Goal: Task Accomplishment & Management: Complete application form

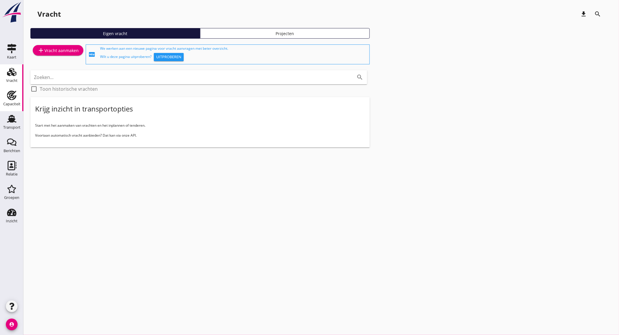
click at [15, 99] on icon "Capaciteit" at bounding box center [11, 95] width 9 height 9
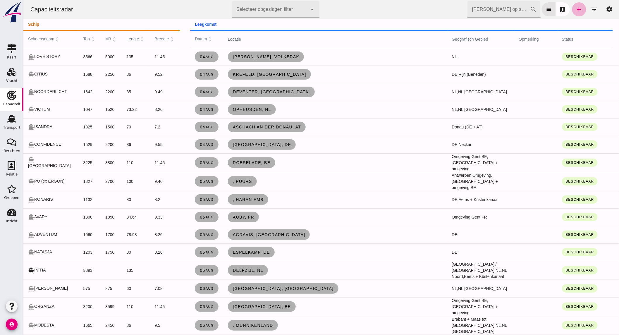
click at [575, 10] on icon "add" at bounding box center [578, 9] width 7 height 7
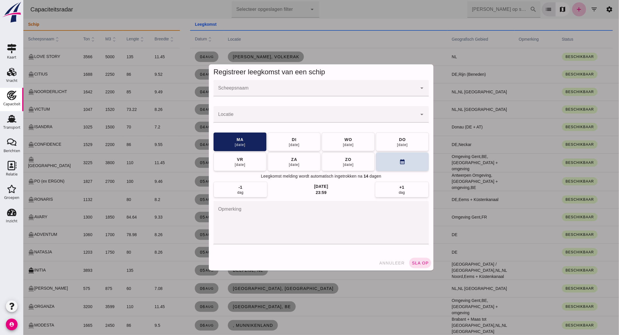
click input "Scheepsnaam"
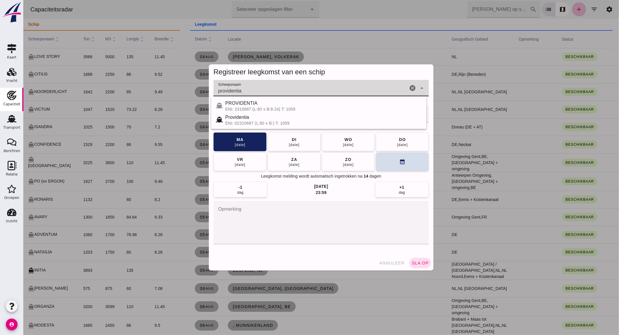
type input "providentia"
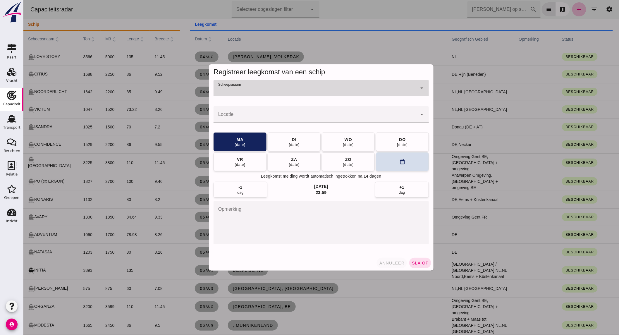
click span "annuleer"
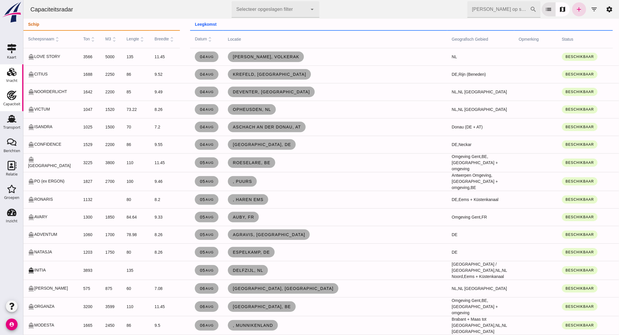
click at [19, 74] on link "Vracht Vracht" at bounding box center [11, 75] width 23 height 23
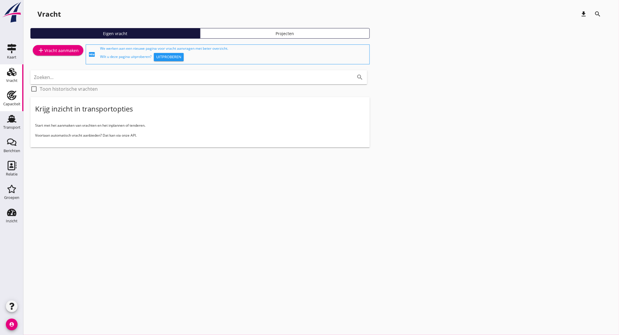
click at [15, 102] on div "Capaciteit" at bounding box center [11, 104] width 17 height 4
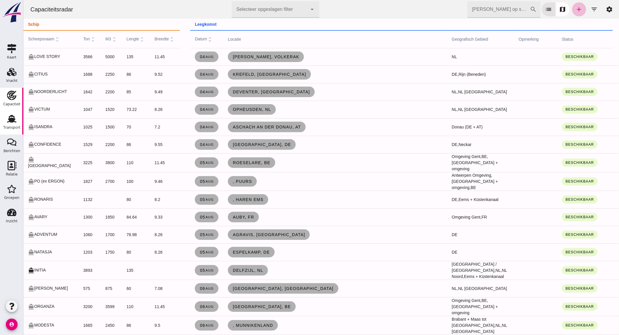
click at [16, 126] on div "Transport" at bounding box center [11, 128] width 17 height 4
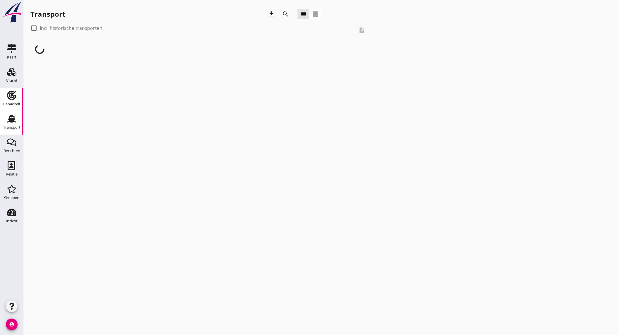
click at [15, 101] on div "Capaciteit" at bounding box center [11, 104] width 17 height 8
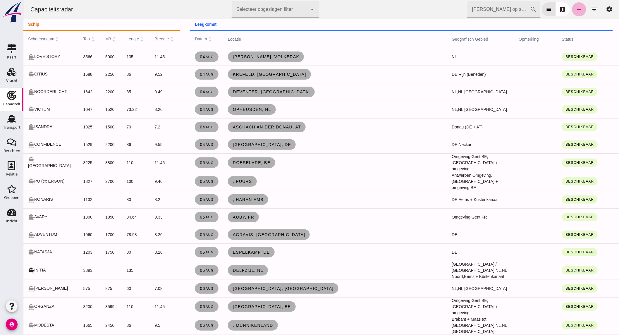
click link "add"
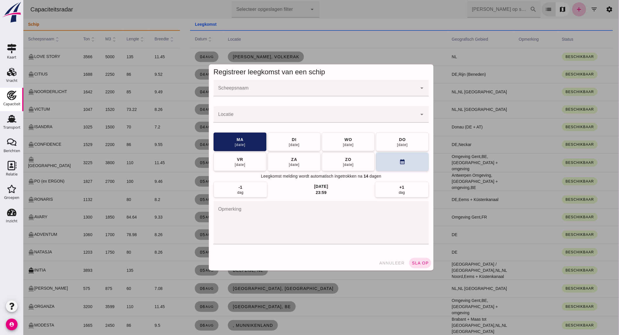
click input "Scheepsnaam"
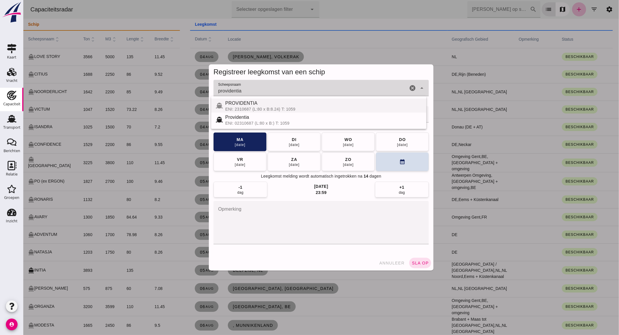
click at [252, 104] on div "PROVIDENTIA" at bounding box center [323, 103] width 197 height 7
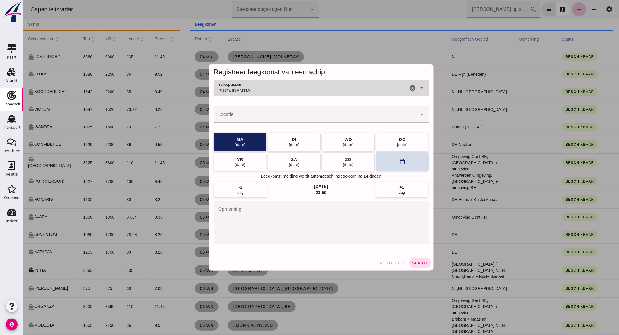
type input "PROVIDENTIA"
click input "Locatie"
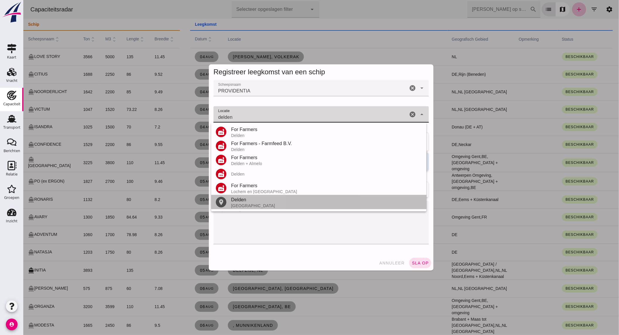
click at [259, 203] on div "[GEOGRAPHIC_DATA]" at bounding box center [326, 205] width 191 height 5
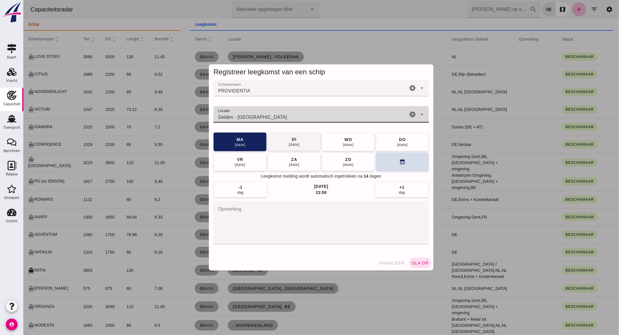
type input "Delden - [GEOGRAPHIC_DATA]"
click span "[DATE]"
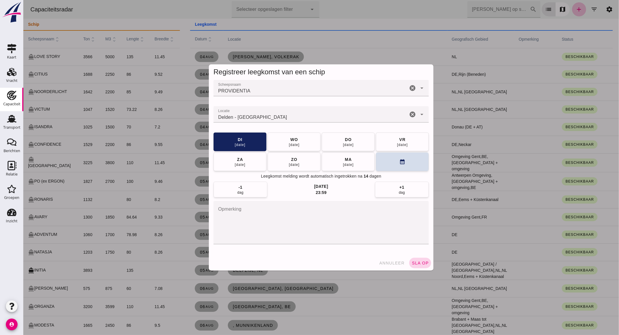
click span "sla op"
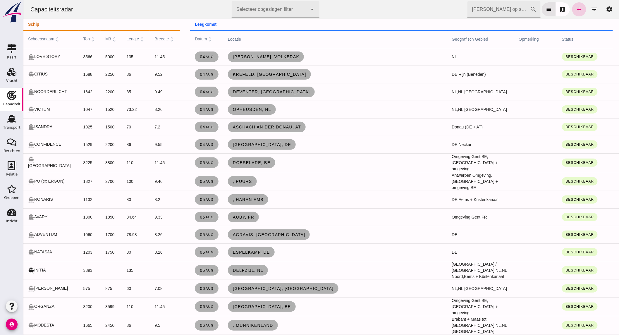
click at [575, 7] on icon "add" at bounding box center [578, 9] width 7 height 7
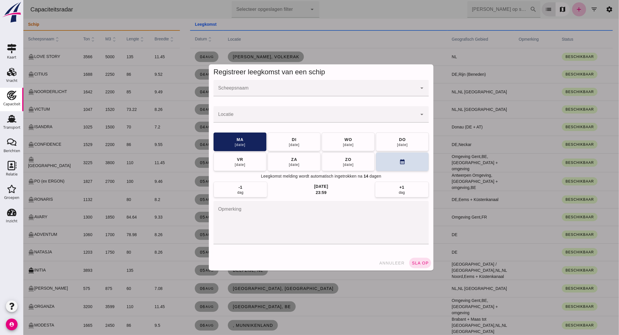
click input "Scheepsnaam"
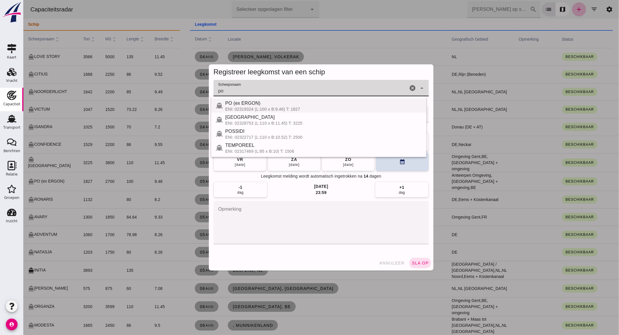
click at [302, 106] on div "PO (ex ERGON)" at bounding box center [323, 103] width 197 height 7
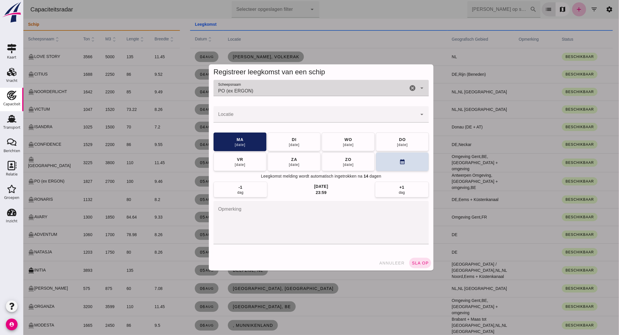
type input "PO (ex ERGON)"
click input "Locatie"
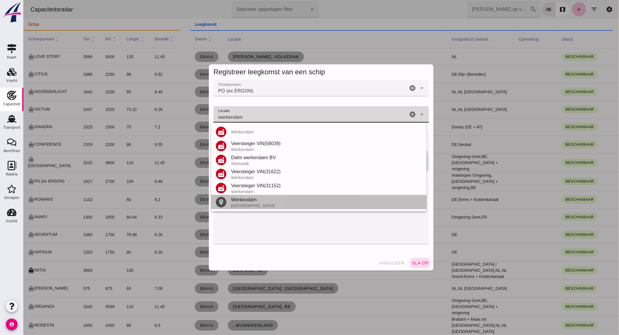
click at [252, 203] on div "Werkendam" at bounding box center [326, 199] width 191 height 7
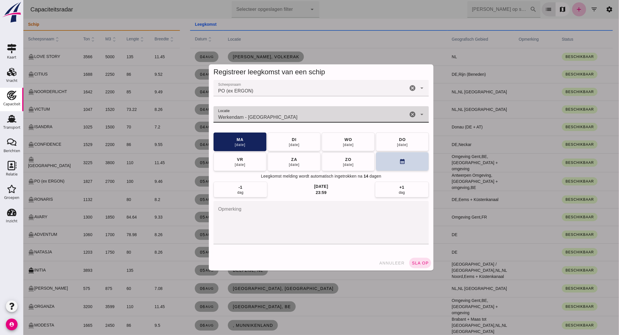
type input "Werkendam - [GEOGRAPHIC_DATA]"
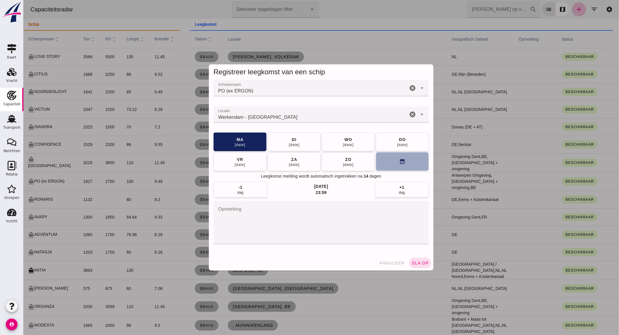
click button "calendar_month"
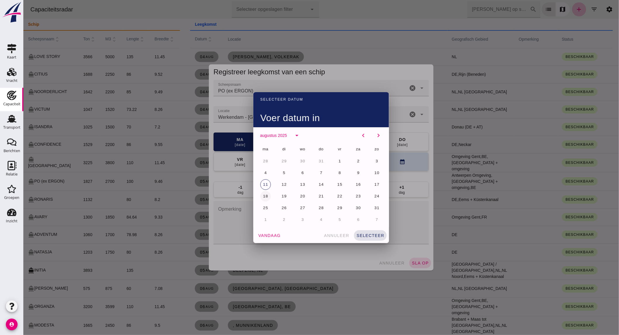
click button "18"
click span "selecteer"
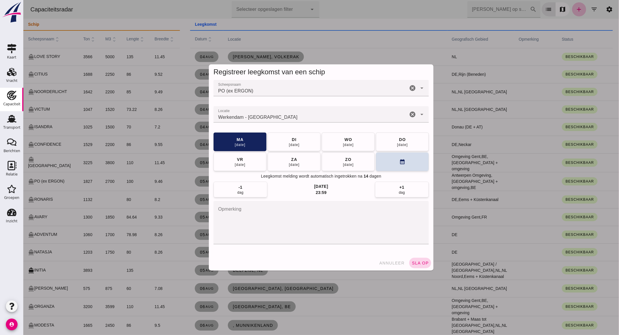
click span "sla op"
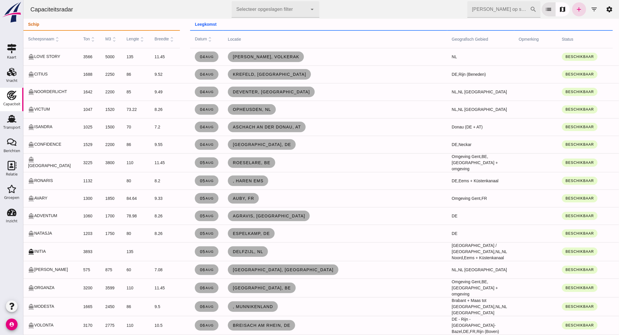
click link "add"
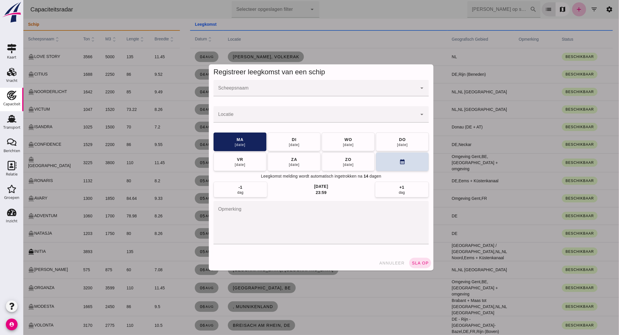
click input "Scheepsnaam"
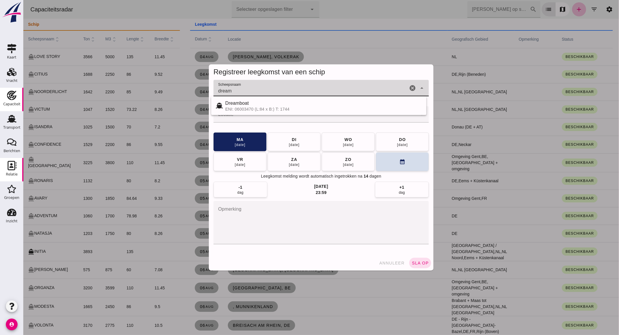
type input "dream"
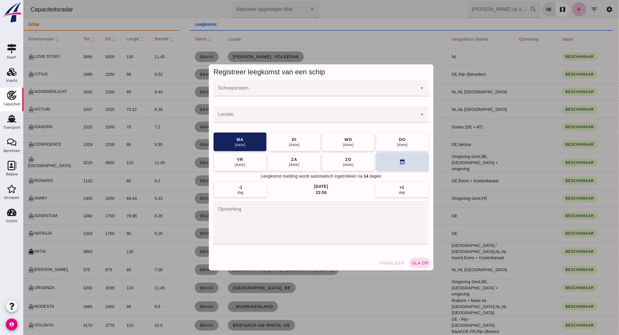
click div
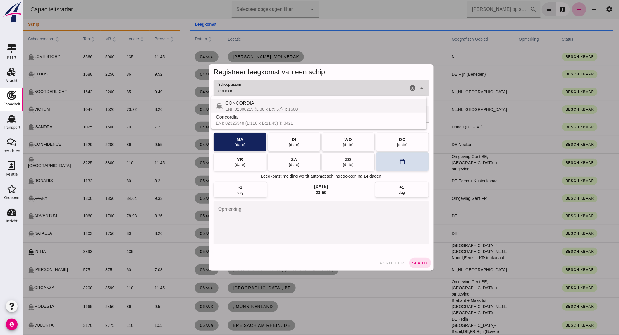
click at [281, 104] on div "CONCORDIA" at bounding box center [323, 103] width 197 height 7
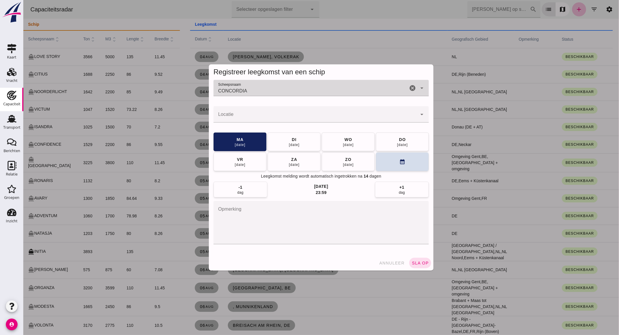
type input "CONCORDIA"
click div
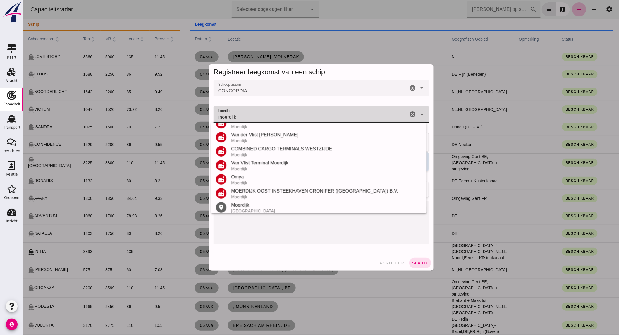
scroll to position [68, 0]
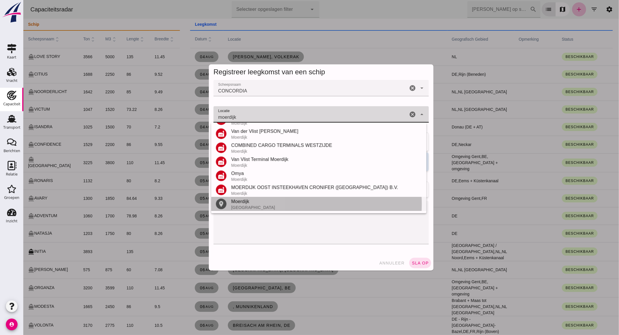
click at [241, 203] on div "Moerdijk" at bounding box center [326, 201] width 191 height 7
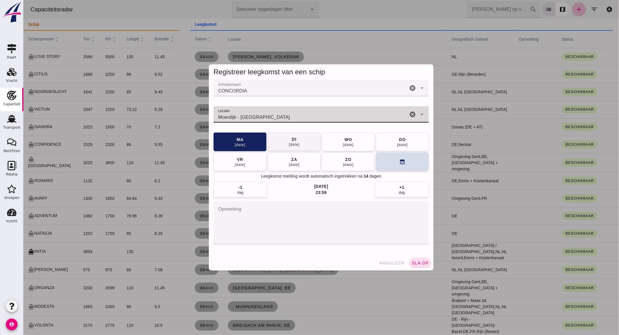
type input "Moerdijk - [GEOGRAPHIC_DATA]"
click button "[DATE]"
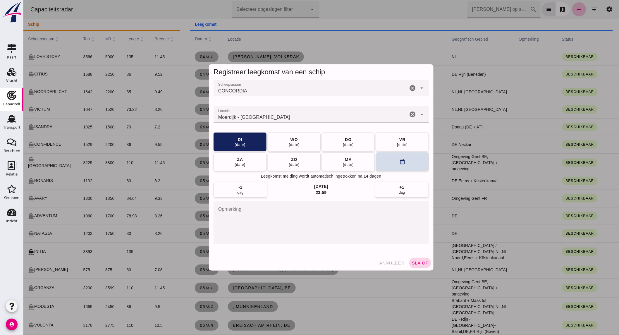
click span "sla op"
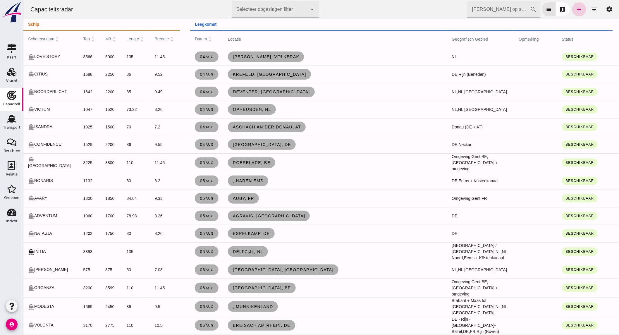
click at [575, 6] on icon "add" at bounding box center [578, 9] width 7 height 7
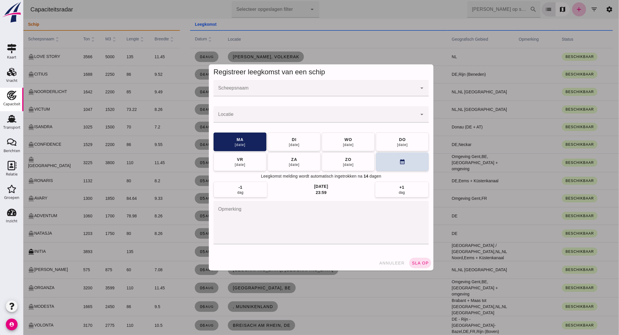
click input "Scheepsnaam"
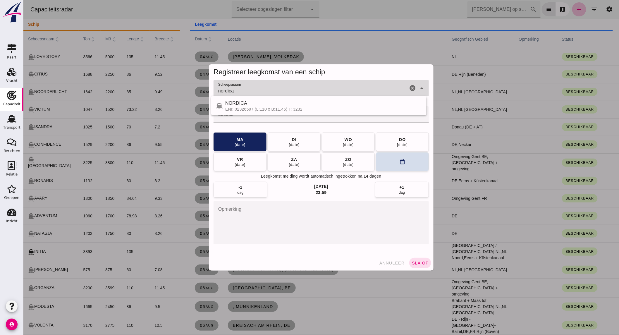
click at [240, 101] on div "NORDICA" at bounding box center [323, 103] width 197 height 7
type input "NORDICA"
click input "Locatie"
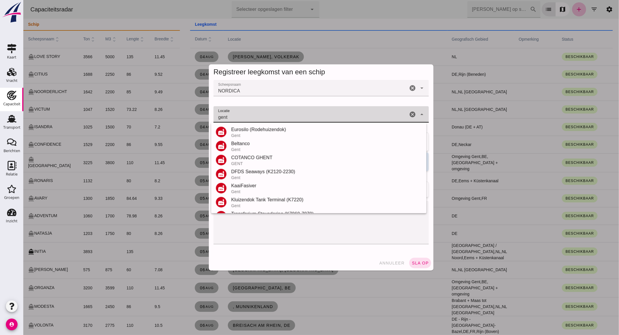
scroll to position [139, 0]
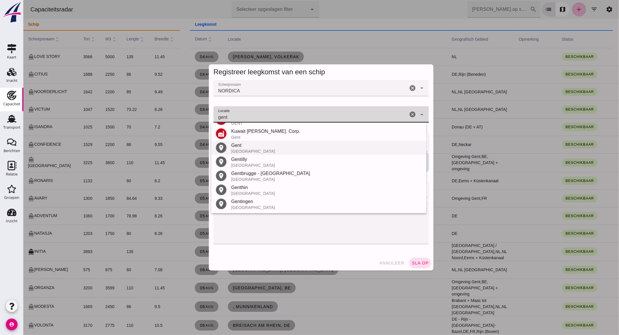
click at [252, 149] on div "[GEOGRAPHIC_DATA]" at bounding box center [326, 151] width 191 height 5
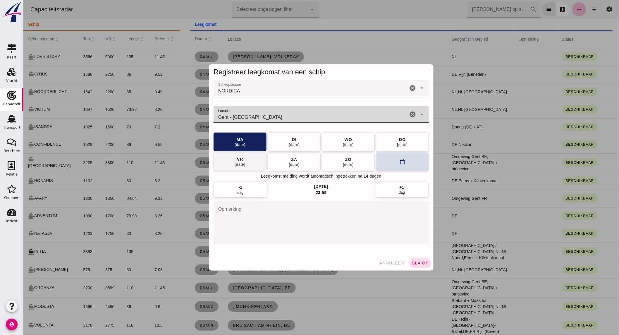
type input "Gent - [GEOGRAPHIC_DATA]"
click div "[DATE]"
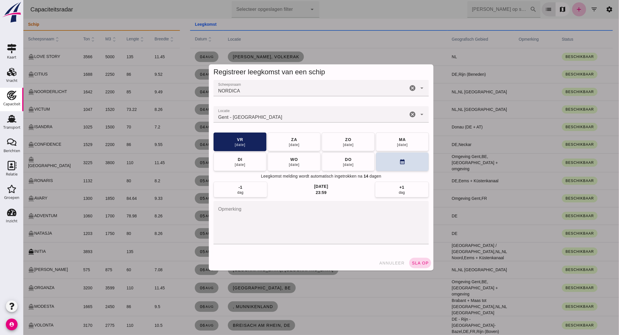
click span "sla op"
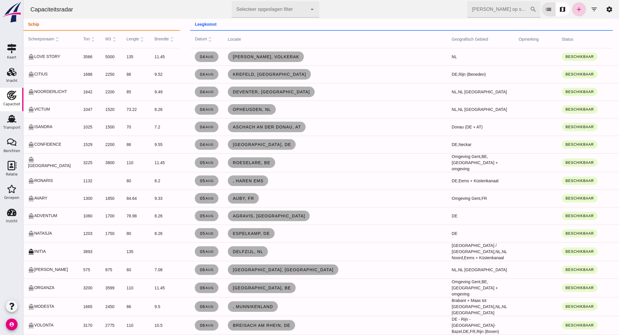
click link "add"
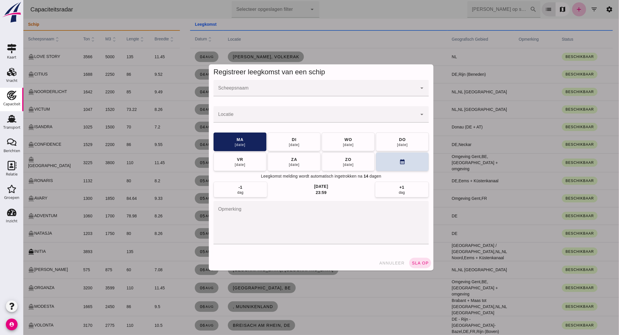
click input "Scheepsnaam"
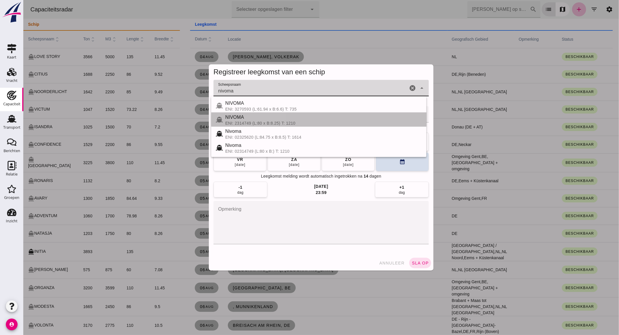
click at [303, 120] on div "NIVOMA" at bounding box center [323, 117] width 197 height 7
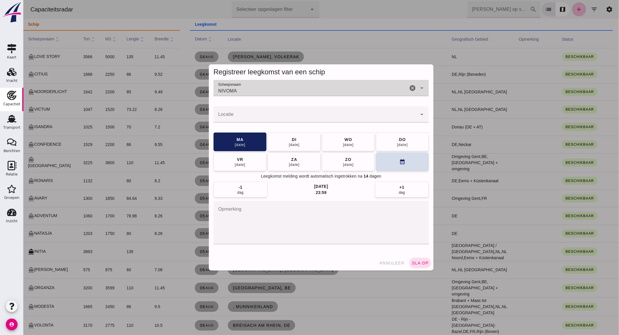
type input "NIVOMA"
click input "Locatie"
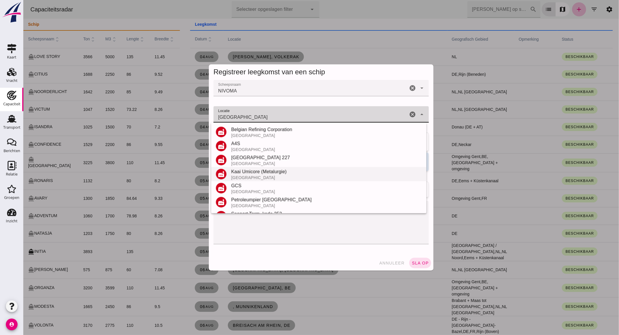
scroll to position [68, 0]
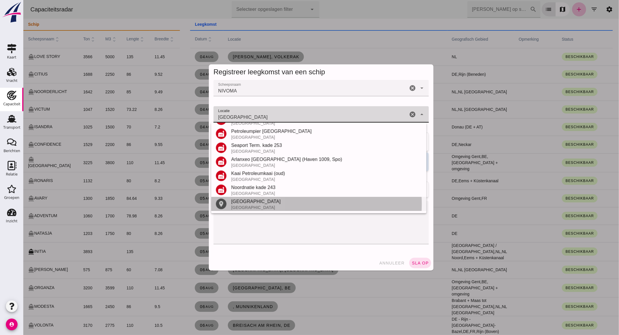
click at [269, 206] on div "[GEOGRAPHIC_DATA]" at bounding box center [326, 207] width 191 height 5
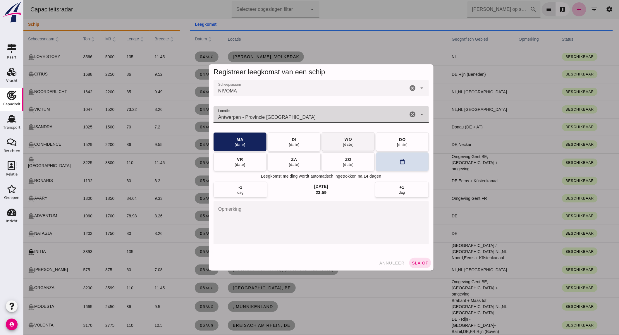
type input "Antwerpen - Provincie [GEOGRAPHIC_DATA]"
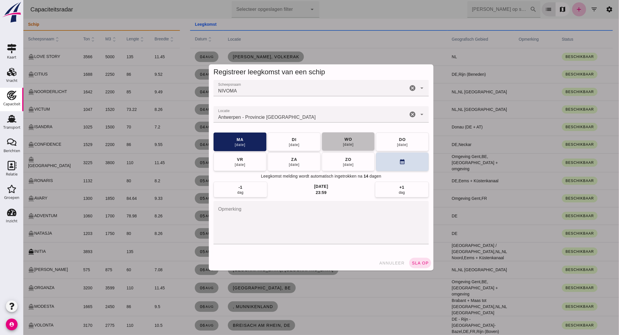
click div "wo"
click span "sla op"
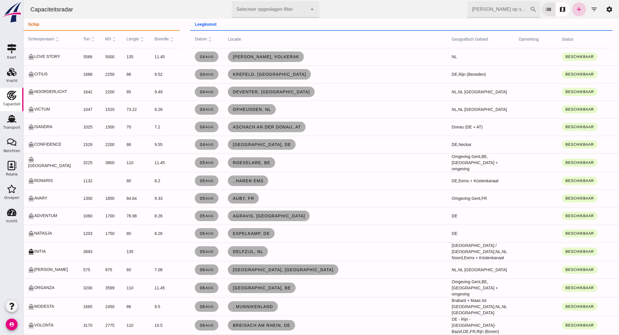
click link "add"
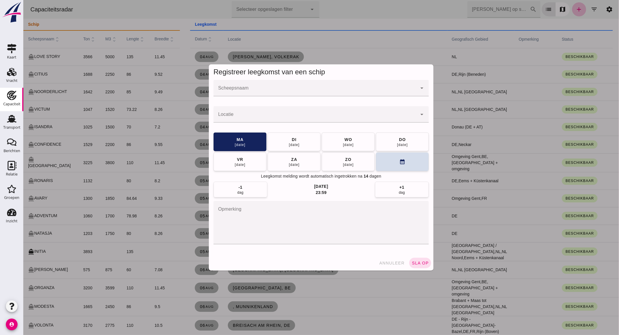
click input "Scheepsnaam"
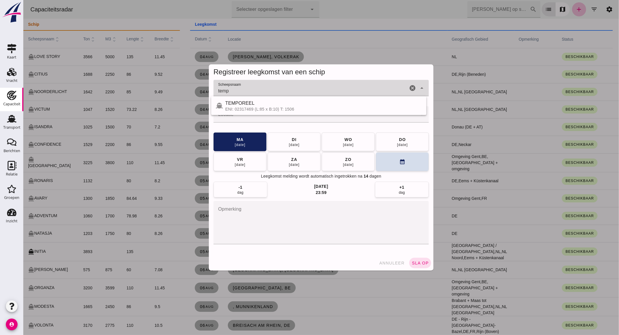
click at [273, 107] on div "ENI: 02317469 (L:85 x B:10) T: 1506" at bounding box center [323, 109] width 197 height 5
type input "TEMPOREEL"
click input "Locatie"
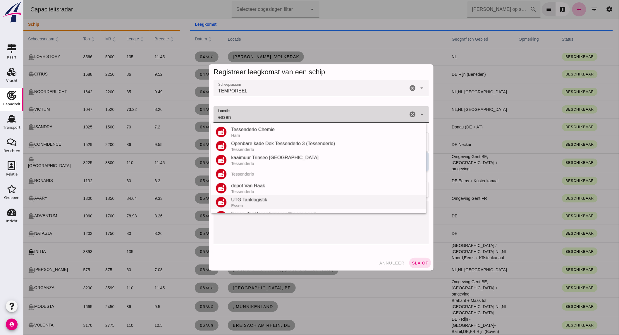
scroll to position [124, 0]
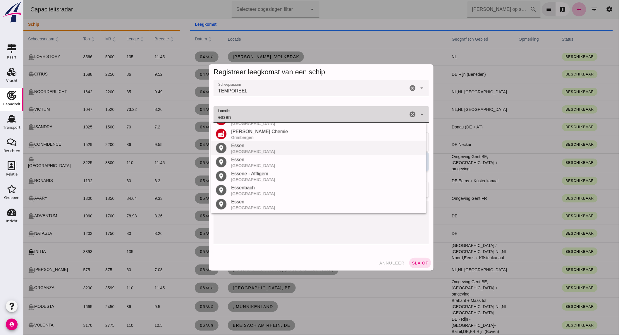
click at [266, 149] on div "[GEOGRAPHIC_DATA]" at bounding box center [326, 151] width 191 height 5
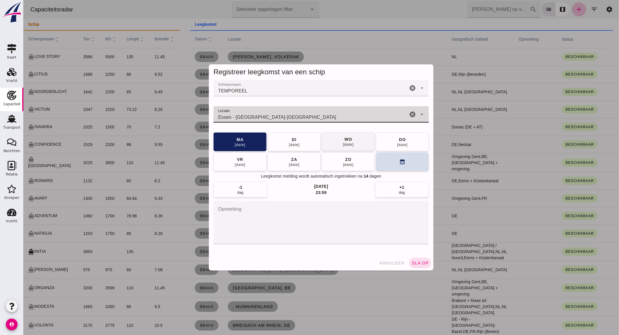
type input "Essen - [GEOGRAPHIC_DATA]-[GEOGRAPHIC_DATA]"
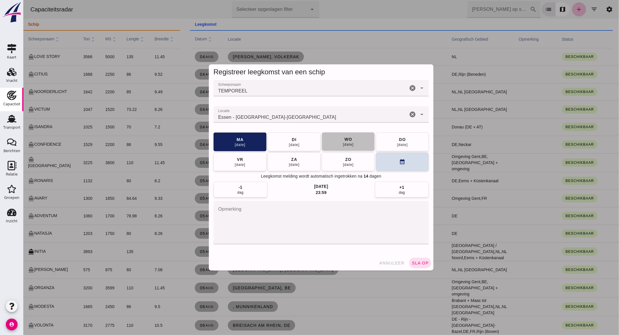
click button "[DATE]"
click button "sla op"
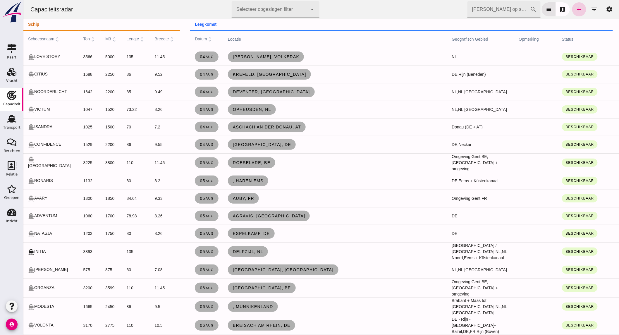
click at [575, 7] on icon "add" at bounding box center [578, 9] width 7 height 7
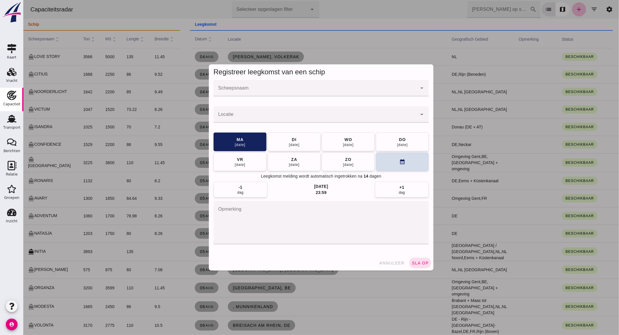
click input "Scheepsnaam"
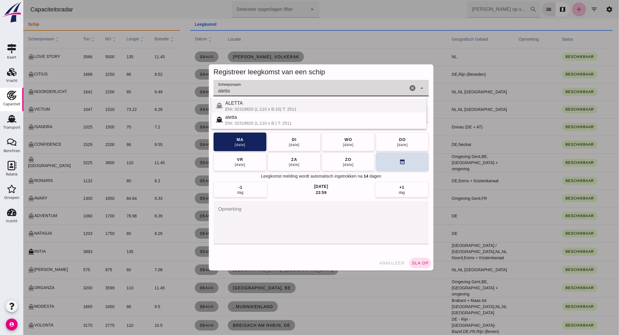
click at [302, 109] on div "ENI: 02318820 (L:110 x B:10) T: 2511" at bounding box center [323, 109] width 197 height 5
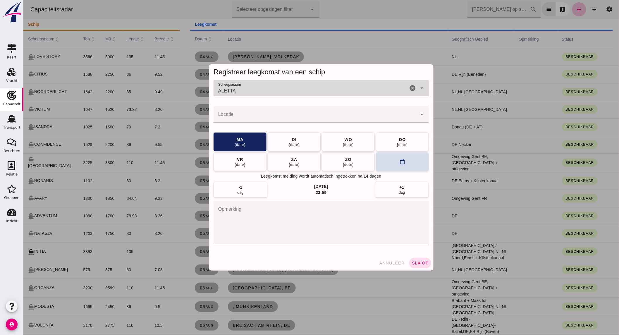
type input "ALETTA"
click input "Locatie"
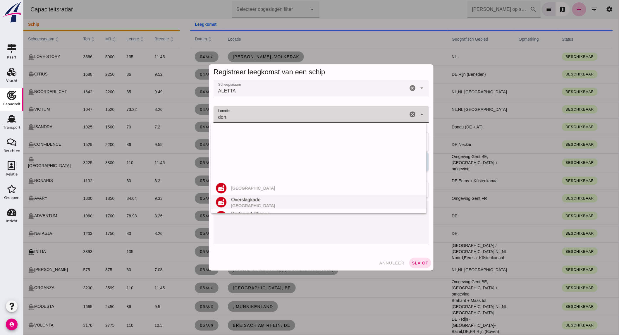
scroll to position [110, 0]
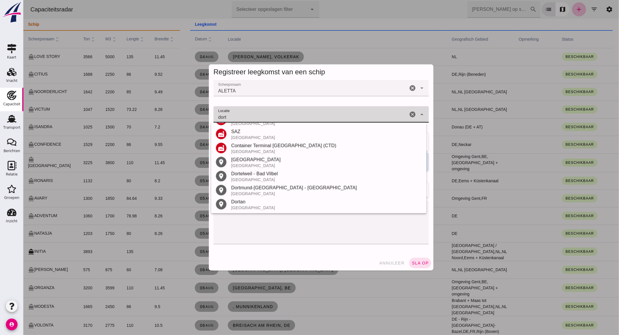
click at [253, 161] on div "[GEOGRAPHIC_DATA]" at bounding box center [326, 159] width 191 height 7
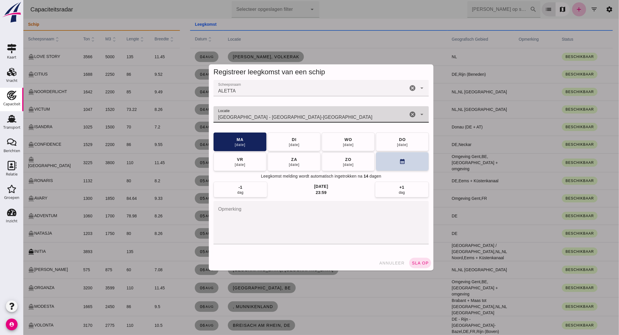
type input "[GEOGRAPHIC_DATA] - [GEOGRAPHIC_DATA]-[GEOGRAPHIC_DATA]"
click button "calendar_month"
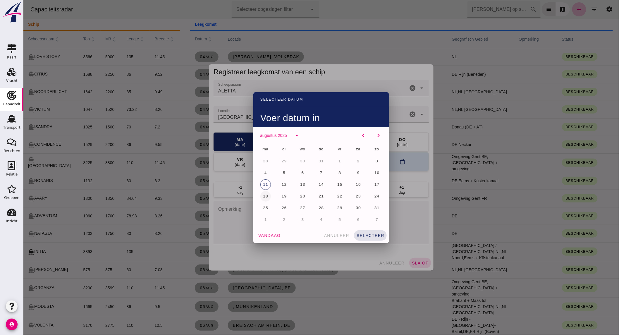
click button "18"
click span "selecteer"
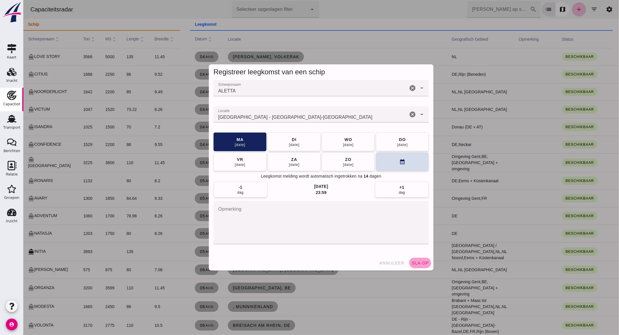
click span "sla op"
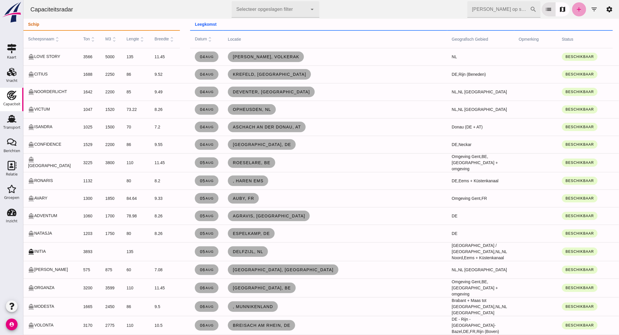
click link "add"
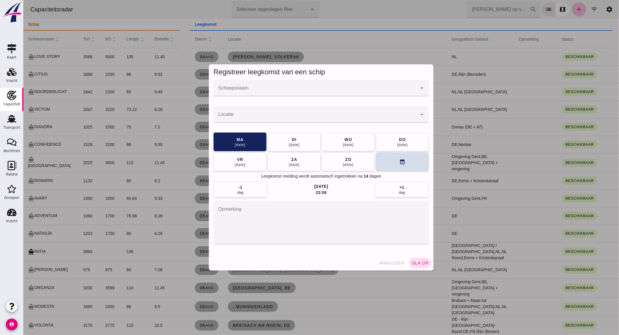
click div
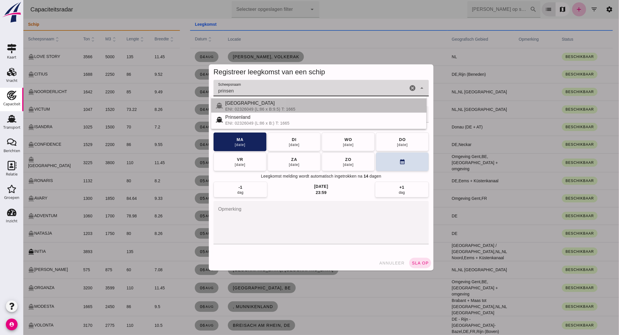
click at [240, 100] on div "[GEOGRAPHIC_DATA]" at bounding box center [323, 103] width 197 height 7
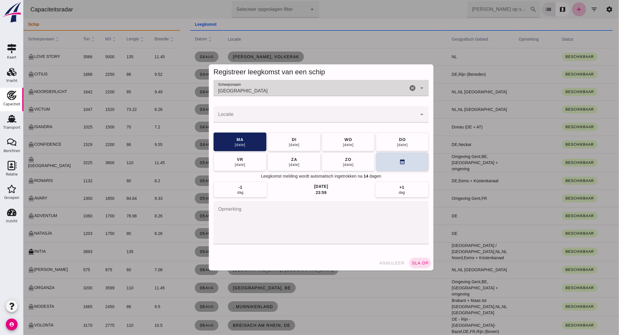
type input "[GEOGRAPHIC_DATA]"
click input "Locatie"
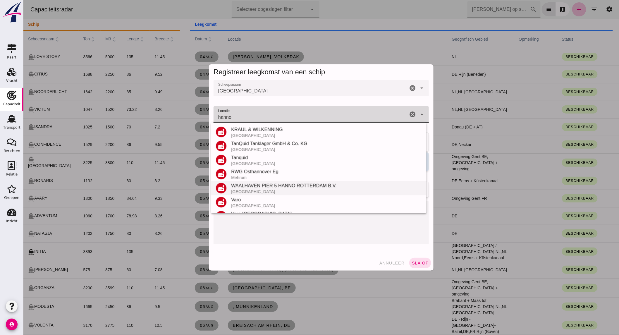
scroll to position [97, 0]
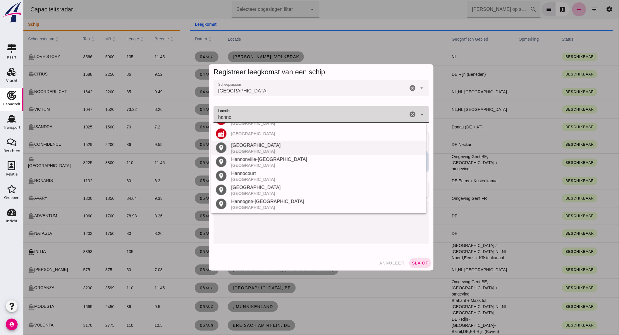
click at [260, 147] on div "[GEOGRAPHIC_DATA]" at bounding box center [326, 145] width 191 height 7
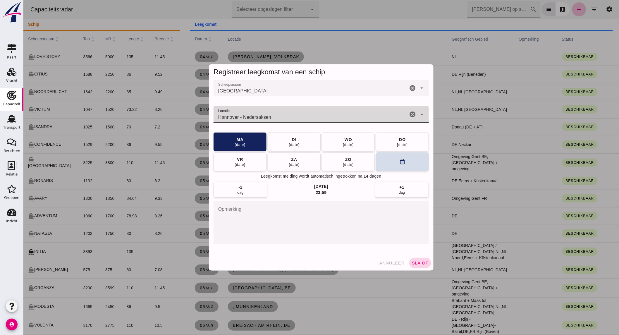
type input "Hannover - Nedersaksen"
click span "sla op"
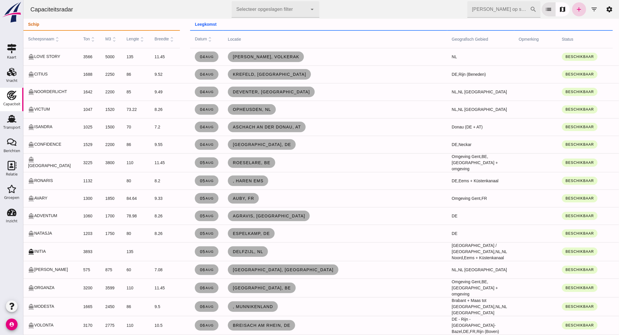
click link "add"
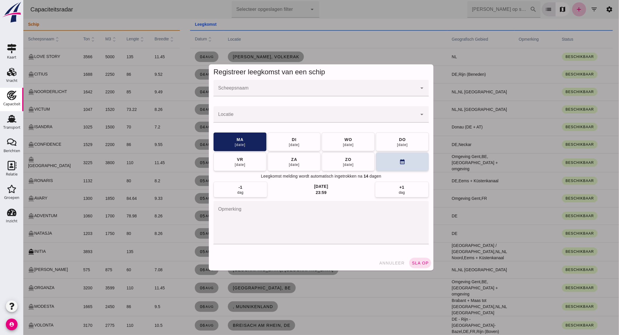
click input "Scheepsnaam"
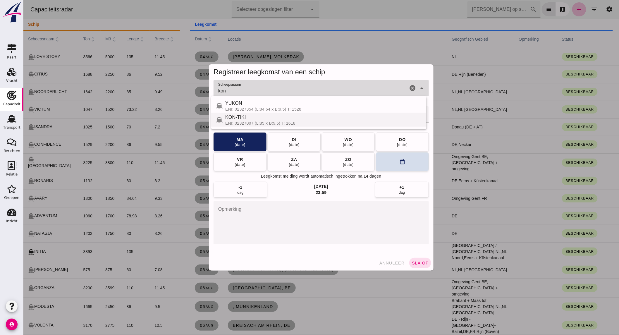
click at [241, 121] on div "ENI: 02327007 (L:85 x B:9.5) T: 1618" at bounding box center [323, 123] width 197 height 5
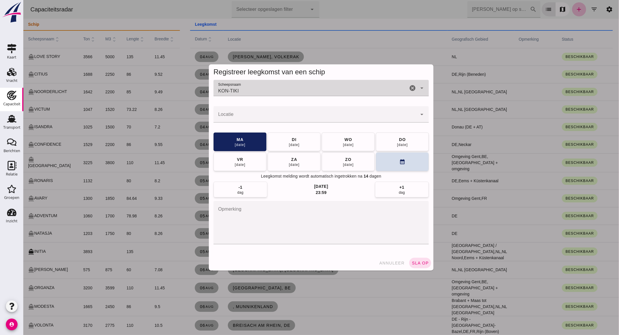
type input "KON-TIKI"
click input "Locatie"
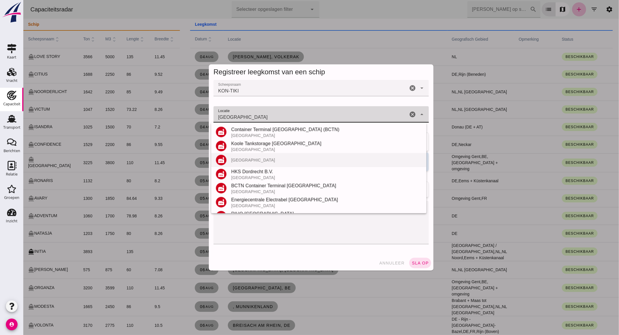
scroll to position [68, 0]
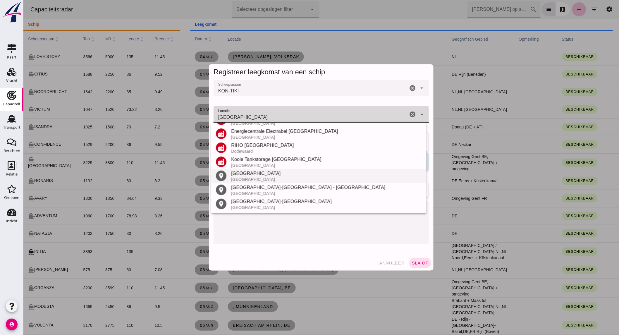
click at [256, 178] on div "[GEOGRAPHIC_DATA]" at bounding box center [326, 179] width 191 height 5
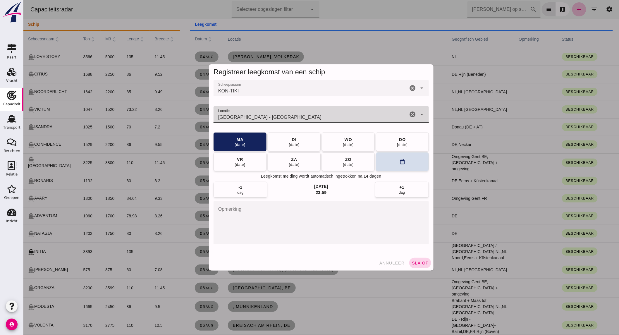
type input "[GEOGRAPHIC_DATA] - [GEOGRAPHIC_DATA]"
click button "sla op"
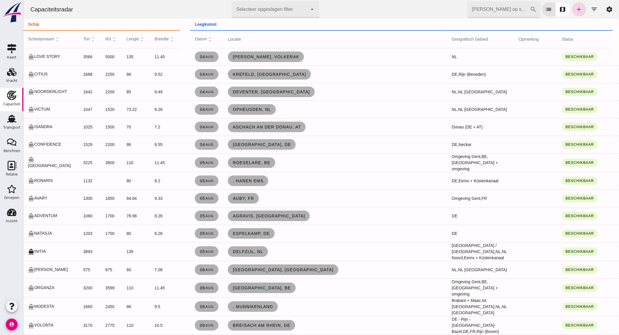
click div "[PERSON_NAME] op scheepsnaam cancel search list map add filter_list settings"
click link "add"
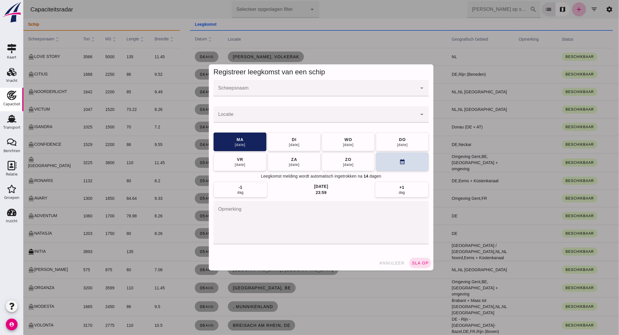
click input "Scheepsnaam"
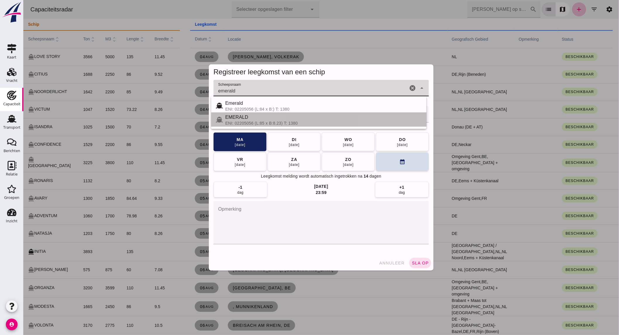
click at [262, 121] on div "ENI: 02205056 (L:85 x B:8.23) T: 1380" at bounding box center [323, 123] width 197 height 5
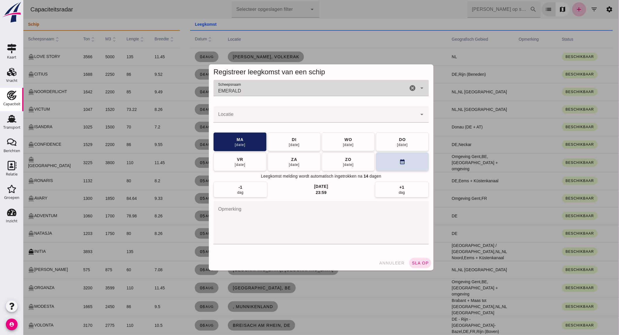
type input "EMERALD"
click input "Locatie"
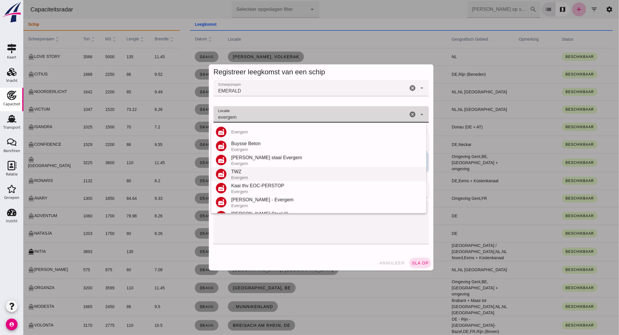
scroll to position [40, 0]
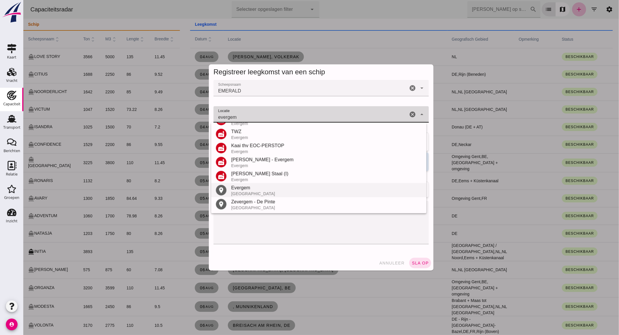
click at [270, 188] on div "Evergem" at bounding box center [326, 187] width 191 height 7
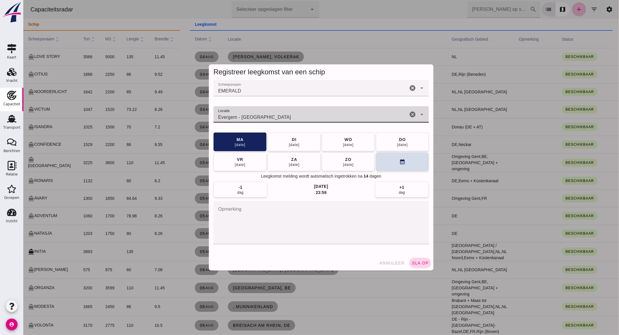
type input "Evergem - [GEOGRAPHIC_DATA]"
click button "sla op"
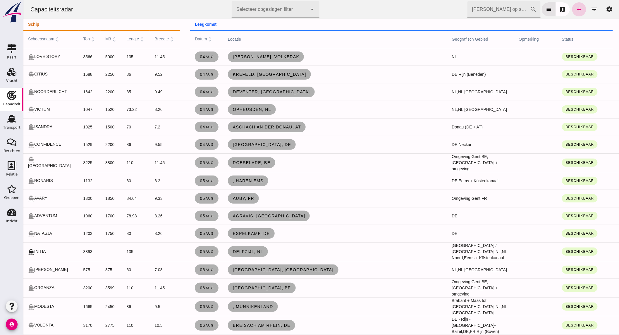
click at [577, 12] on icon "add" at bounding box center [578, 9] width 7 height 7
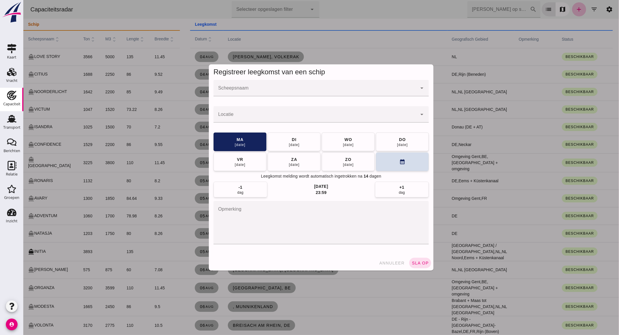
click div
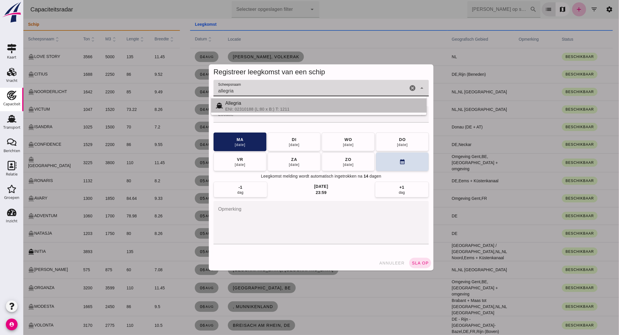
click at [249, 101] on div "Allegria" at bounding box center [323, 103] width 197 height 7
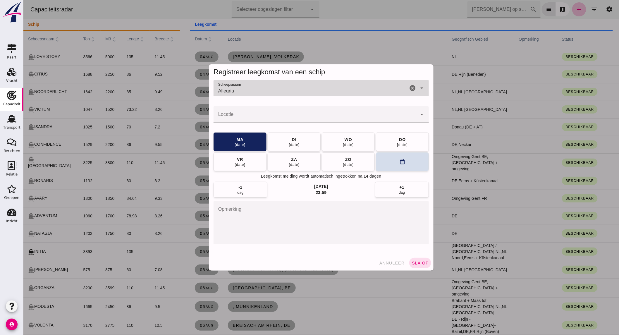
type input "Allegria"
click input "Locatie"
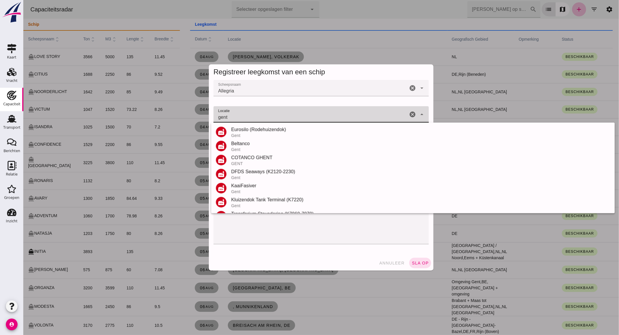
scroll to position [153, 0]
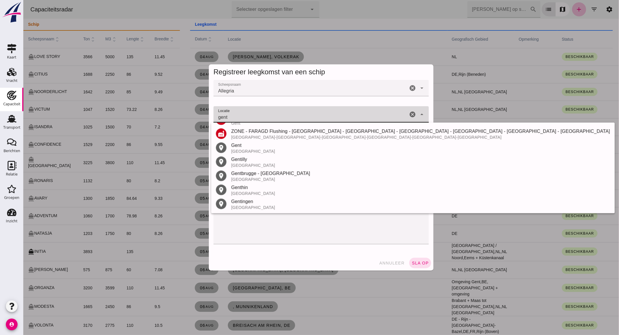
click at [244, 147] on div "Gent" at bounding box center [420, 145] width 379 height 7
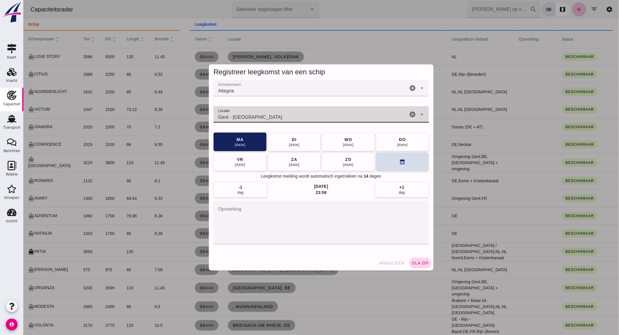
type input "Gent - [GEOGRAPHIC_DATA]"
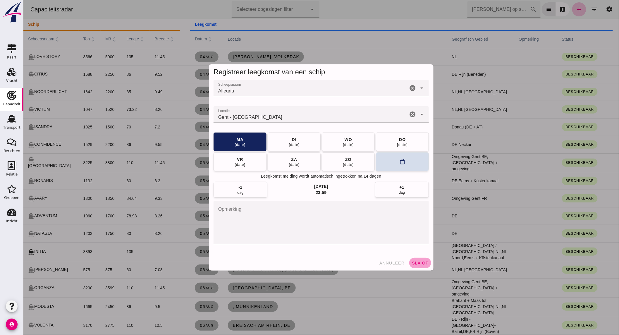
click span "sla op"
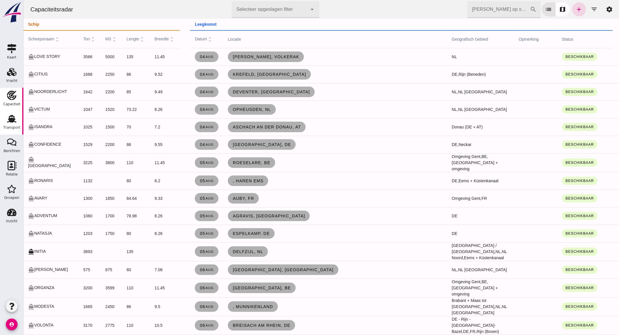
click at [7, 121] on icon "Transport" at bounding box center [11, 118] width 9 height 9
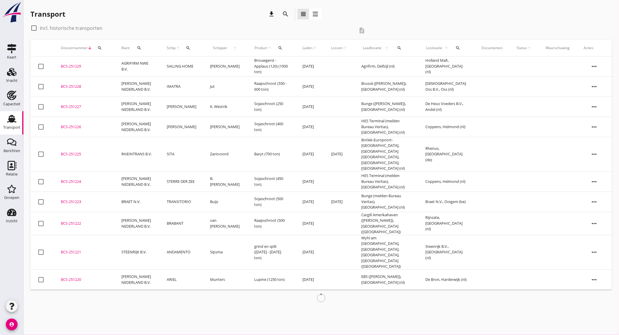
click at [289, 12] on div "search" at bounding box center [285, 14] width 11 height 7
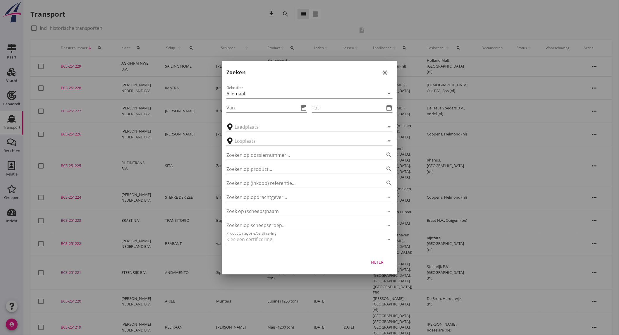
click at [258, 144] on input "text" at bounding box center [306, 140] width 142 height 9
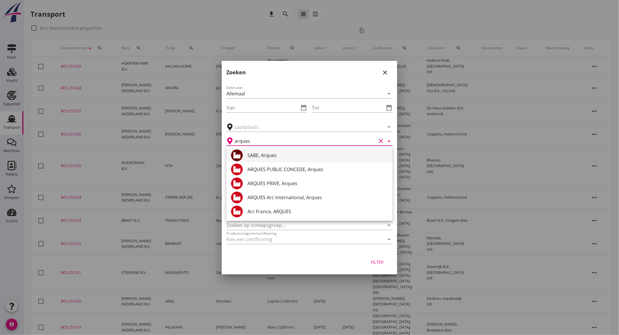
click at [262, 157] on div "SABE, Arques" at bounding box center [317, 155] width 140 height 7
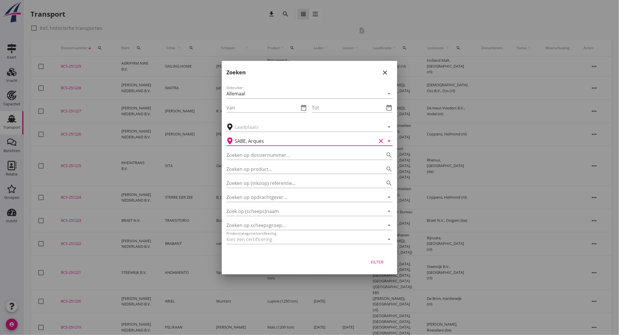
click at [384, 261] on div "Filter" at bounding box center [377, 262] width 16 height 6
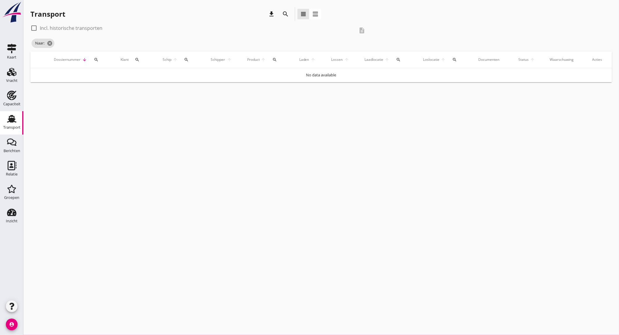
type input "SABE"
click at [60, 26] on label "Incl. historische transporten" at bounding box center [71, 28] width 63 height 6
checkbox input "true"
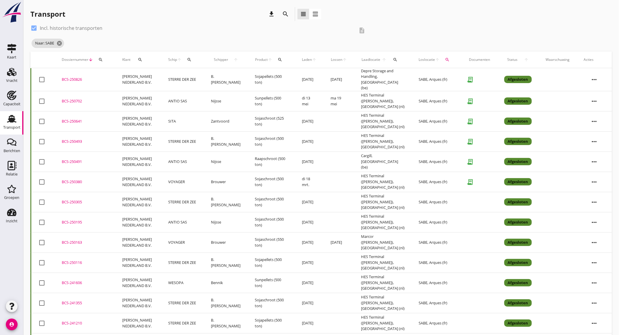
click at [142, 141] on td "[PERSON_NAME] NEDERLAND B.V." at bounding box center [138, 141] width 46 height 20
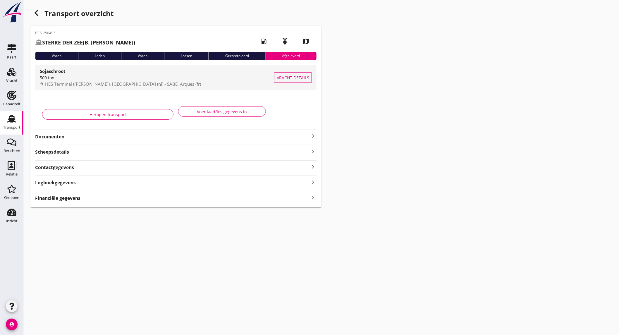
click at [87, 76] on div "500 ton" at bounding box center [157, 78] width 234 height 6
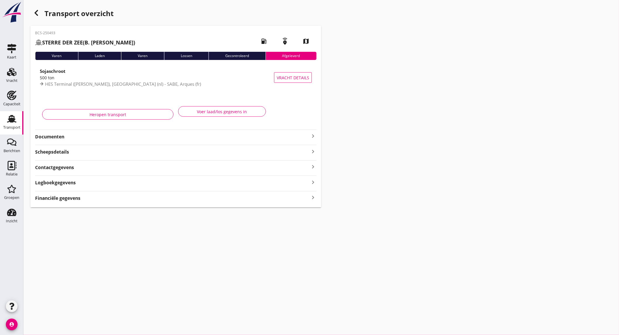
click at [39, 16] on icon "button" at bounding box center [36, 12] width 7 height 7
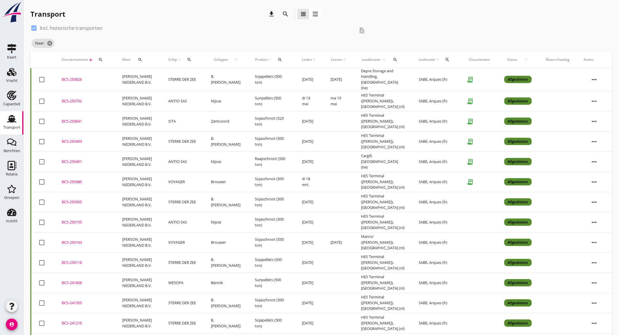
click at [167, 183] on td "VOYAGER" at bounding box center [182, 182] width 43 height 20
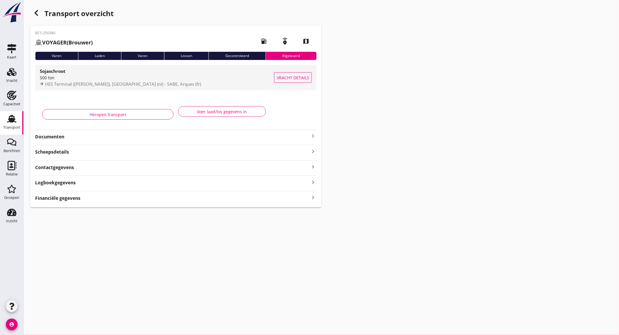
click at [93, 82] on span "HES Terminal ([PERSON_NAME]), [GEOGRAPHIC_DATA] (nl) - SABE, Arques (fr)" at bounding box center [123, 84] width 156 height 6
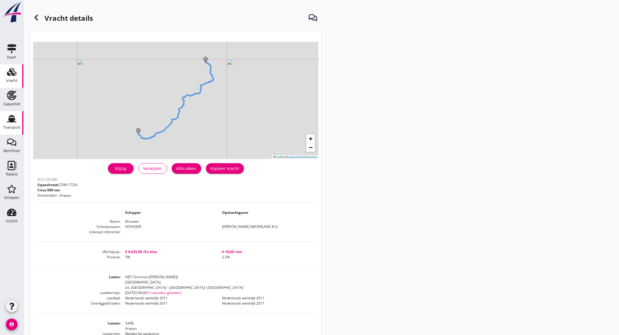
click at [8, 117] on icon "Transport" at bounding box center [11, 118] width 9 height 9
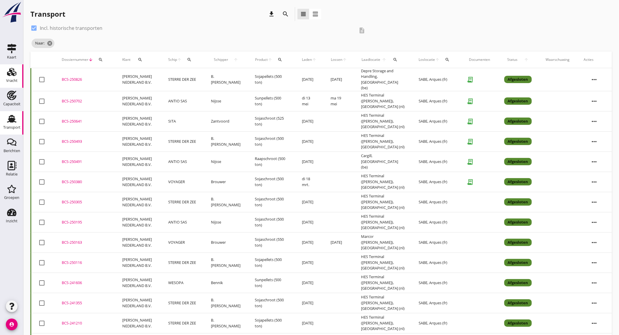
click at [11, 78] on div "Vracht" at bounding box center [11, 81] width 11 height 8
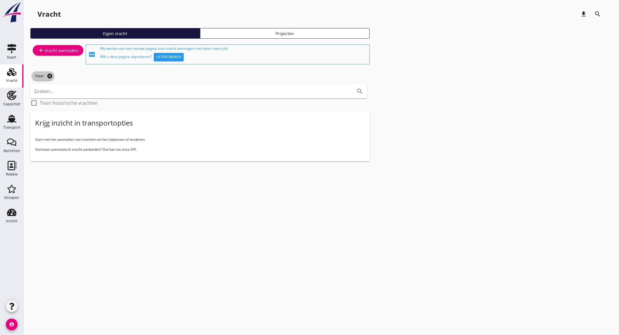
click at [49, 75] on icon "cancel" at bounding box center [50, 76] width 6 height 6
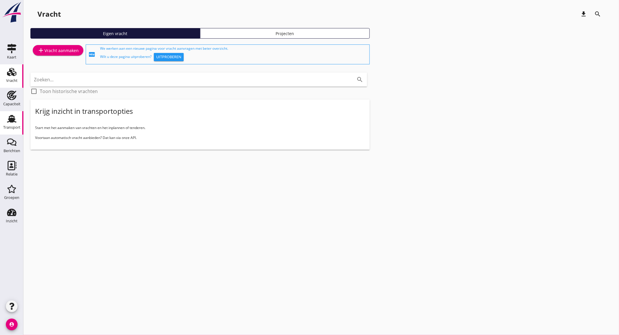
click at [13, 105] on div "Capaciteit" at bounding box center [11, 104] width 17 height 4
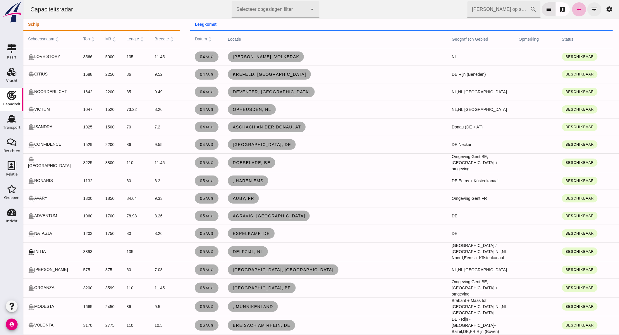
click at [591, 6] on icon "filter_list" at bounding box center [594, 9] width 7 height 7
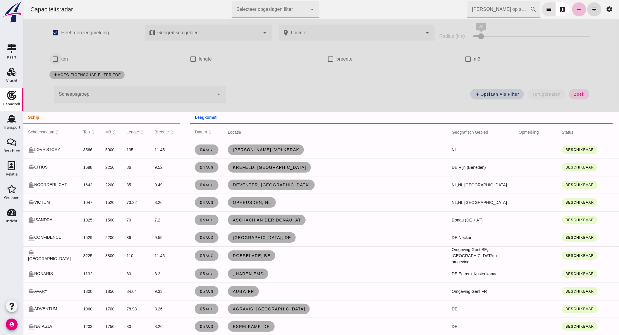
click input "ton"
checkbox input "true"
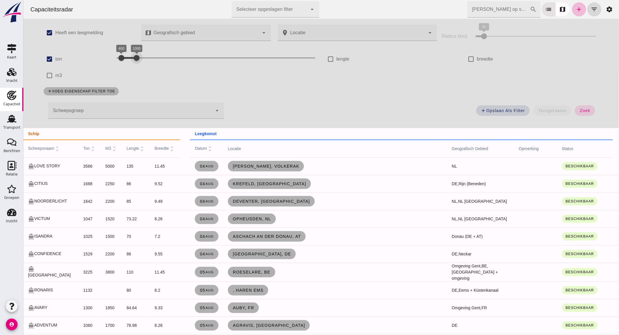
drag, startPoint x: 270, startPoint y: 55, endPoint x: 133, endPoint y: 55, distance: 136.9
click at [133, 55] on div at bounding box center [136, 58] width 12 height 12
click span "zoek"
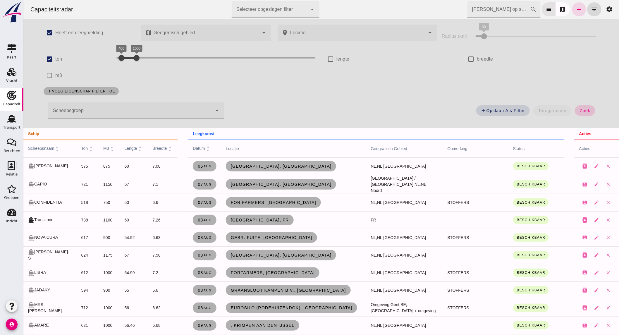
click span "zoek"
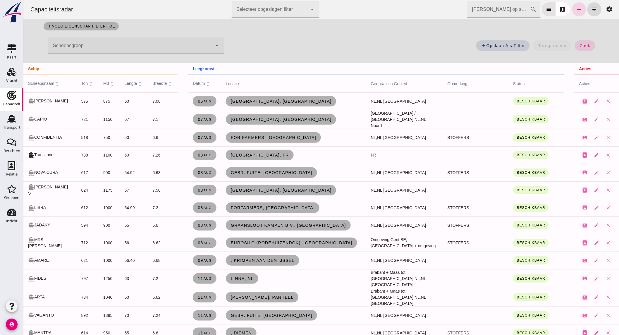
scroll to position [97, 0]
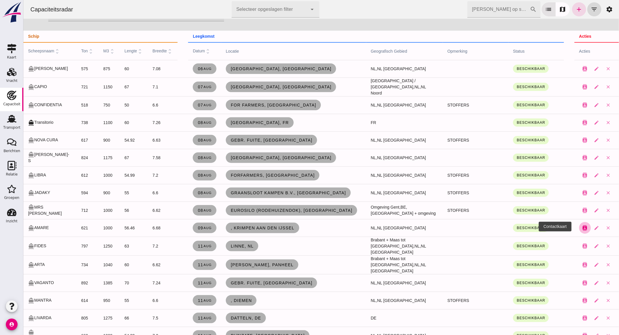
click at [582, 226] on icon "contacts" at bounding box center [584, 227] width 5 height 5
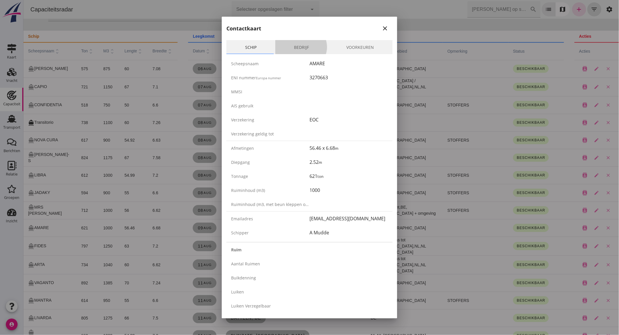
click at [303, 45] on link "Bedrijf" at bounding box center [301, 47] width 52 height 14
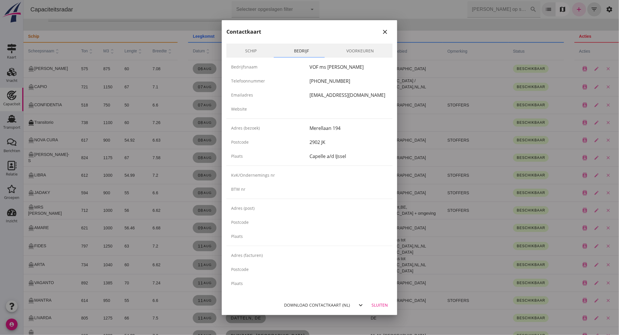
click at [387, 30] on icon "close" at bounding box center [384, 31] width 7 height 7
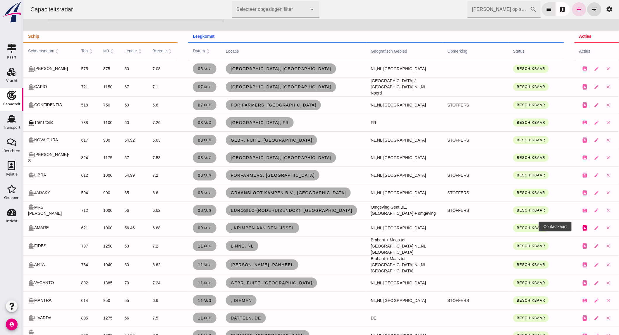
click at [582, 226] on icon "contacts" at bounding box center [584, 227] width 5 height 5
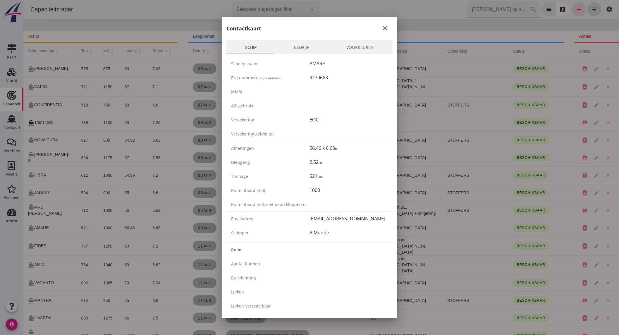
click at [381, 25] on icon "close" at bounding box center [384, 28] width 7 height 7
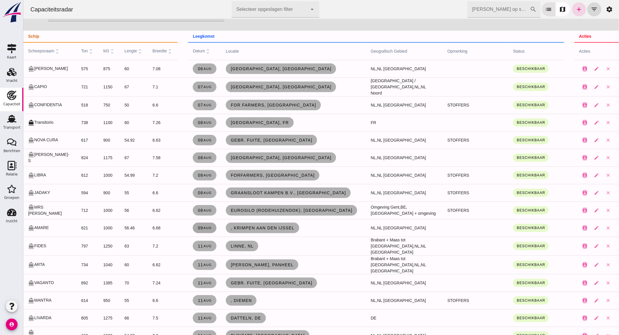
click small "aug"
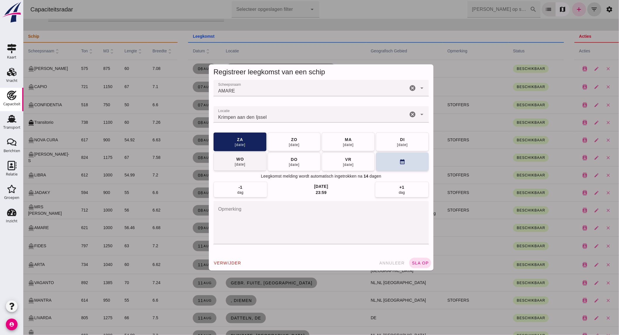
click button "[DATE]"
click span "sla op"
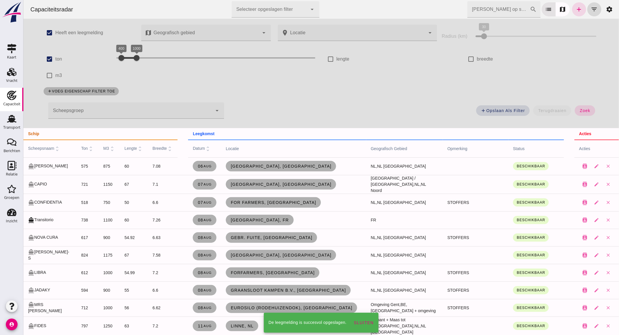
scroll to position [97, 0]
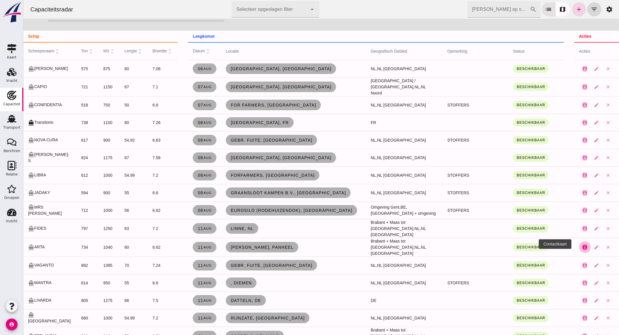
click at [582, 245] on icon "contacts" at bounding box center [584, 247] width 5 height 5
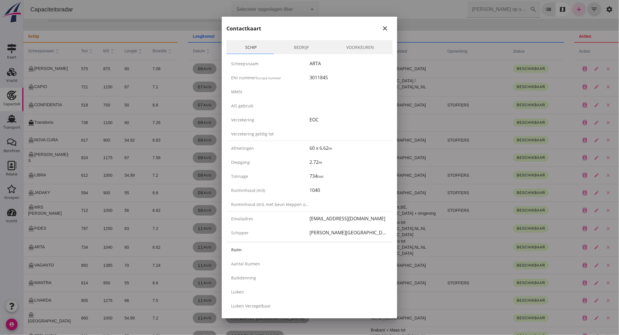
click at [306, 51] on link "Bedrijf" at bounding box center [301, 47] width 52 height 14
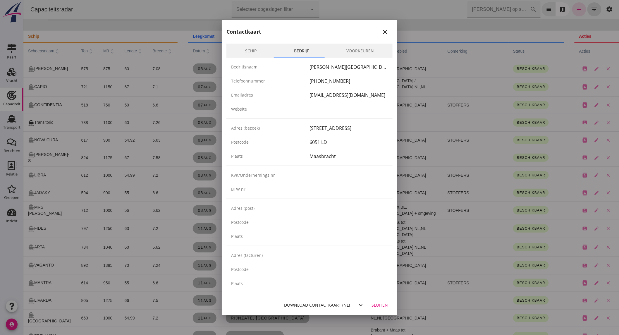
click at [382, 31] on icon "close" at bounding box center [384, 31] width 7 height 7
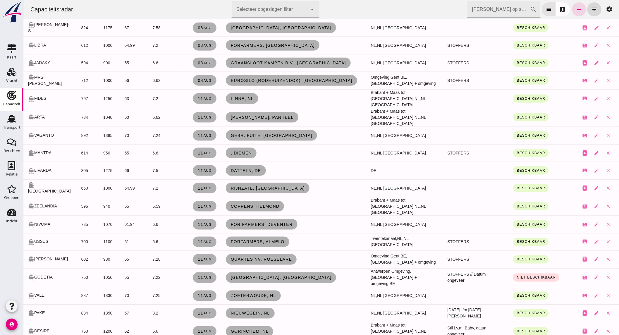
scroll to position [260, 0]
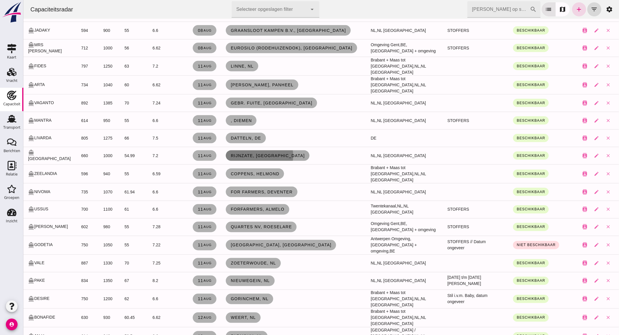
click span "Rijnzate, [GEOGRAPHIC_DATA]"
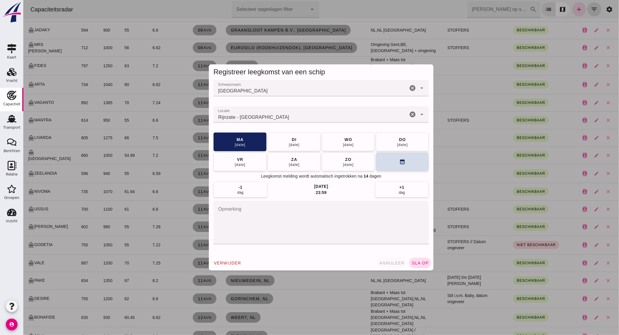
click button "annuleer"
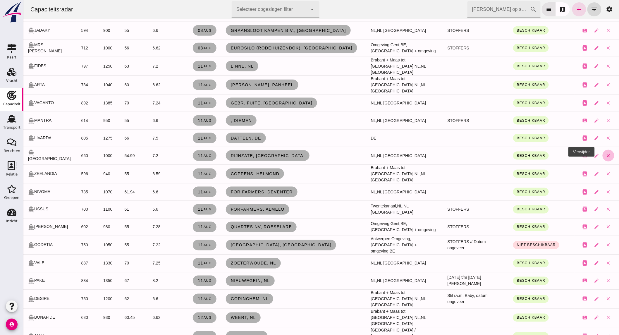
click at [606, 153] on icon "close" at bounding box center [608, 155] width 5 height 5
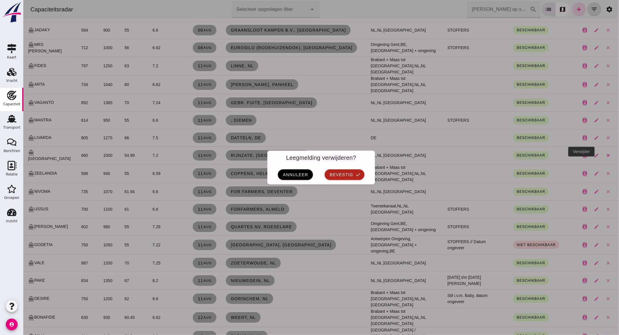
scroll to position [0, 0]
click at [355, 176] on icon "check" at bounding box center [357, 174] width 5 height 5
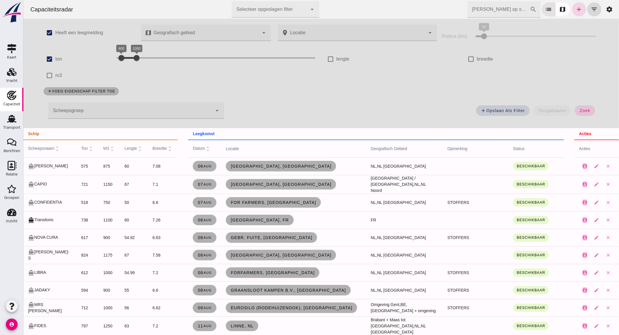
scroll to position [260, 0]
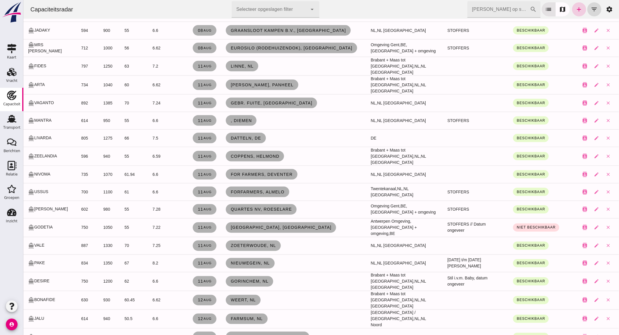
click link "add"
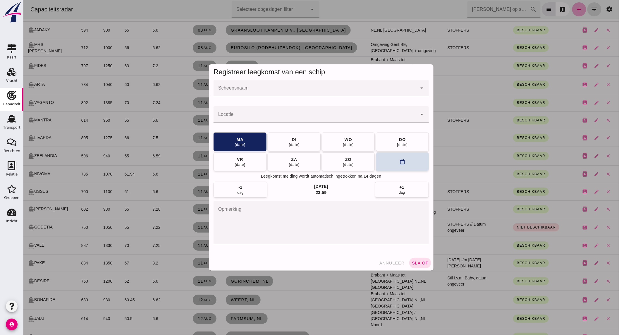
scroll to position [0, 0]
click input "Scheepsnaam"
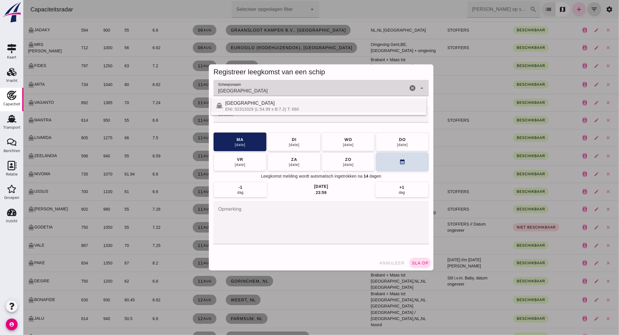
click at [306, 107] on div "ENI: 02313329 (L:54.99 x B:7.2) T: 660" at bounding box center [323, 109] width 197 height 5
type input "[GEOGRAPHIC_DATA]"
click input "Locatie"
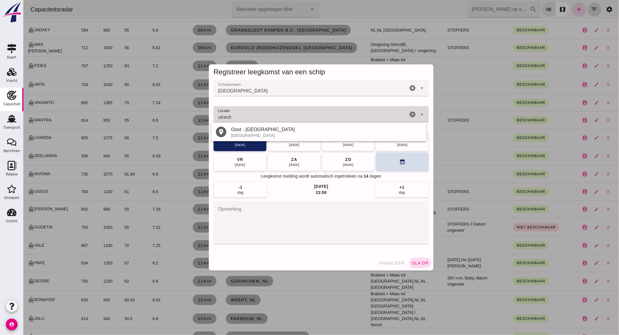
type input "[GEOGRAPHIC_DATA]"
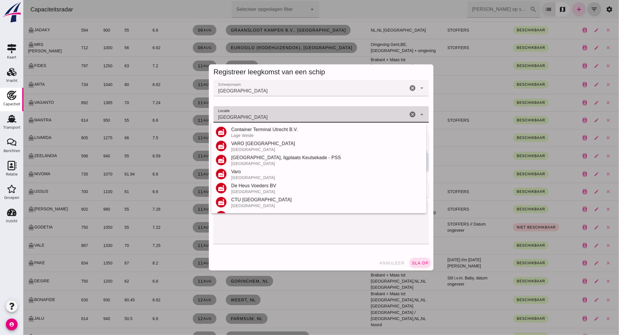
scroll to position [68, 0]
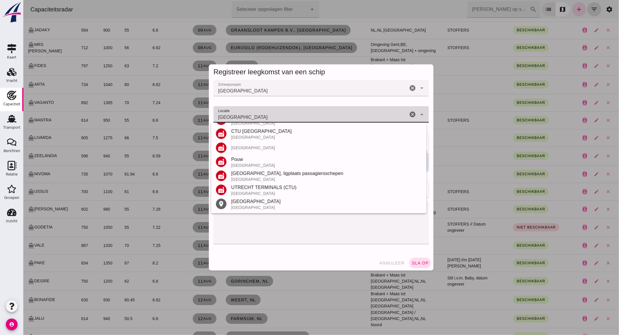
click icon "cancel"
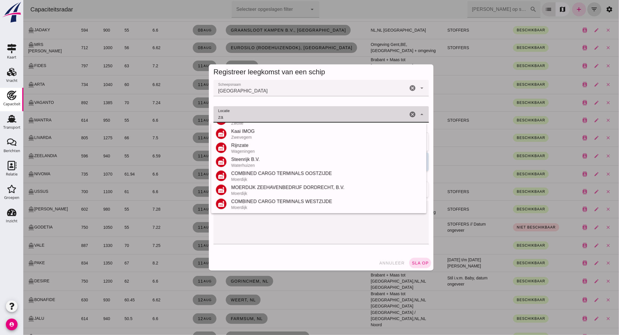
scroll to position [0, 0]
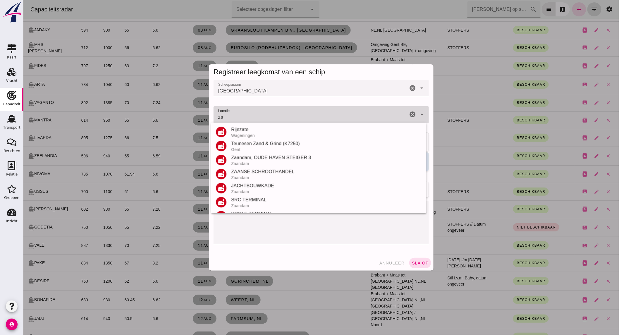
type input "z"
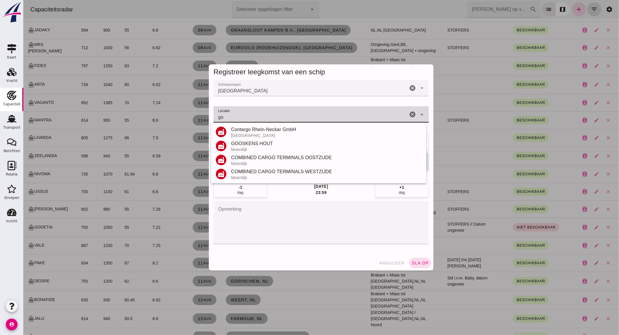
type input "g"
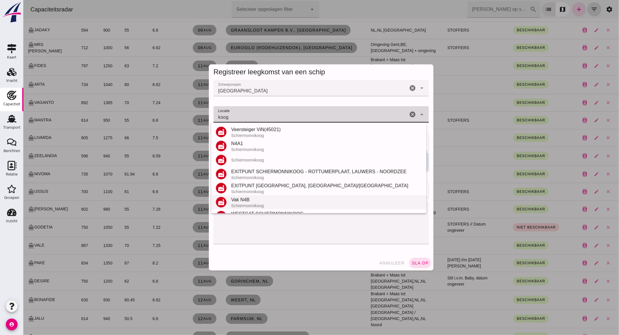
scroll to position [26, 0]
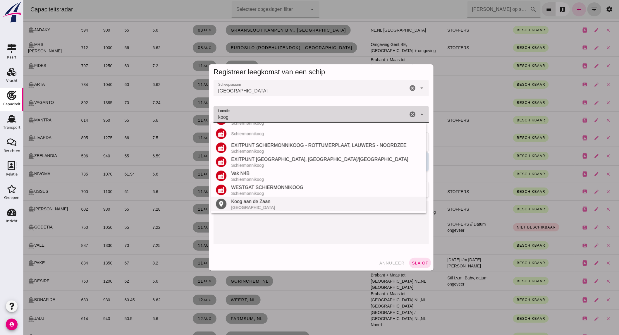
click at [234, 202] on div "Koog aan de Zaan" at bounding box center [326, 201] width 191 height 7
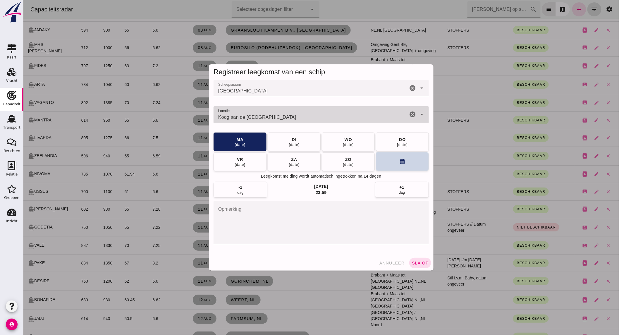
type input "Koog aan de [GEOGRAPHIC_DATA]"
click button "calendar_month"
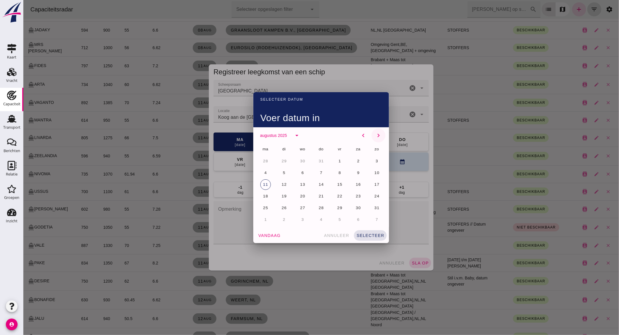
click at [378, 134] on icon "chevron_right" at bounding box center [378, 135] width 7 height 7
click span "15"
click button "selecteer"
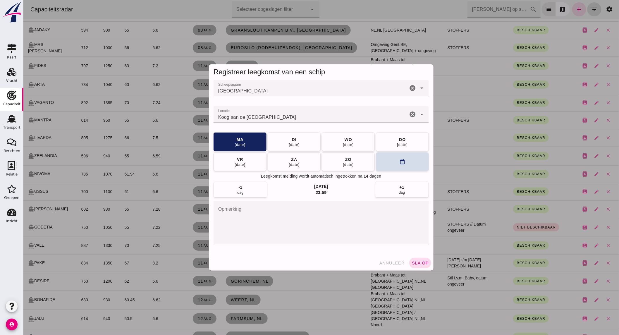
click textarea "opmerking"
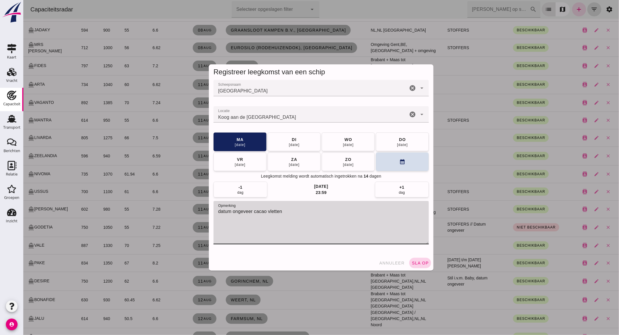
type textarea "datum ongeveer cacao vletten"
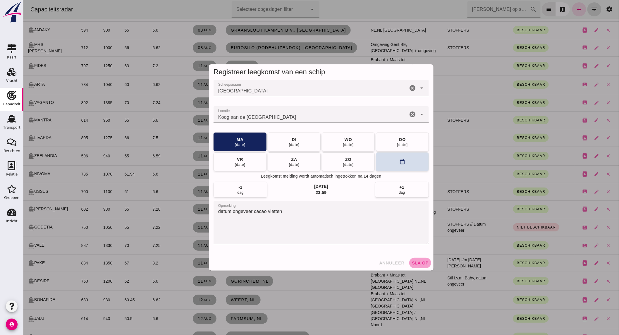
click span "sla op"
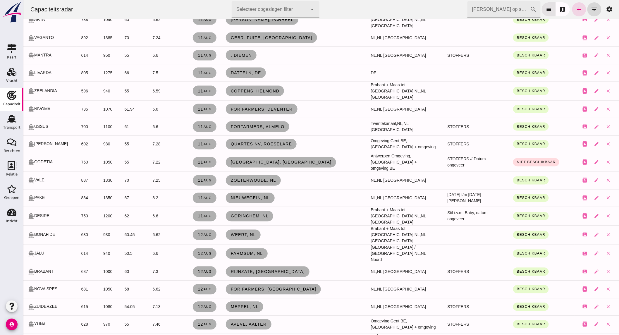
scroll to position [357, 0]
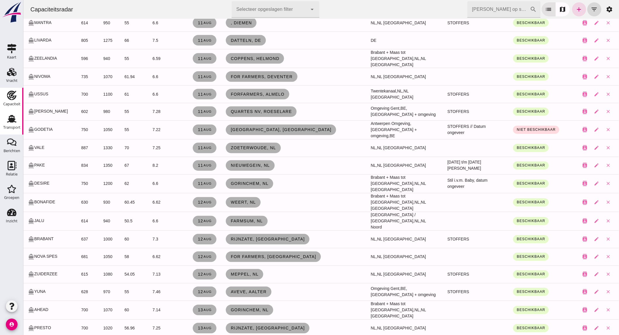
click at [12, 120] on use at bounding box center [11, 119] width 9 height 8
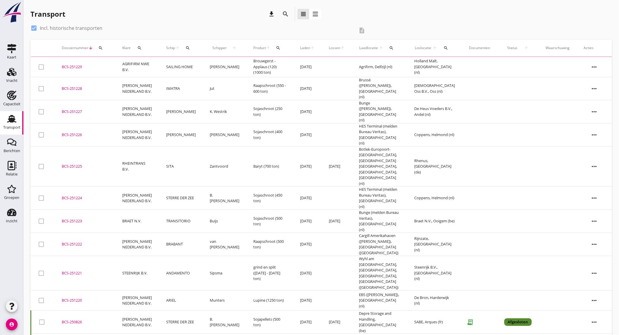
click at [286, 11] on icon "search" at bounding box center [285, 14] width 7 height 7
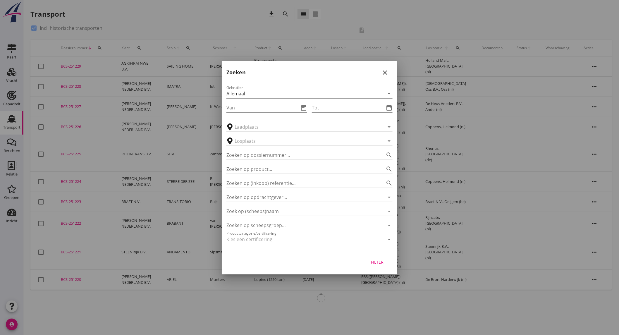
click at [285, 210] on input "Zoek op (scheeps)naam" at bounding box center [301, 211] width 150 height 9
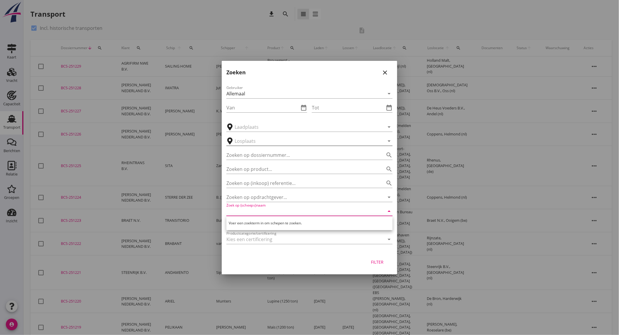
click at [273, 142] on input "text" at bounding box center [306, 140] width 142 height 9
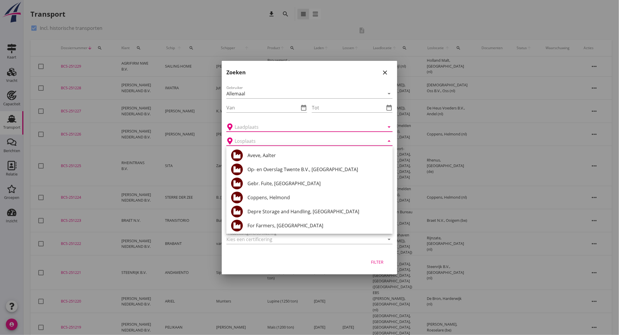
click at [284, 127] on input "text" at bounding box center [306, 126] width 142 height 9
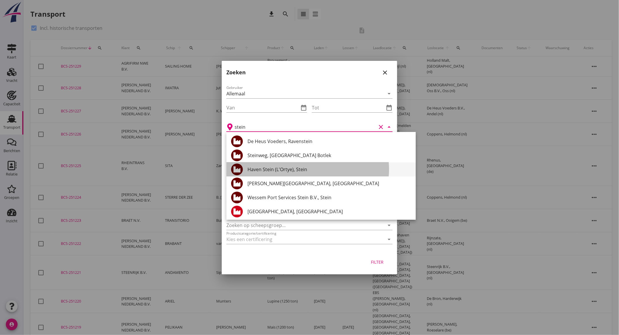
click at [303, 172] on div "Haven Stein (L'Ortye), Stein" at bounding box center [329, 169] width 164 height 7
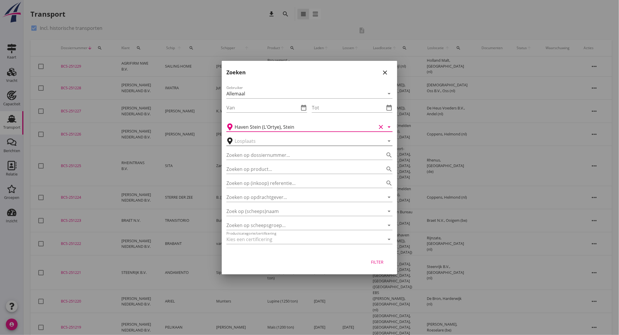
type input "Haven Stein (L'Ortye), Stein"
click at [264, 142] on input "text" at bounding box center [306, 140] width 142 height 9
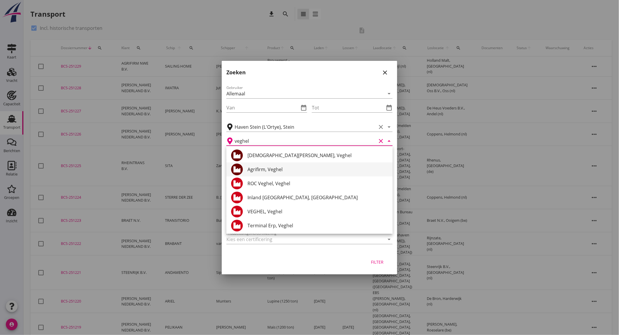
click at [264, 169] on div "Agrifirm, Veghel" at bounding box center [317, 169] width 140 height 7
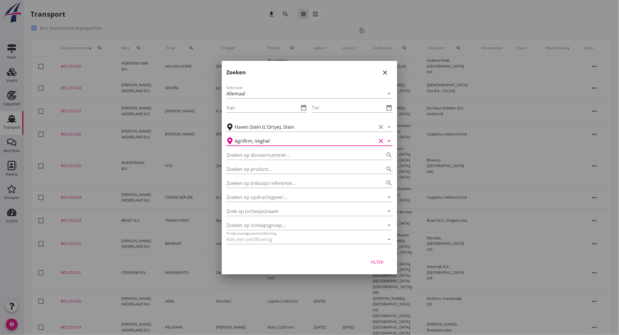
type input "Agrifirm, Veghel"
drag, startPoint x: 387, startPoint y: 69, endPoint x: 373, endPoint y: 71, distance: 14.4
click at [387, 69] on icon "close" at bounding box center [384, 72] width 7 height 7
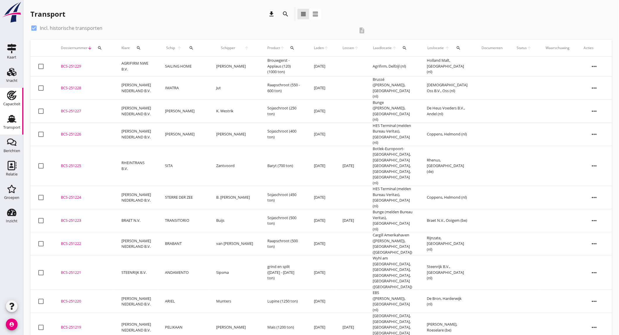
click at [16, 101] on div "Capaciteit" at bounding box center [11, 104] width 17 height 8
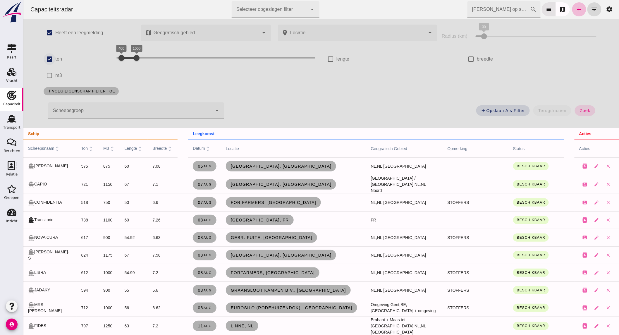
click input "ton"
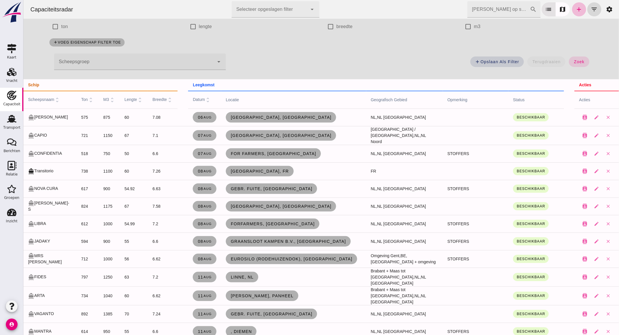
scroll to position [97, 0]
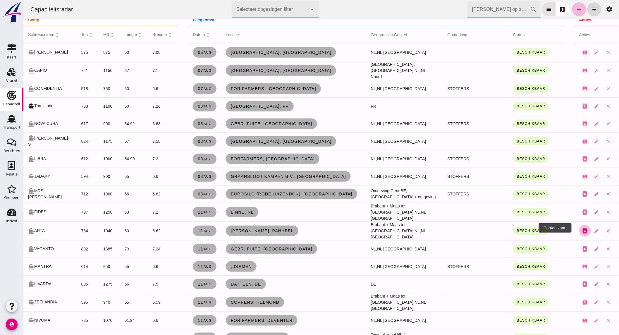
click at [582, 228] on icon "contacts" at bounding box center [584, 230] width 5 height 5
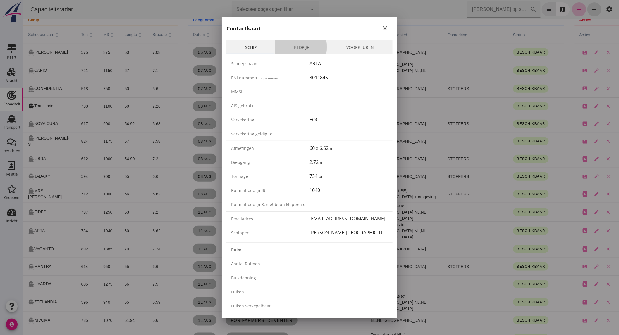
click at [297, 47] on link "Bedrijf" at bounding box center [301, 47] width 52 height 14
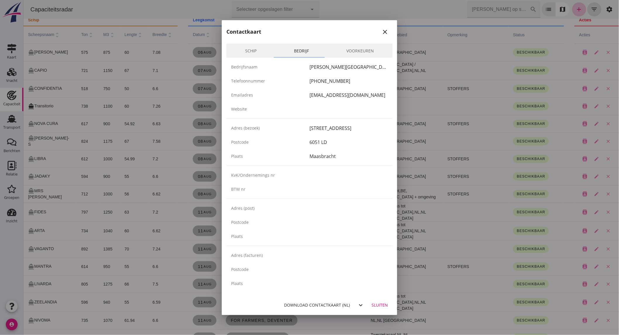
click at [381, 32] on icon "close" at bounding box center [384, 31] width 7 height 7
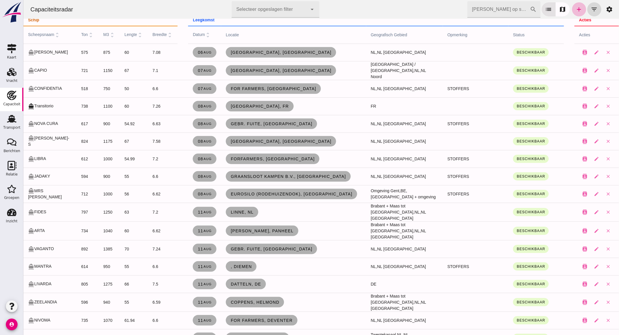
scroll to position [0, 0]
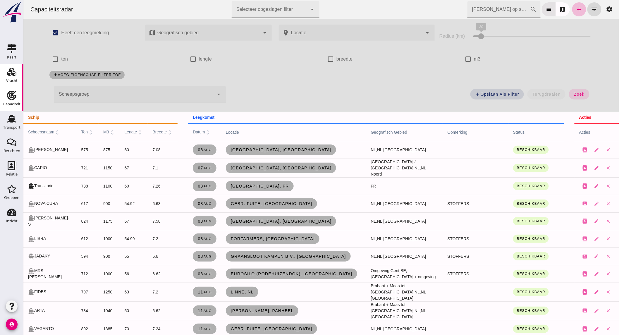
click at [8, 77] on div "Vracht" at bounding box center [11, 81] width 11 height 8
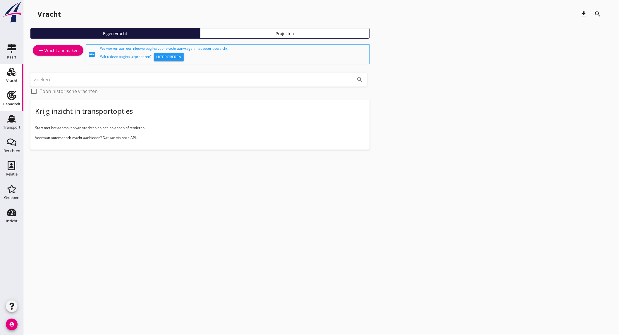
click at [14, 98] on icon "Capaciteit" at bounding box center [11, 95] width 9 height 9
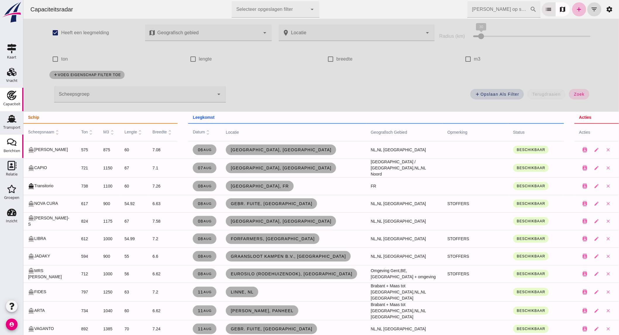
checkbox input "true"
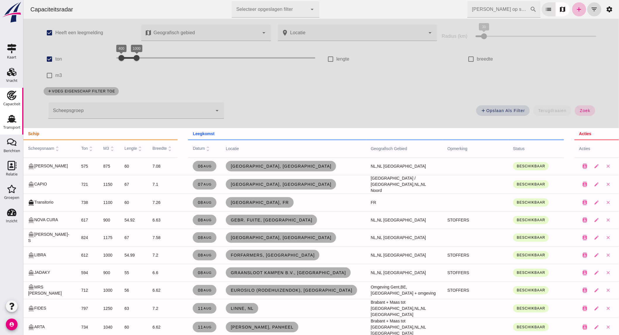
click at [12, 127] on div "Transport" at bounding box center [11, 128] width 17 height 4
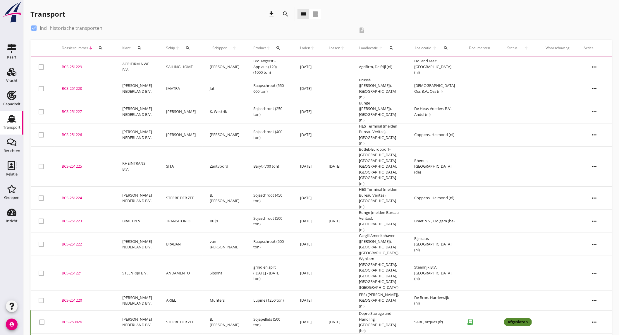
click at [289, 13] on icon "search" at bounding box center [285, 14] width 7 height 7
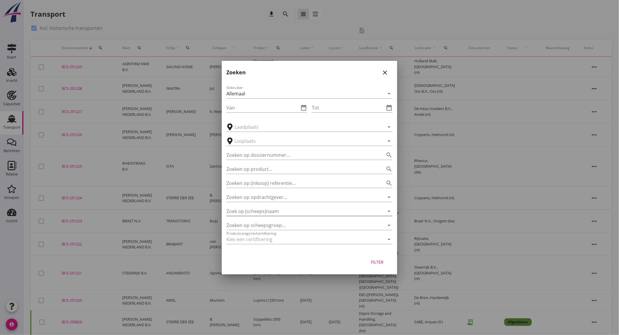
click at [275, 212] on input "Zoek op (scheeps)naam" at bounding box center [301, 211] width 150 height 9
type input "antio"
click at [383, 71] on icon "close" at bounding box center [384, 72] width 7 height 7
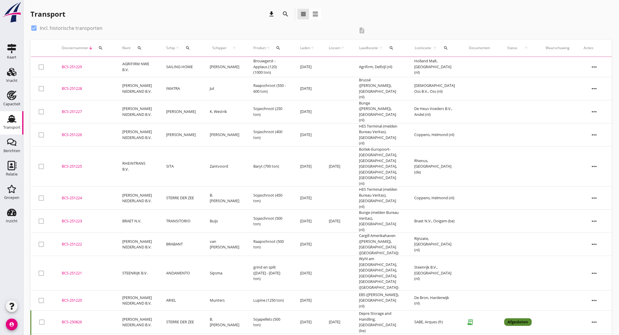
click at [284, 12] on icon "search" at bounding box center [285, 14] width 7 height 7
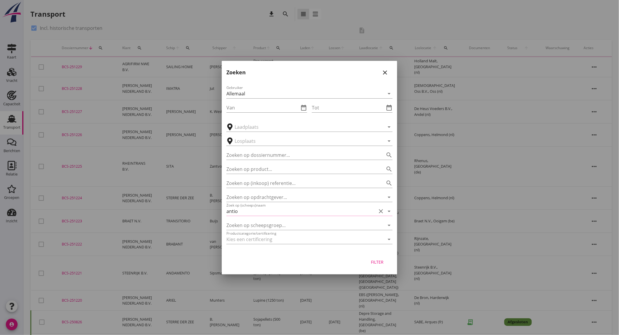
click at [379, 210] on icon "clear" at bounding box center [380, 211] width 7 height 7
click at [248, 142] on input "text" at bounding box center [306, 140] width 142 height 9
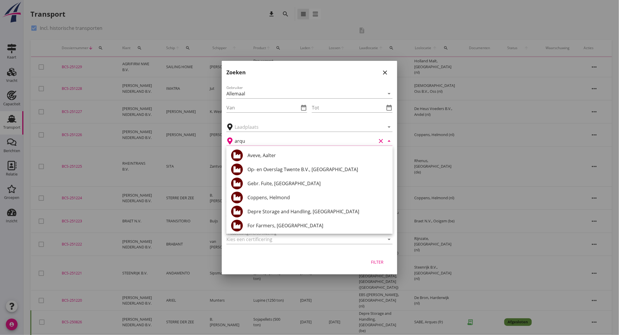
type input "arque"
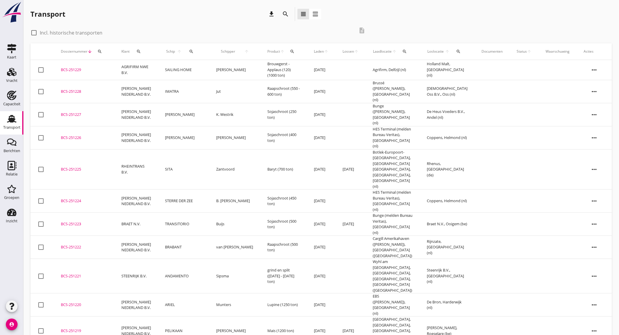
click at [283, 16] on icon "search" at bounding box center [285, 14] width 7 height 7
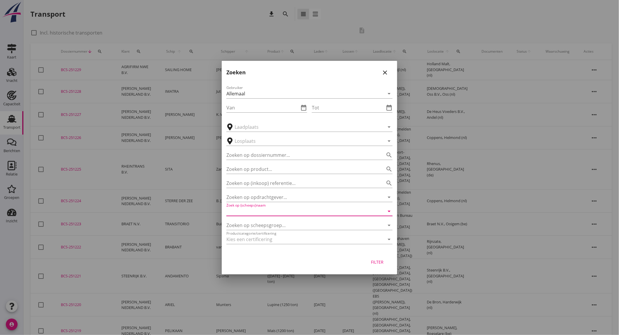
click at [275, 207] on input "Zoek op (scheeps)naam" at bounding box center [301, 211] width 150 height 9
click at [384, 72] on icon "close" at bounding box center [384, 72] width 7 height 7
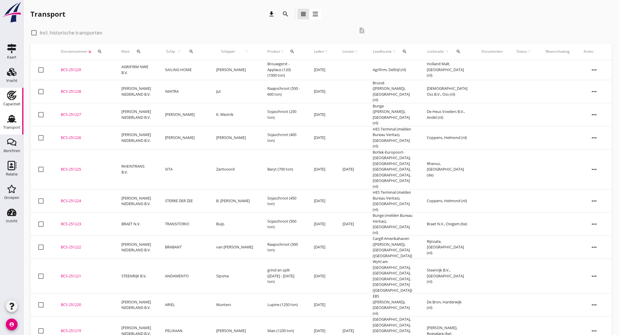
click at [15, 97] on icon "Capaciteit" at bounding box center [11, 95] width 9 height 9
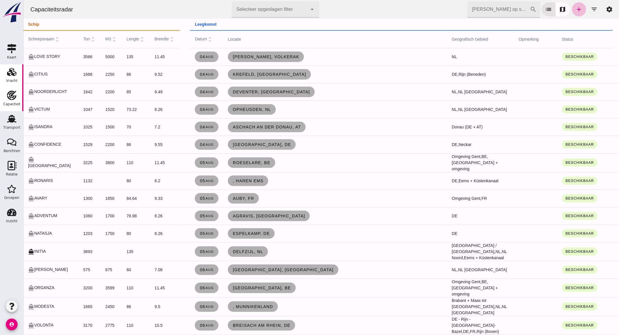
click at [15, 77] on div "Vracht" at bounding box center [11, 81] width 11 height 8
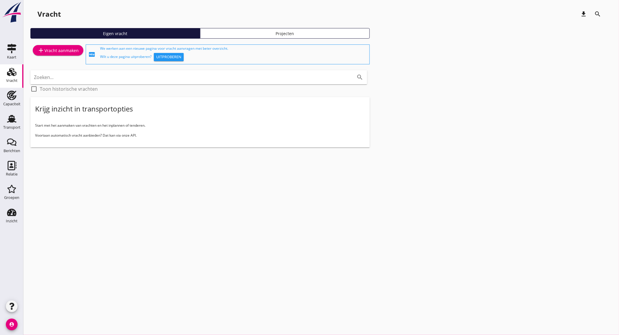
click at [54, 53] on div "add Vracht aanmaken" at bounding box center [57, 50] width 41 height 7
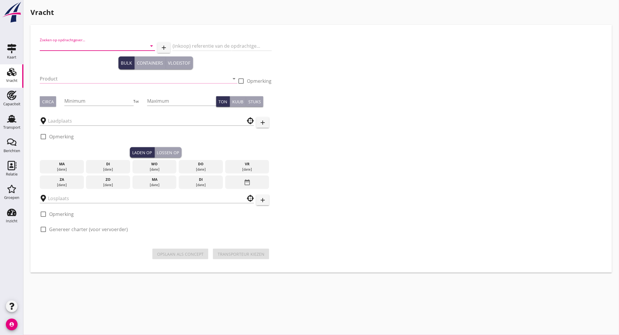
click at [90, 43] on input "Zoeken op opdrachtgever..." at bounding box center [89, 45] width 99 height 9
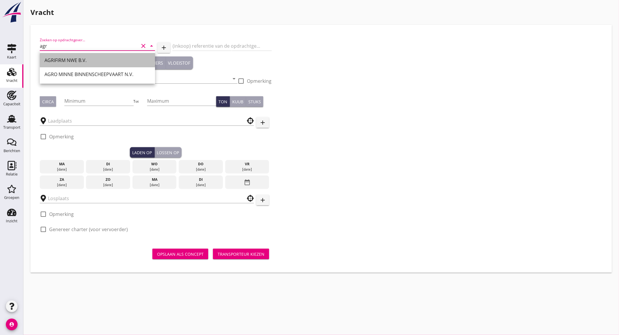
click at [90, 60] on div "AGRIFIRM NWE B.V." at bounding box center [97, 60] width 106 height 7
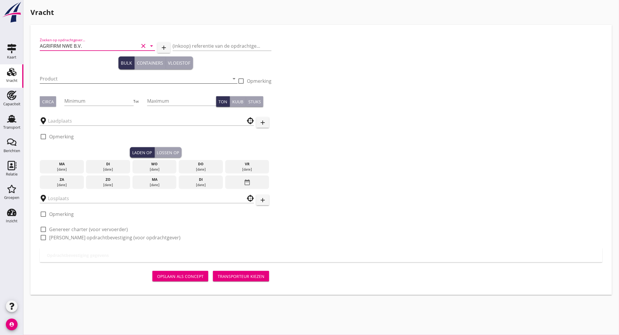
type input "AGRIFIRM NWE B.V."
click at [72, 77] on input "Product" at bounding box center [135, 78] width 190 height 9
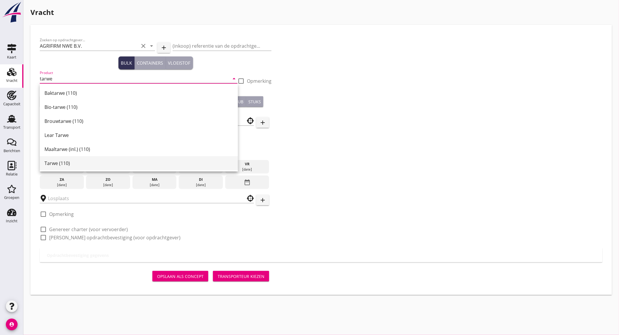
click at [72, 161] on div "Tarwe (110)" at bounding box center [138, 163] width 189 height 7
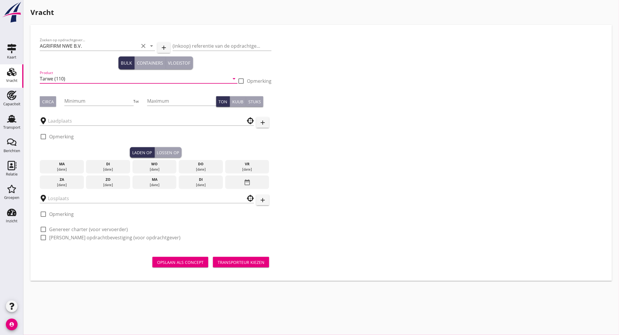
type input "Tarwe (110)"
click at [51, 107] on div "Circa Minimum Tot Maximum Ton Kuub Stuks" at bounding box center [156, 102] width 232 height 20
click at [52, 103] on div "Circa" at bounding box center [48, 102] width 12 height 6
click at [81, 98] on input "Minimum" at bounding box center [98, 100] width 69 height 9
type input "650"
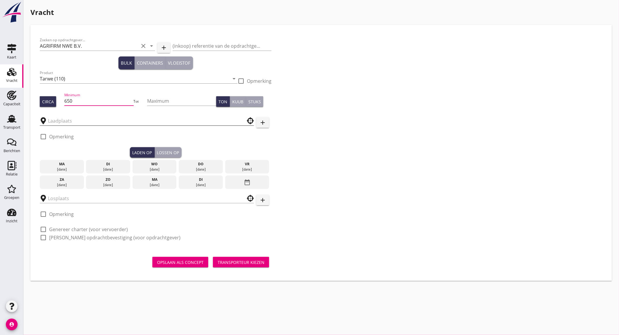
click at [71, 123] on input "text" at bounding box center [143, 120] width 190 height 9
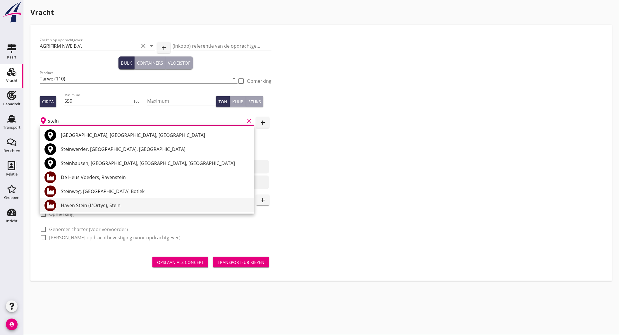
click at [128, 207] on div "Haven Stein (L'Ortye), Stein" at bounding box center [155, 205] width 189 height 7
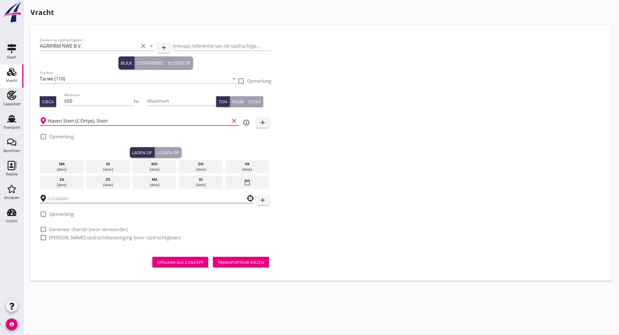
type input "Haven Stein (L'Ortye), Stein"
click at [82, 200] on input "text" at bounding box center [143, 198] width 190 height 9
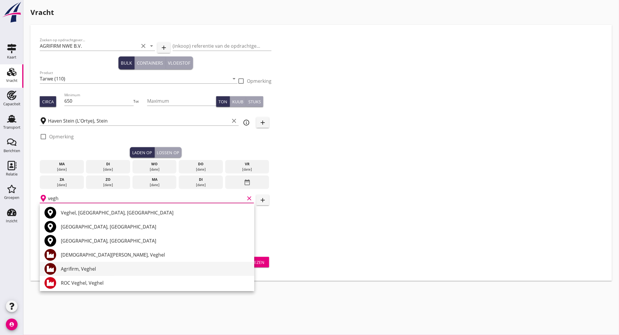
click at [94, 268] on div "Agrifirm, Veghel" at bounding box center [155, 268] width 189 height 7
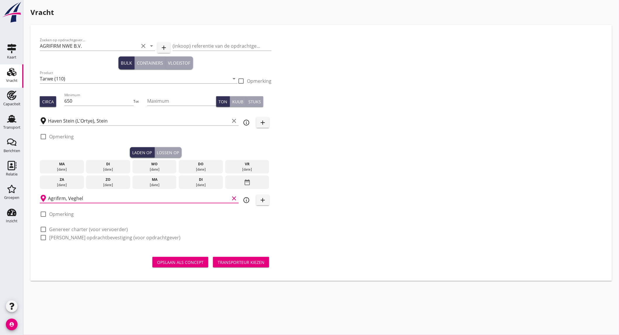
type input "Agrifirm, Veghel"
drag, startPoint x: 104, startPoint y: 168, endPoint x: 94, endPoint y: 182, distance: 17.0
click at [104, 168] on div "[DATE]" at bounding box center [107, 169] width 41 height 5
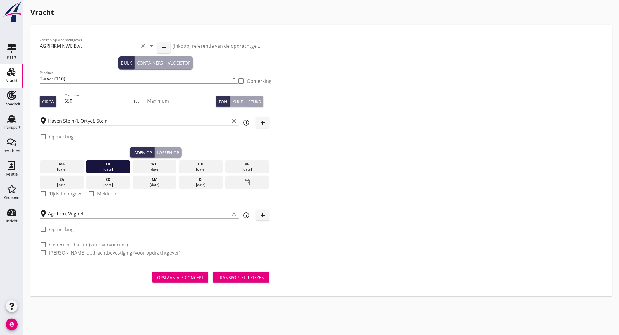
click at [64, 195] on label "Tijdstip opgeven" at bounding box center [67, 194] width 36 height 6
checkbox input "true"
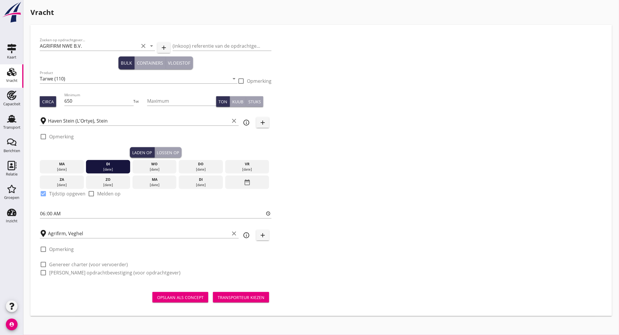
click at [60, 265] on label "Genereer charter (voor vervoerder)" at bounding box center [88, 265] width 79 height 6
checkbox input "true"
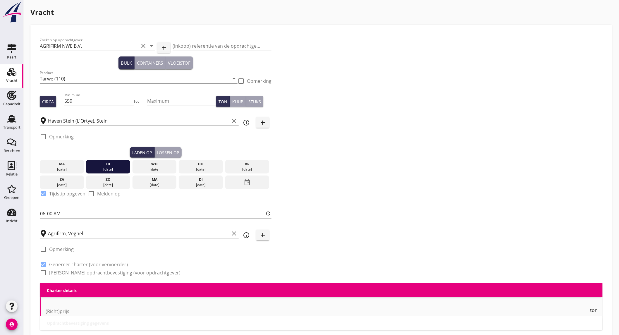
click at [60, 273] on label "Genereer opdrachtbevestiging (voor opdrachtgever)" at bounding box center [114, 273] width 131 height 6
checkbox input "true"
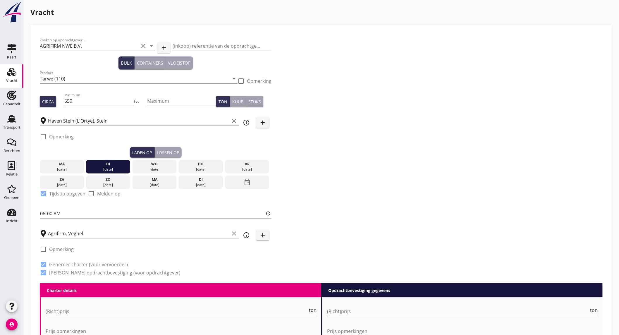
scroll to position [162, 0]
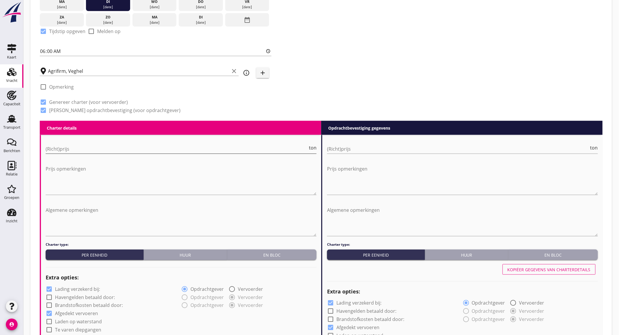
click at [78, 146] on input "(Richt)prijs" at bounding box center [177, 148] width 262 height 9
type input "7"
type input "7.25"
click at [353, 150] on input "(Richt)prijs" at bounding box center [458, 148] width 262 height 9
type input "7"
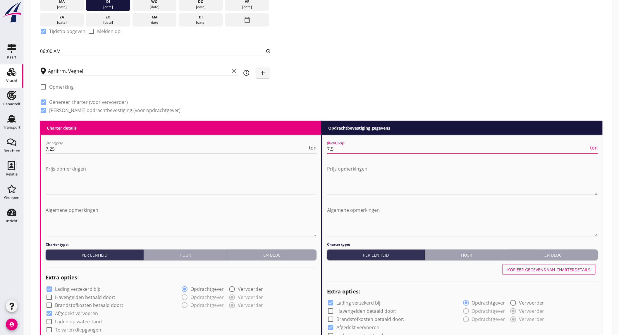
type input "7.5"
click at [175, 200] on div at bounding box center [181, 199] width 271 height 4
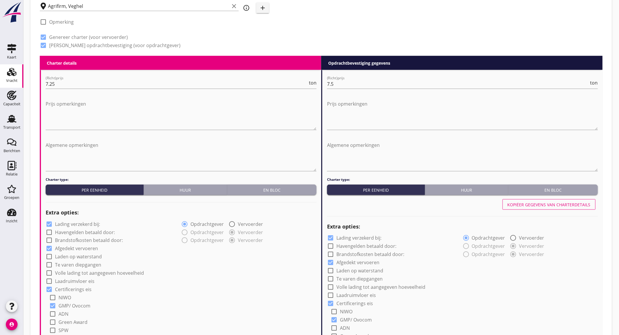
scroll to position [260, 0]
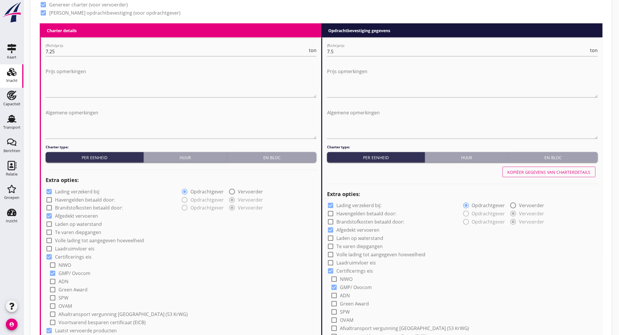
click at [75, 187] on div "check_box Lading verzekerd bij:" at bounding box center [113, 191] width 135 height 8
click at [75, 189] on label "Lading verzekerd bij:" at bounding box center [77, 192] width 45 height 6
checkbox input "false"
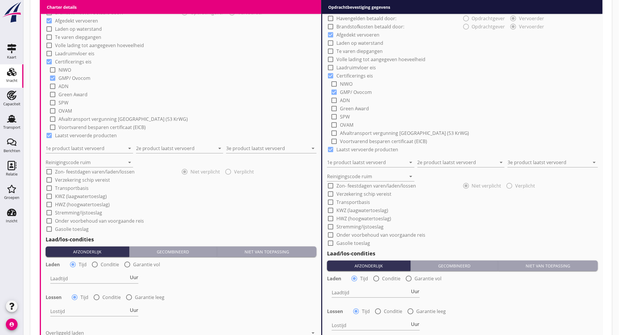
scroll to position [520, 0]
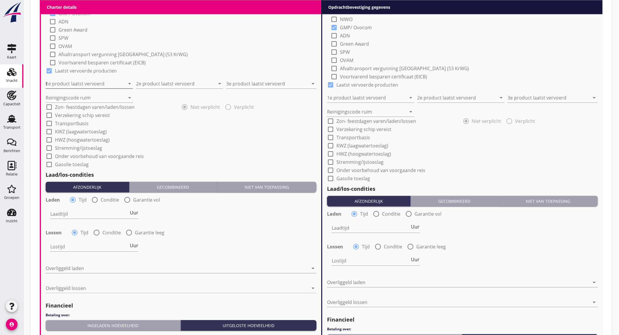
click at [104, 85] on input "t" at bounding box center [85, 83] width 79 height 9
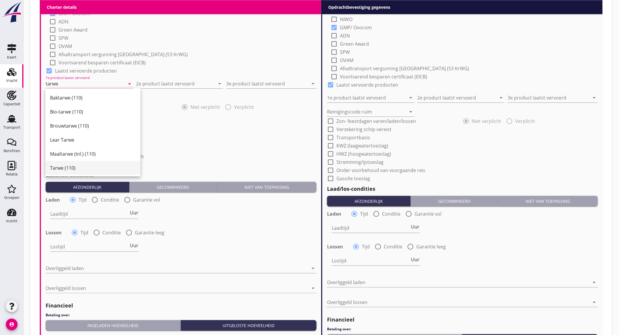
click at [86, 169] on div "Tarwe (110)" at bounding box center [93, 167] width 86 height 7
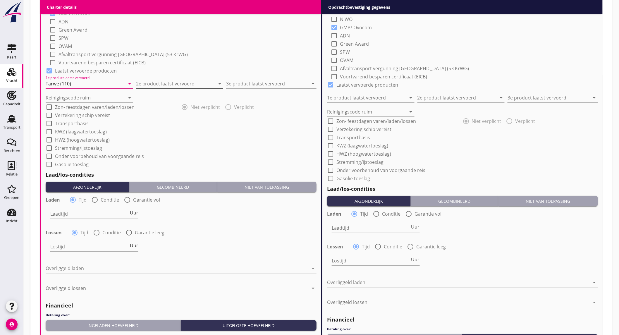
type input "Tarwe (110)"
click at [155, 81] on input "2e product laatst vervoerd" at bounding box center [175, 83] width 79 height 9
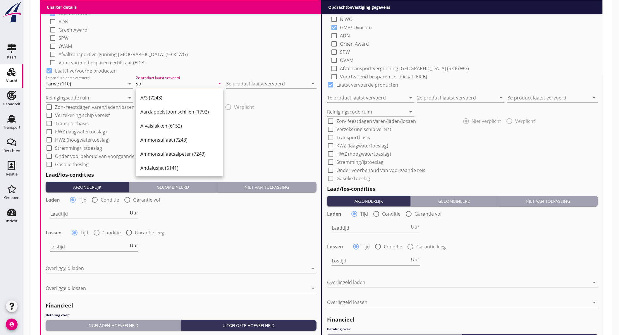
type input "s"
click at [195, 142] on div "Zonnebloemschroot (1720)" at bounding box center [179, 139] width 78 height 7
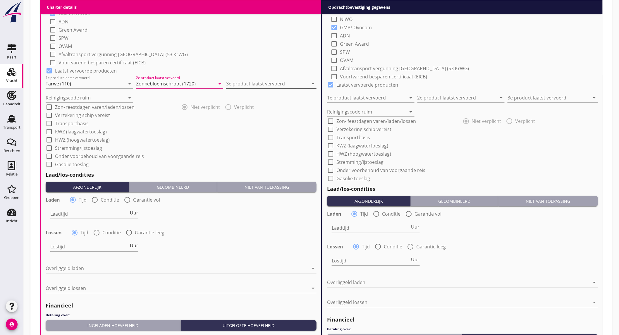
type input "Zonnebloemschroot (1720)"
click at [259, 84] on input "3e product laatst vervoerd" at bounding box center [267, 83] width 82 height 9
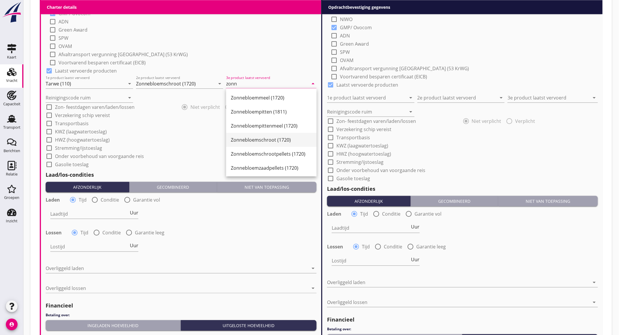
click at [274, 135] on div "Zonnebloemschroot (1720)" at bounding box center [271, 140] width 81 height 14
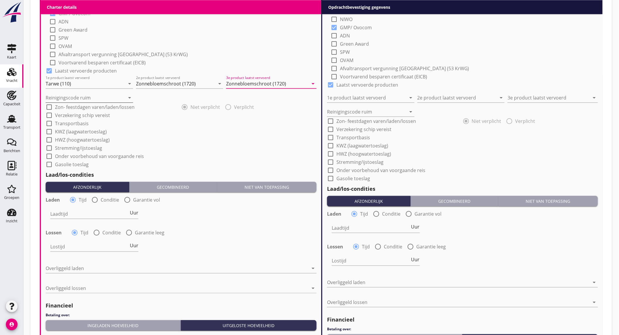
type input "Zonnebloemschroot (1720)"
click at [103, 97] on input "Reinigingscode ruim" at bounding box center [85, 97] width 79 height 9
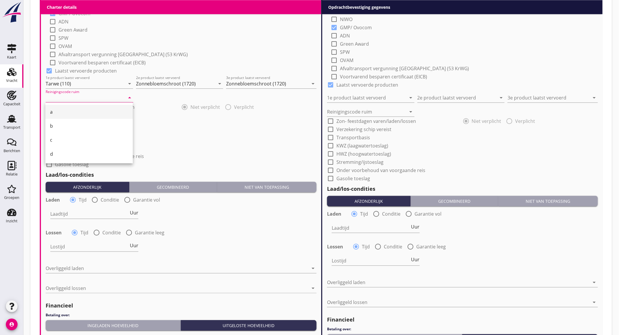
click at [91, 109] on div "a" at bounding box center [89, 111] width 78 height 7
type input "a"
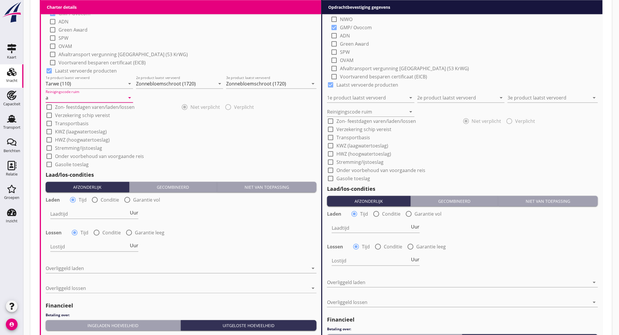
click at [96, 197] on div at bounding box center [95, 200] width 10 height 10
radio input "false"
radio input "true"
click at [94, 212] on div at bounding box center [112, 213] width 124 height 9
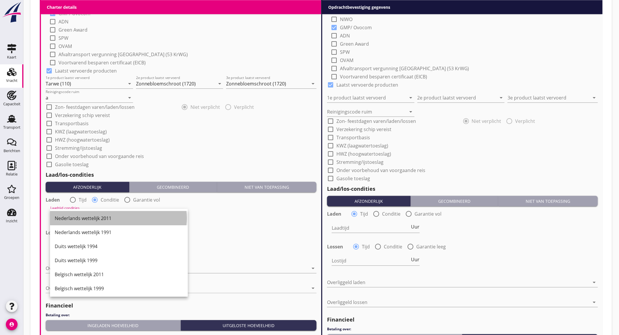
click at [94, 214] on div "Nederlands wettelijk 2011" at bounding box center [119, 218] width 128 height 14
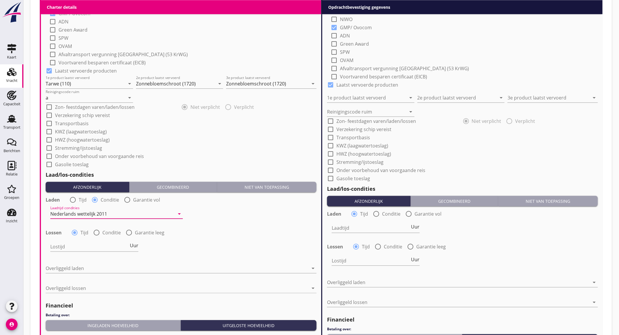
click at [98, 233] on div at bounding box center [97, 233] width 10 height 10
radio input "false"
radio input "true"
click at [102, 247] on div at bounding box center [112, 246] width 124 height 9
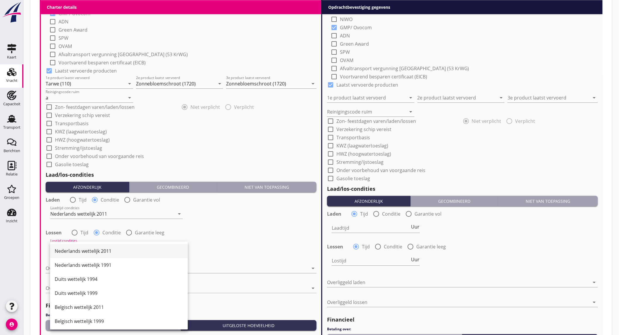
click at [101, 246] on div "Nederlands wettelijk 2011" at bounding box center [119, 251] width 128 height 14
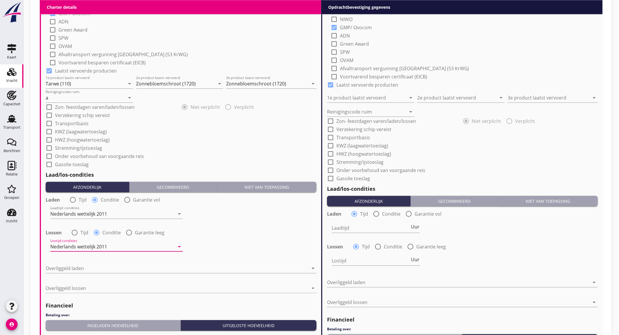
click at [97, 261] on div "Overliggeld laden arrow_drop_down" at bounding box center [181, 269] width 271 height 19
click at [97, 267] on div at bounding box center [177, 268] width 263 height 9
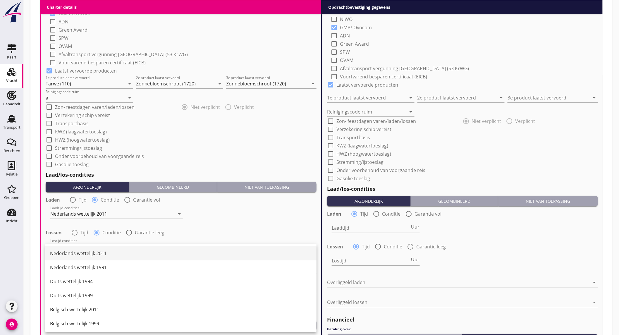
click at [98, 252] on div "Nederlands wettelijk 2011" at bounding box center [181, 253] width 262 height 7
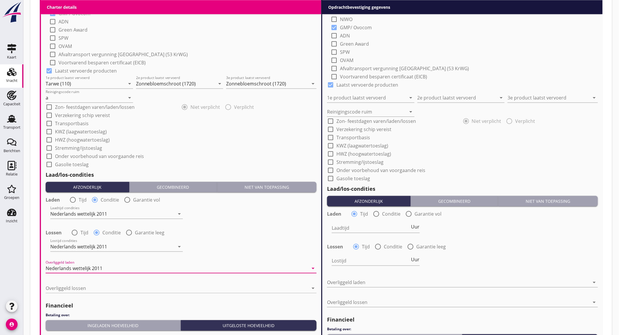
scroll to position [618, 0]
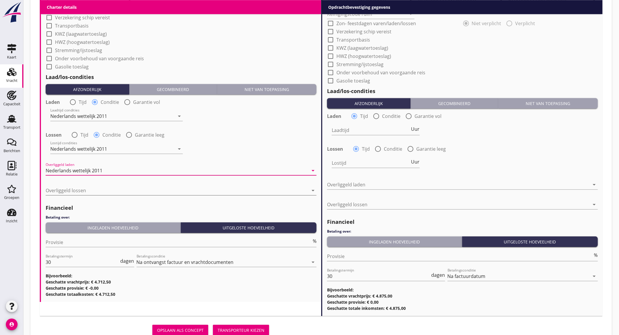
click at [101, 188] on div at bounding box center [177, 190] width 263 height 9
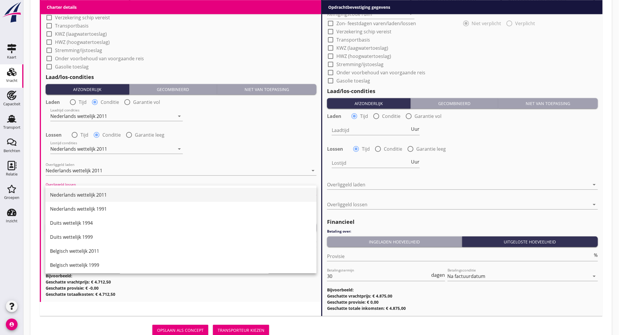
click at [100, 190] on div "Nederlands wettelijk 2011" at bounding box center [181, 195] width 262 height 14
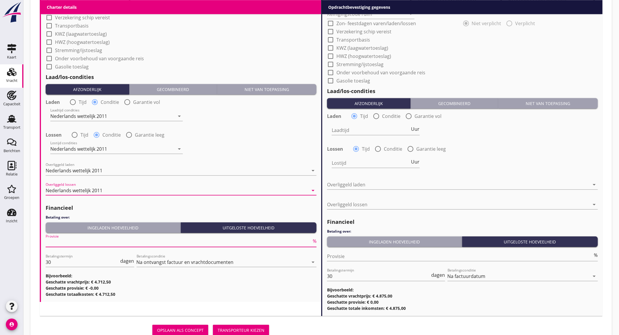
click at [86, 241] on input "Provisie" at bounding box center [179, 242] width 266 height 9
type input "5"
click at [535, 159] on div "Lostijd Uur" at bounding box center [462, 163] width 272 height 21
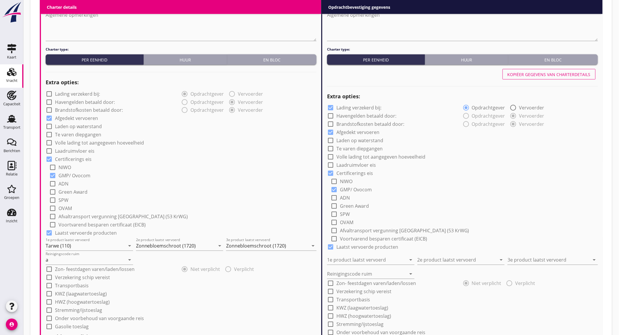
click at [565, 73] on div "Kopiëer gegevens van charterdetails" at bounding box center [549, 74] width 83 height 6
checkbox input "false"
type input "Tarwe (110)"
type input "Zonnebloemschroot (1720)"
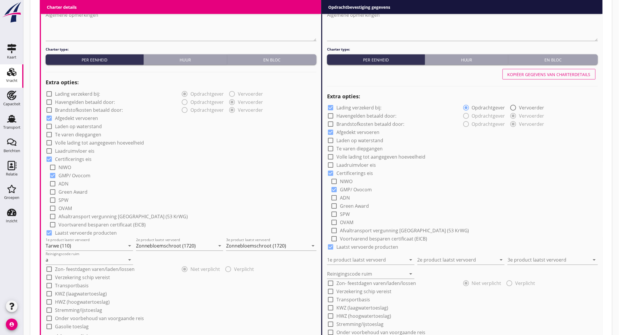
type input "a"
radio input "false"
radio input "true"
radio input "false"
radio input "true"
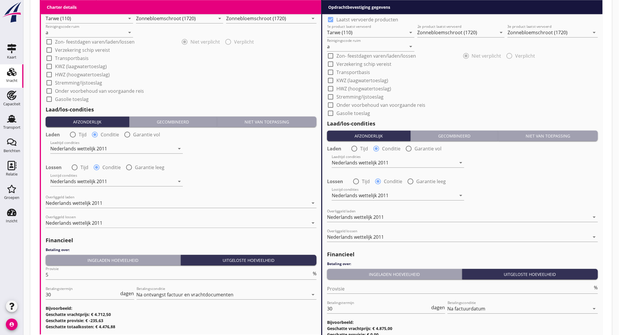
scroll to position [638, 0]
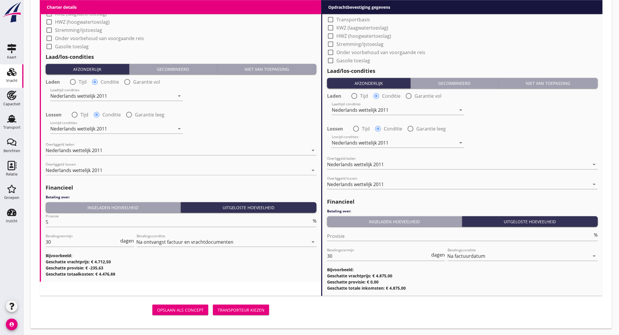
click at [253, 313] on button "Transporteur kiezen" at bounding box center [241, 310] width 56 height 11
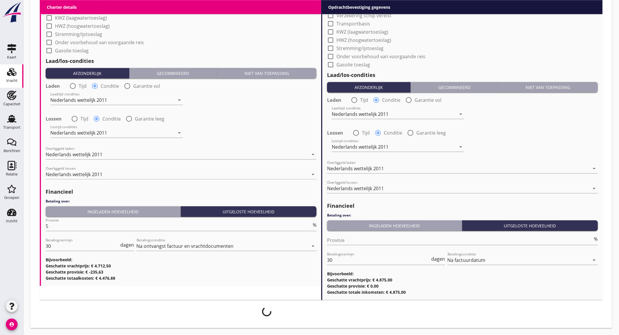
scroll to position [633, 0]
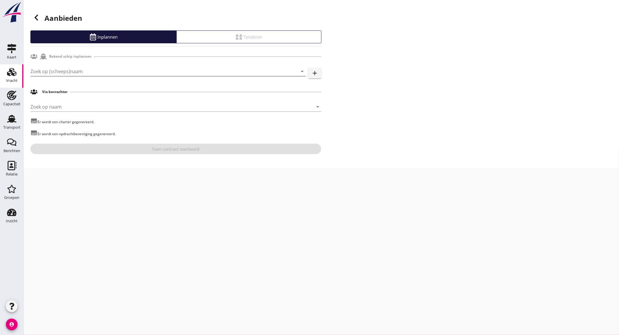
click at [106, 72] on input "Zoek op (scheeps)naam" at bounding box center [159, 71] width 259 height 9
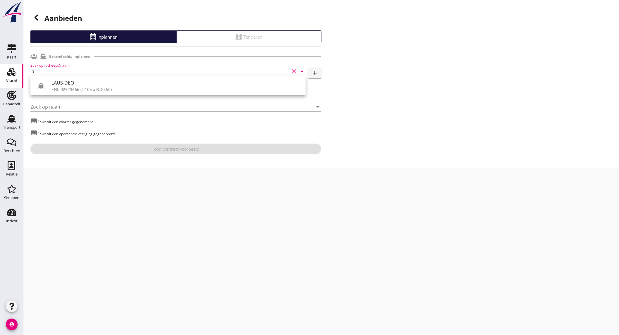
type input "l"
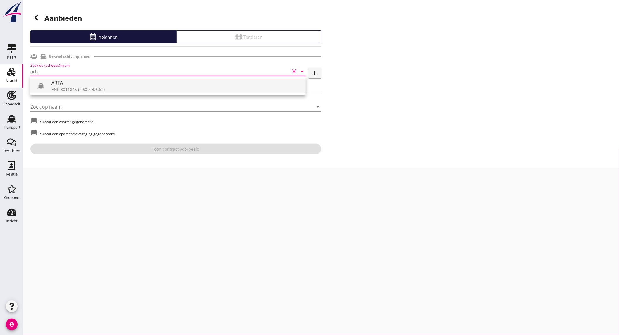
click at [104, 85] on div "ARTA" at bounding box center [176, 82] width 250 height 7
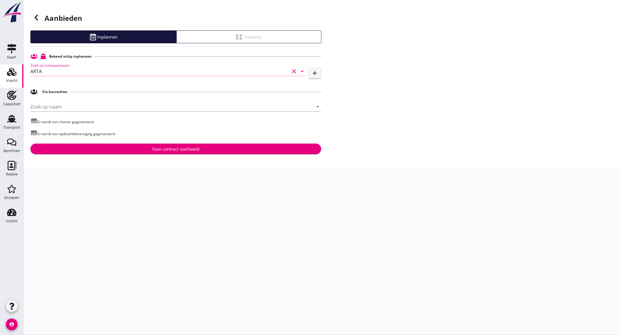
type input "ARTA"
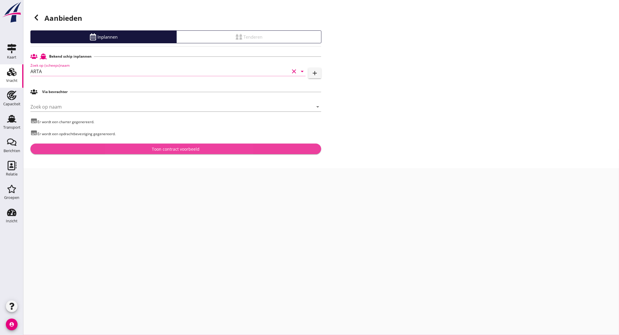
click at [147, 148] on div "Toon contract voorbeeld" at bounding box center [175, 149] width 281 height 6
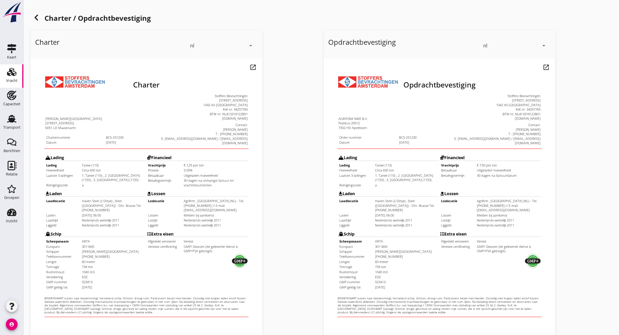
scroll to position [98, 0]
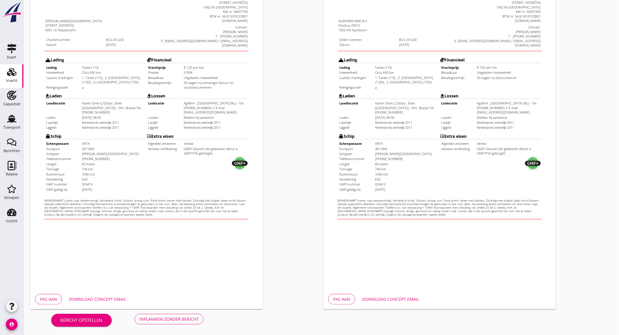
click at [110, 299] on div "Download concept email" at bounding box center [97, 299] width 57 height 6
drag, startPoint x: 577, startPoint y: 60, endPoint x: 577, endPoint y: 33, distance: 27.5
click at [577, 60] on div "Opdrachtbevestiging nl arrow_drop_down open_in_new Pas aan Download concept ema…" at bounding box center [467, 120] width 293 height 381
click at [592, 85] on div "Opdrachtbevestiging nl arrow_drop_down open_in_new Pas aan Download concept ema…" at bounding box center [467, 120] width 293 height 381
click at [404, 303] on button "Download concept email" at bounding box center [390, 299] width 66 height 11
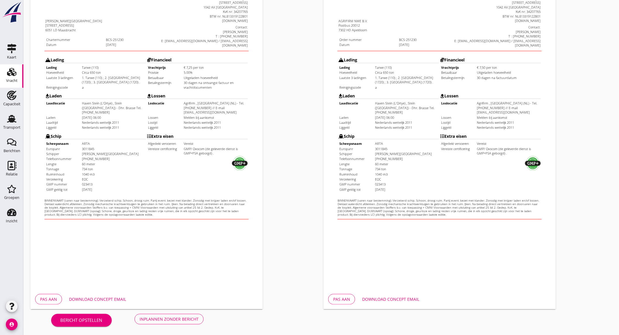
click at [589, 81] on div "Opdrachtbevestiging nl arrow_drop_down open_in_new Pas aan Download concept ema…" at bounding box center [467, 120] width 293 height 381
drag, startPoint x: 582, startPoint y: 104, endPoint x: 545, endPoint y: 136, distance: 48.4
click at [582, 104] on div "Opdrachtbevestiging nl arrow_drop_down open_in_new Pas aan Download concept ema…" at bounding box center [467, 120] width 293 height 381
click at [191, 318] on div "Inplannen zonder bericht" at bounding box center [169, 319] width 59 height 6
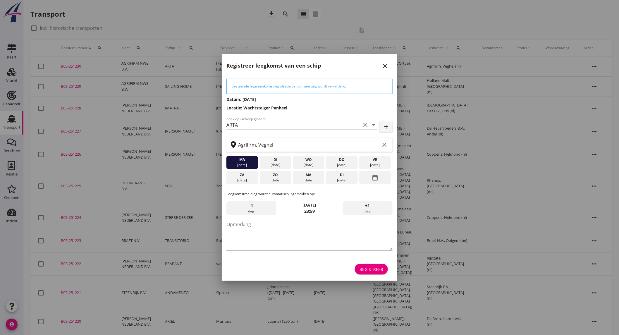
click at [342, 165] on div "[DATE]" at bounding box center [342, 164] width 29 height 5
click at [372, 268] on div "Registreer" at bounding box center [372, 269] width 24 height 6
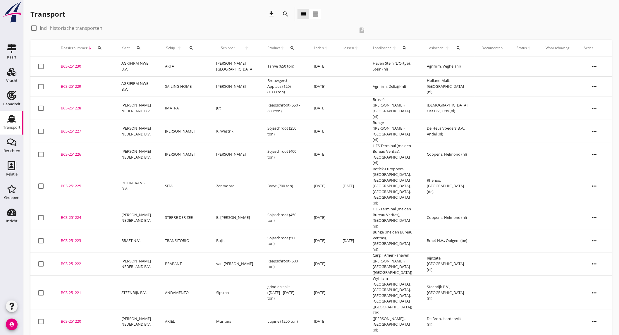
click at [135, 68] on td "AGRIFIRM NWE B.V." at bounding box center [136, 66] width 44 height 20
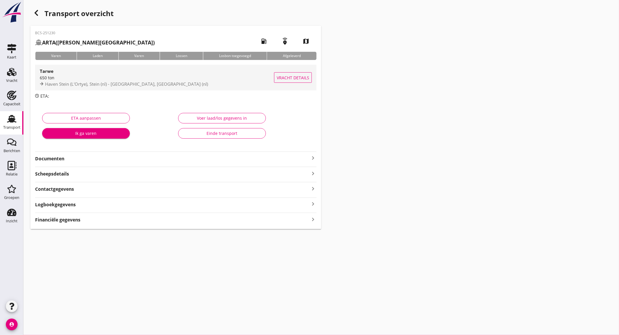
click at [93, 81] on span "Haven Stein (L'Ortye), Stein (nl) - Agrifirm, Veghel (nl)" at bounding box center [126, 84] width 163 height 6
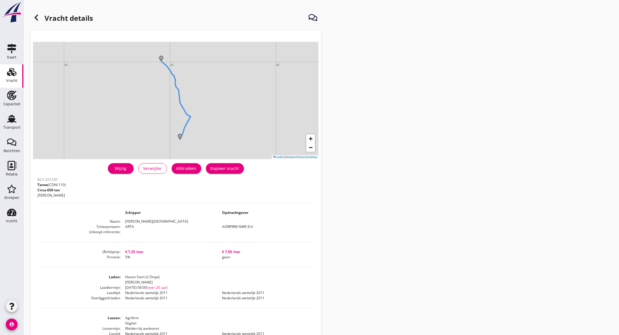
click at [193, 170] on div "Afdrukken" at bounding box center [186, 168] width 20 height 6
click at [127, 168] on div "Wijzig" at bounding box center [121, 168] width 16 height 6
click at [37, 15] on use at bounding box center [37, 18] width 4 height 6
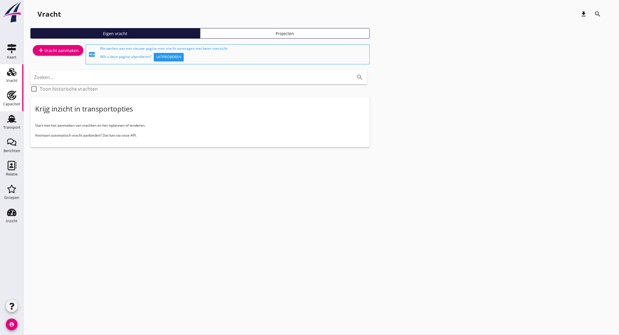
click at [16, 102] on div "Capaciteit" at bounding box center [11, 104] width 17 height 4
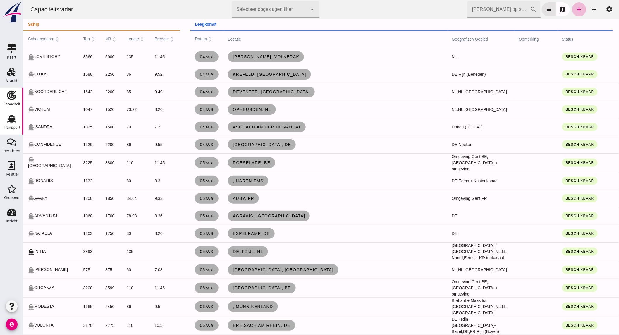
click at [12, 123] on div "Transport" at bounding box center [11, 127] width 17 height 8
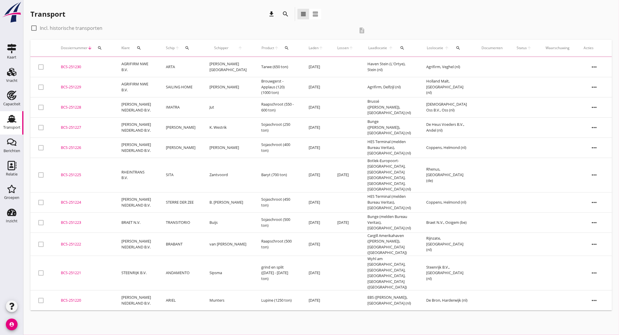
click at [96, 66] on div "BCS-251230" at bounding box center [84, 67] width 47 height 6
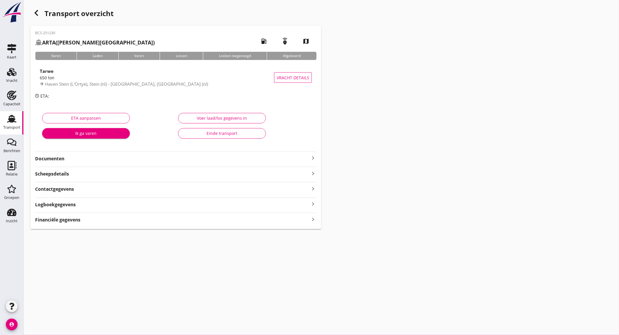
click at [200, 156] on strong "Documenten" at bounding box center [172, 158] width 274 height 7
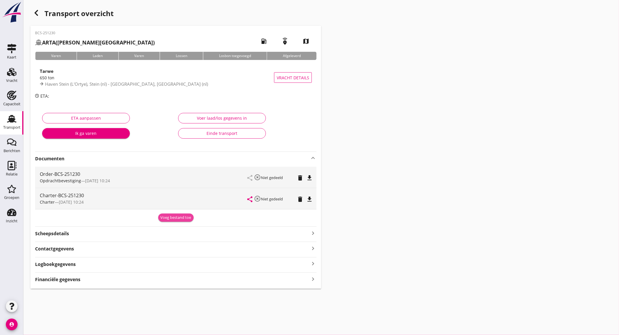
click at [189, 218] on div "Voeg bestand toe" at bounding box center [176, 218] width 31 height 6
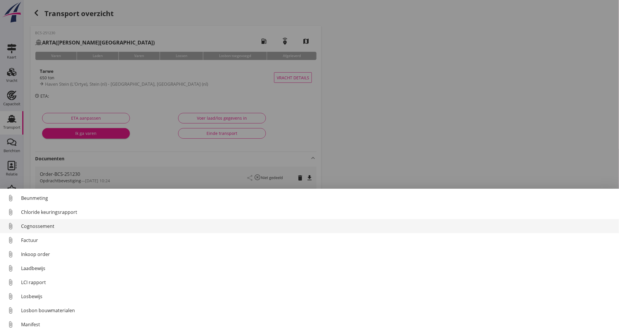
click at [42, 228] on div "Cognossement" at bounding box center [317, 226] width 593 height 7
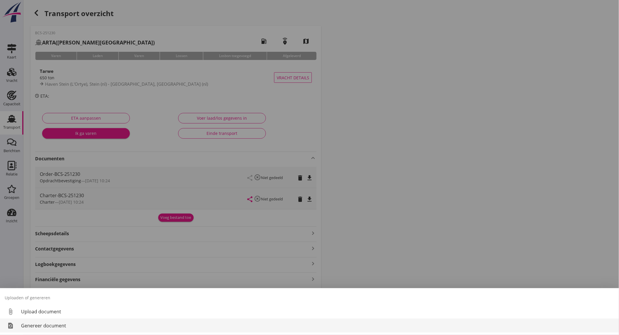
click at [60, 326] on div "Genereer document" at bounding box center [317, 325] width 593 height 7
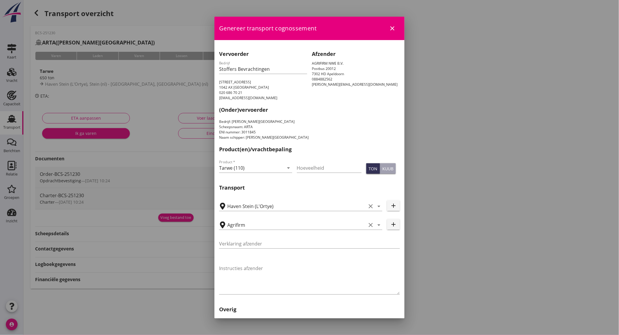
scroll to position [115, 0]
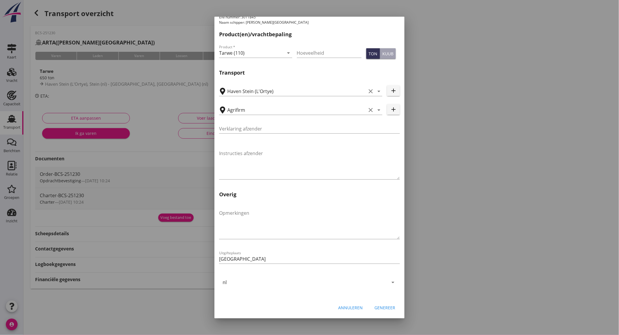
click at [374, 306] on div "Genereer" at bounding box center [384, 308] width 21 height 6
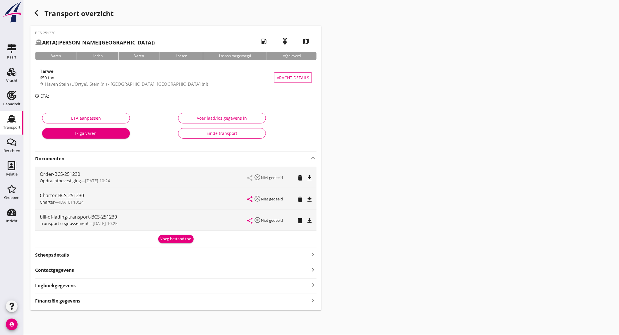
click at [312, 179] on icon "file_download" at bounding box center [309, 177] width 7 height 7
click at [313, 198] on div "file_download" at bounding box center [309, 199] width 8 height 7
click at [311, 218] on icon "file_download" at bounding box center [309, 220] width 7 height 7
click at [15, 79] on div "Vracht" at bounding box center [11, 81] width 11 height 4
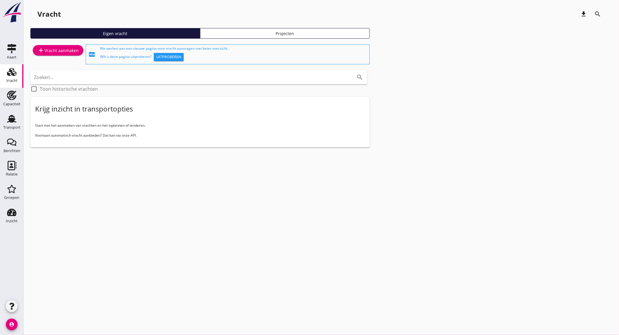
click at [54, 51] on div "add Vracht aanmaken" at bounding box center [57, 50] width 41 height 7
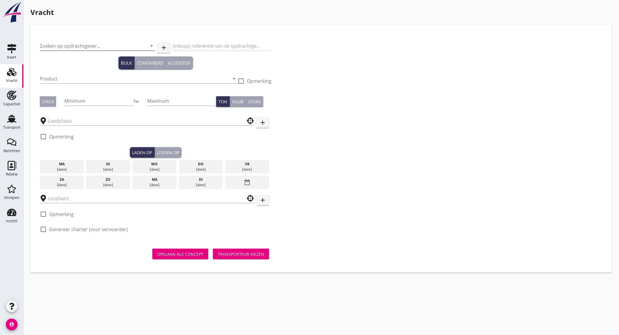
click at [70, 45] on input "Zoeken op opdrachtgever..." at bounding box center [89, 45] width 99 height 9
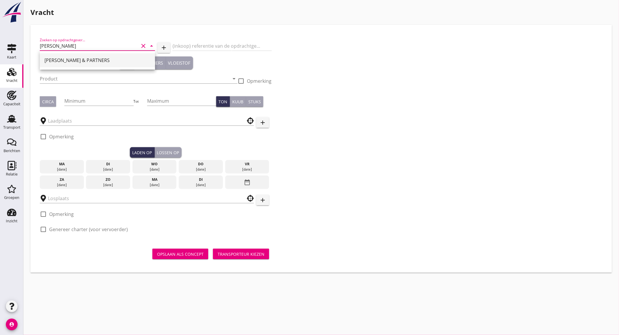
click at [68, 62] on div "LUBBERS & PARTNERS" at bounding box center [97, 60] width 106 height 7
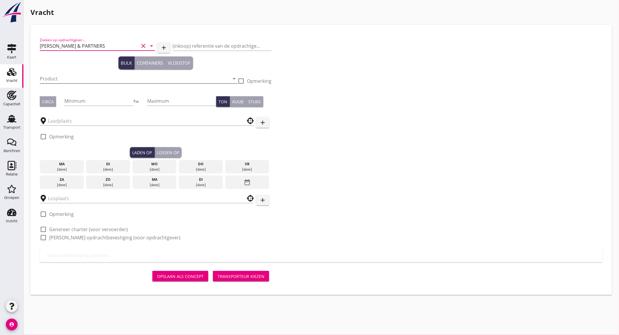
type input "LUBBERS & PARTNERS"
click at [64, 79] on input "Product" at bounding box center [135, 78] width 190 height 9
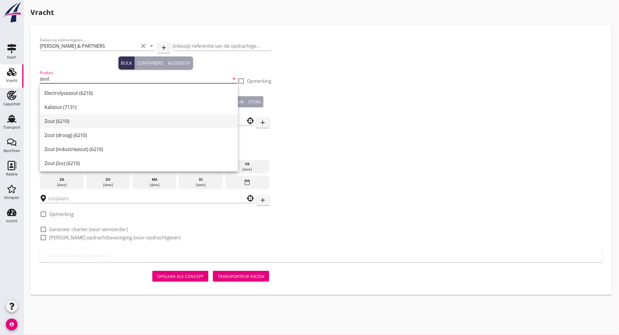
click at [63, 120] on div "Zout (6210)" at bounding box center [138, 121] width 189 height 7
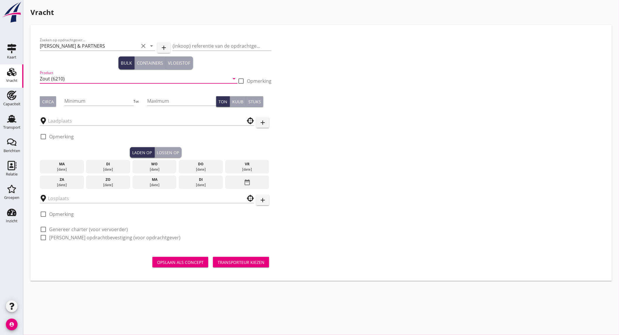
type input "Zout (6210)"
drag, startPoint x: 53, startPoint y: 104, endPoint x: 58, endPoint y: 103, distance: 5.1
click at [54, 104] on button "Circa" at bounding box center [48, 101] width 16 height 11
click at [84, 101] on input "Minimum" at bounding box center [98, 100] width 69 height 9
type input "2050"
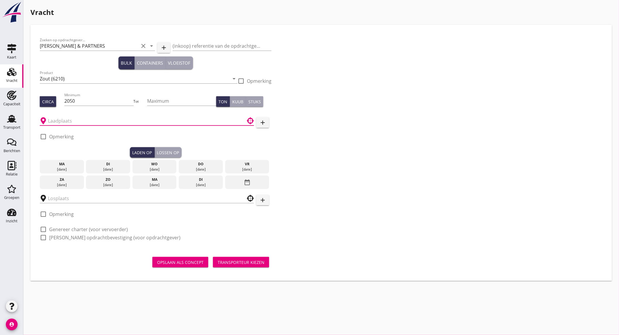
click at [77, 125] on div at bounding box center [147, 120] width 214 height 9
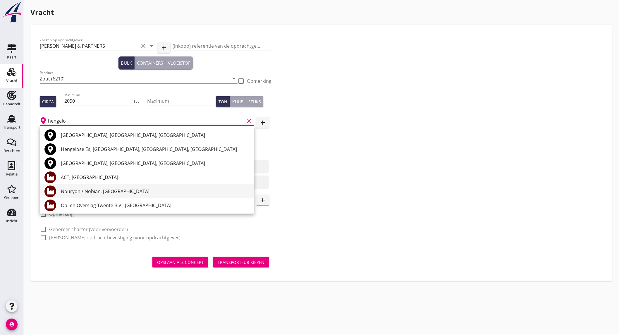
click at [106, 194] on div "Nouryon / Nobian, Hengelo" at bounding box center [155, 191] width 189 height 7
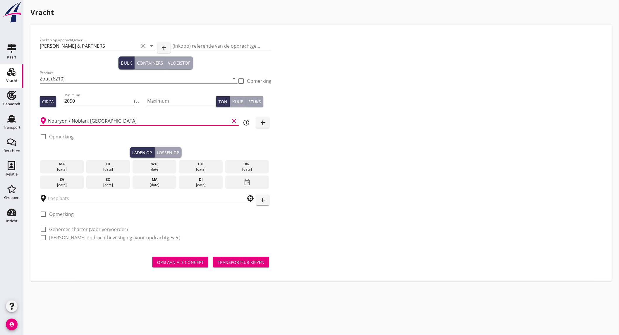
type input "Nouryon / Nobian, Hengelo"
click at [200, 168] on div "[DATE]" at bounding box center [200, 169] width 41 height 5
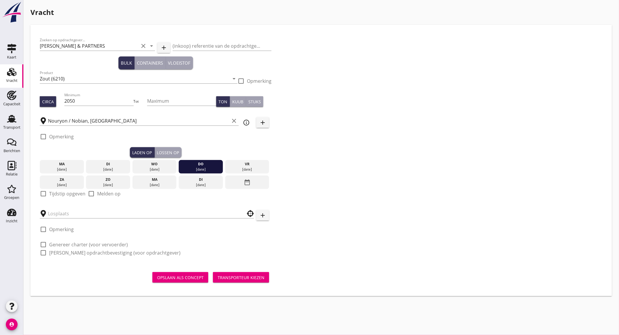
click at [65, 194] on label "Tijdstip opgeven" at bounding box center [67, 194] width 36 height 6
checkbox input "true"
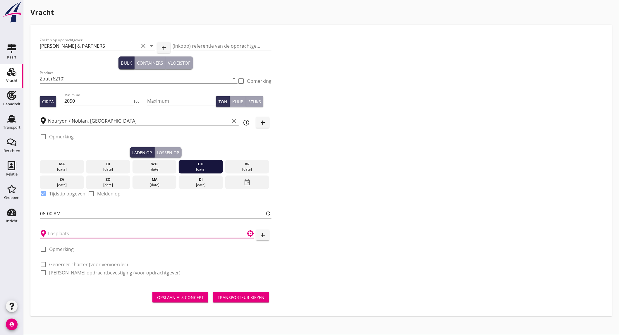
click at [65, 231] on input "text" at bounding box center [143, 233] width 190 height 9
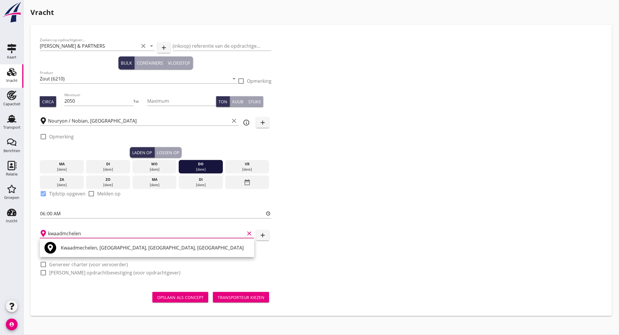
click at [81, 232] on input "kwaadmchelen" at bounding box center [146, 233] width 197 height 9
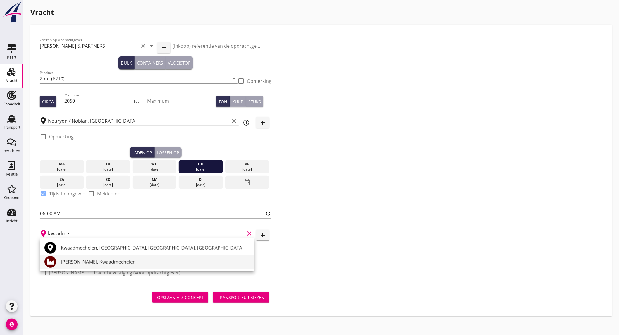
click at [89, 262] on div "Hopper, Kwaadmechelen" at bounding box center [155, 261] width 189 height 7
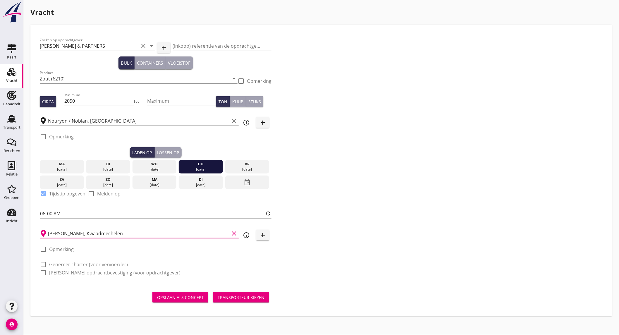
type input "Hopper, Kwaadmechelen"
click at [71, 262] on label "Genereer charter (voor vervoerder)" at bounding box center [88, 265] width 79 height 6
checkbox input "true"
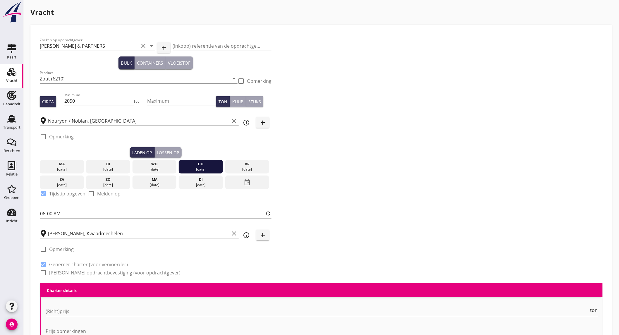
click at [71, 273] on label "Genereer opdrachtbevestiging (voor opdrachtgever)" at bounding box center [114, 273] width 131 height 6
checkbox input "true"
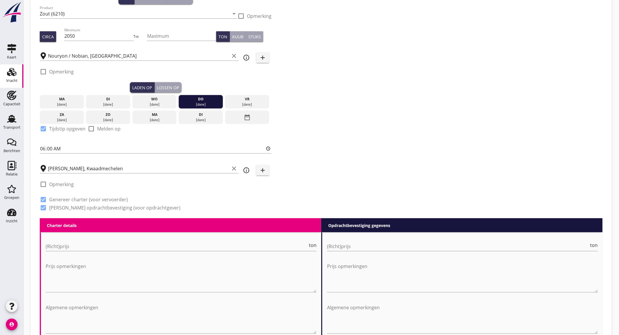
scroll to position [130, 0]
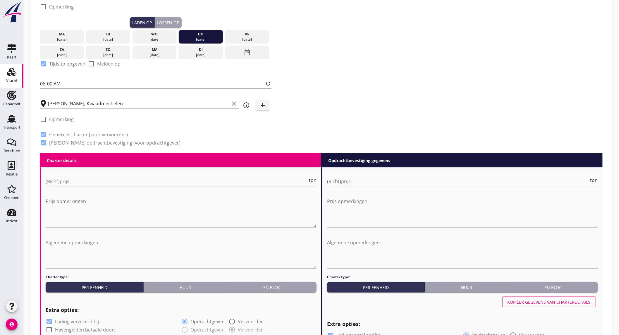
click at [99, 180] on input "(Richt)prijs" at bounding box center [177, 181] width 262 height 9
type input "5"
type input "5.75"
click at [347, 178] on input "(Richt)prijs" at bounding box center [458, 181] width 262 height 9
type input "5"
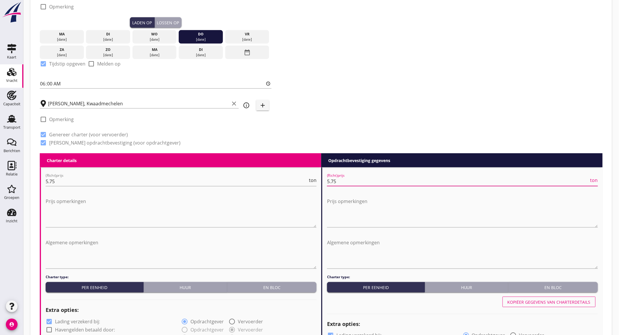
scroll to position [422, 0]
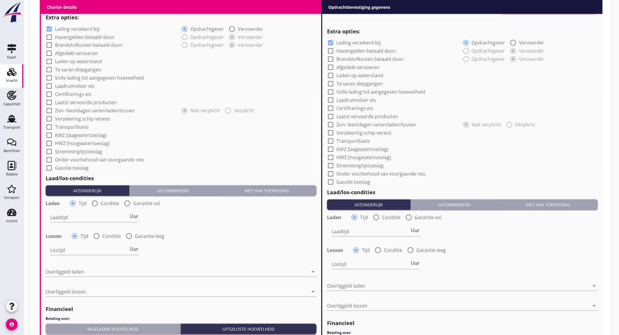
type input "5.75"
click at [96, 28] on label "Lading verzekerd bij:" at bounding box center [77, 29] width 45 height 6
checkbox input "false"
click at [92, 216] on input "Laadtijd" at bounding box center [89, 217] width 78 height 9
type input "24"
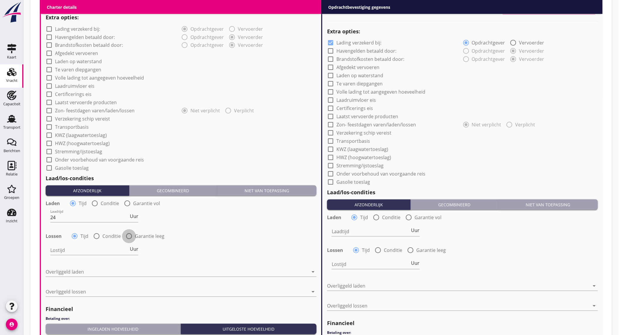
click at [131, 234] on div at bounding box center [129, 236] width 10 height 10
radio input "false"
radio input "true"
click at [288, 250] on div "date_range" at bounding box center [296, 250] width 39 height 18
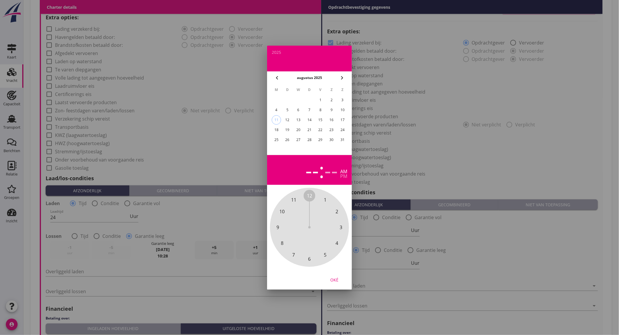
click at [291, 126] on div "19" at bounding box center [287, 129] width 9 height 9
drag, startPoint x: 309, startPoint y: 193, endPoint x: 296, endPoint y: 196, distance: 13.2
click at [296, 196] on div "12 1 2 3 4 5 6 7 8 9 10 11" at bounding box center [309, 227] width 63 height 63
click at [306, 196] on div "00 05 10 15 20 25 30 35 40 45 50 55" at bounding box center [309, 227] width 63 height 63
click at [341, 177] on div "pm" at bounding box center [343, 176] width 7 height 5
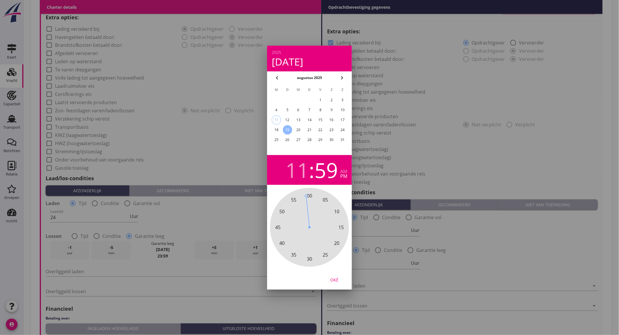
click at [337, 277] on div "Oké" at bounding box center [334, 279] width 16 height 6
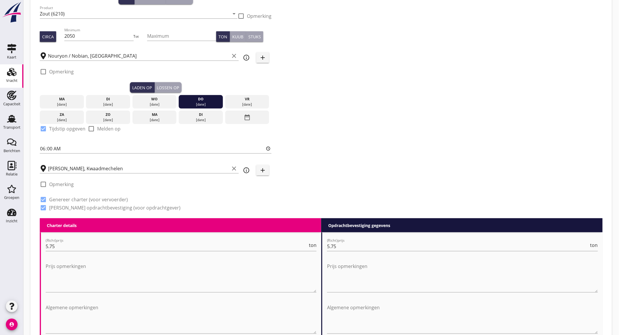
scroll to position [32, 0]
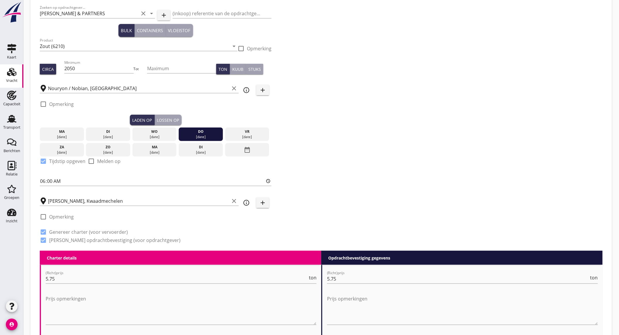
click at [173, 119] on div "Lossen op" at bounding box center [168, 120] width 22 height 6
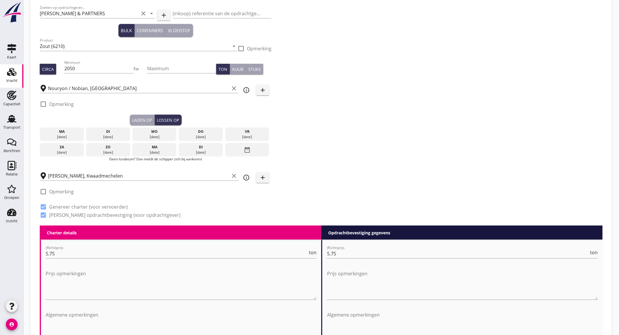
click at [161, 147] on div "ma" at bounding box center [154, 147] width 41 height 5
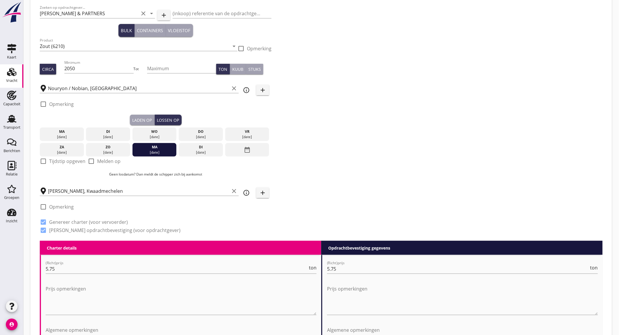
click at [70, 163] on label "Tijdstip opgeven" at bounding box center [67, 161] width 36 height 6
checkbox input "true"
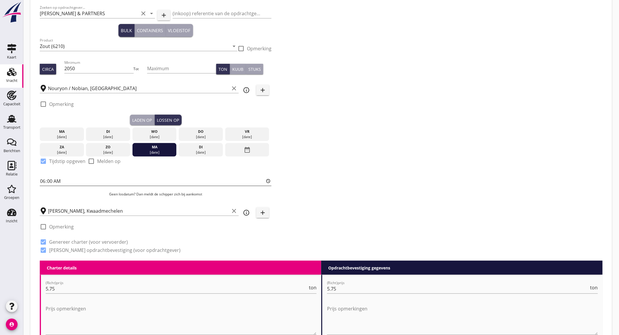
click at [66, 180] on input "06:00" at bounding box center [156, 180] width 232 height 9
type input "12:00"
click at [403, 143] on div "Zoeken op opdrachtgever... LUBBERS & PARTNERS clear arrow_drop_down add (inkoop…" at bounding box center [321, 131] width 568 height 259
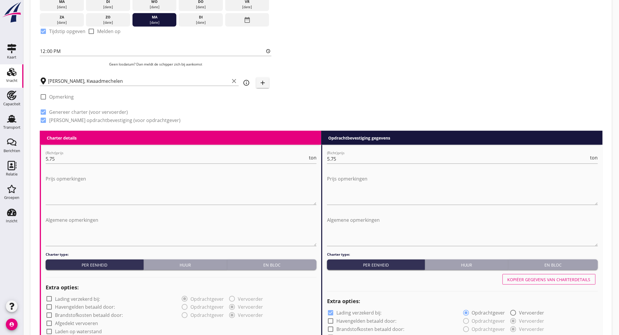
scroll to position [325, 0]
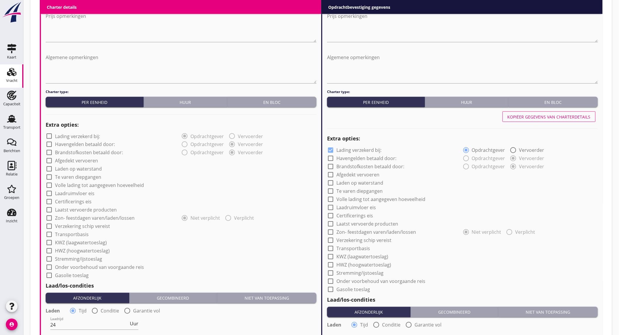
click at [526, 119] on div "Kopiëer gegevens van charterdetails" at bounding box center [549, 117] width 83 height 6
checkbox input "false"
type input "24"
radio input "false"
radio input "true"
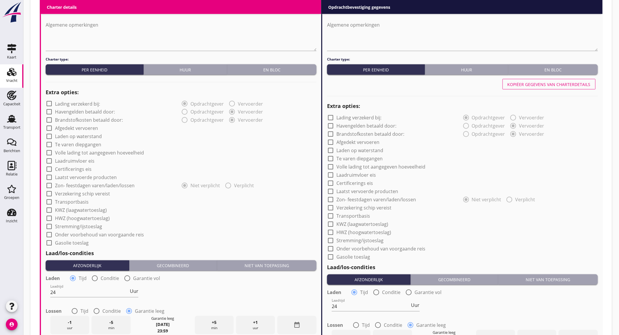
scroll to position [520, 0]
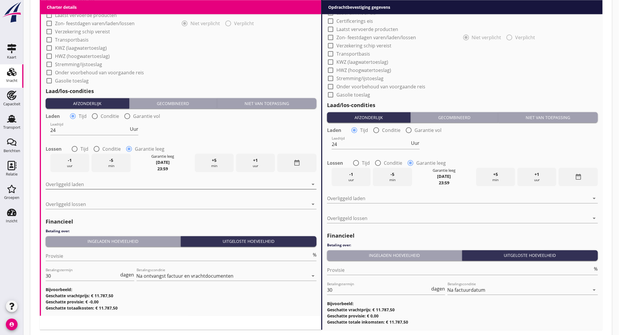
click at [109, 185] on div at bounding box center [177, 184] width 263 height 9
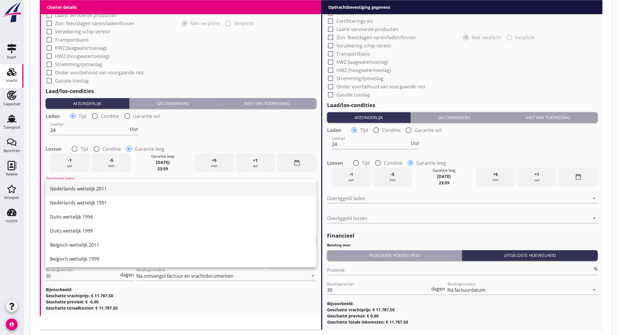
click at [107, 189] on div "Nederlands wettelijk 2011" at bounding box center [181, 188] width 262 height 7
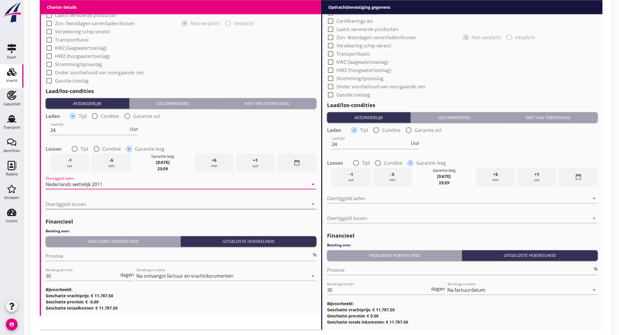
click at [104, 204] on div at bounding box center [177, 204] width 263 height 9
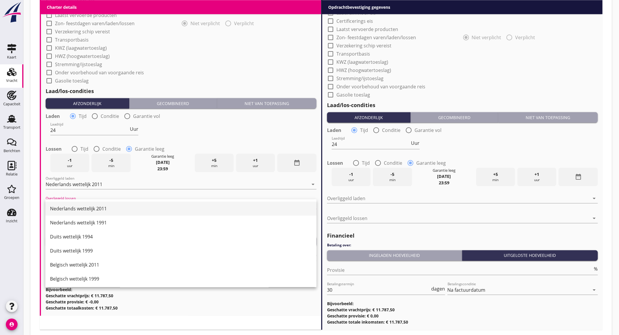
click at [103, 205] on div "Nederlands wettelijk 2011" at bounding box center [181, 208] width 262 height 7
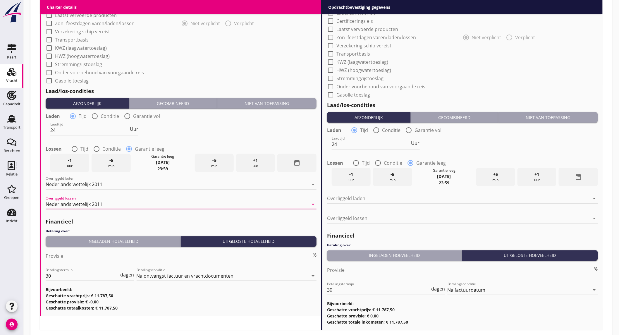
click at [111, 257] on input "Provisie" at bounding box center [179, 255] width 266 height 9
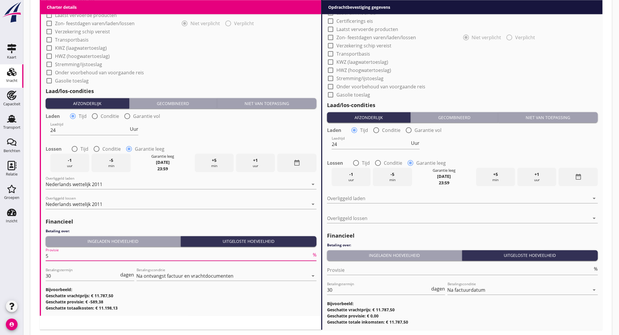
scroll to position [357, 0]
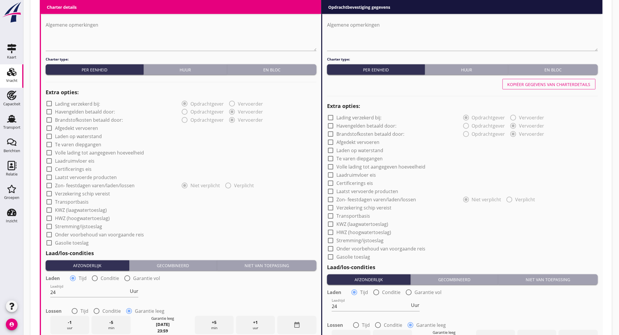
type input "5"
click at [548, 77] on div "Kopiëer gegevens van charterdetails" at bounding box center [462, 84] width 271 height 14
click at [546, 84] on div "Kopiëer gegevens van charterdetails" at bounding box center [549, 84] width 83 height 6
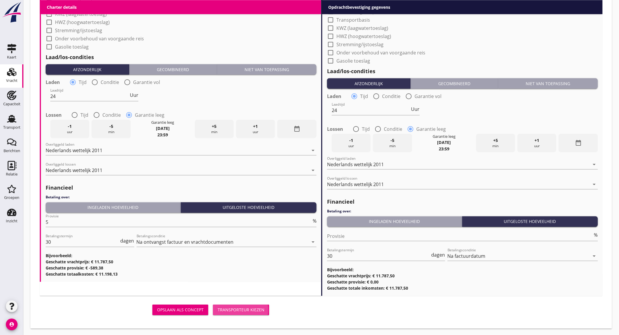
click at [247, 314] on button "Transporteur kiezen" at bounding box center [241, 310] width 56 height 11
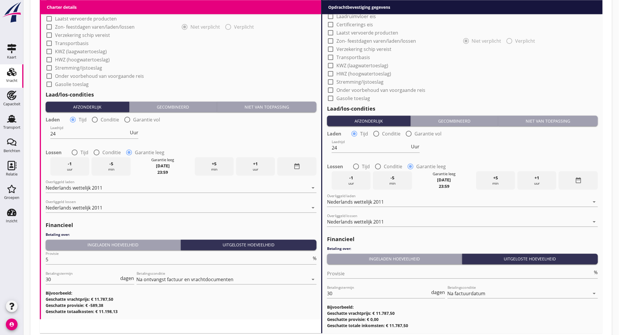
scroll to position [484, 0]
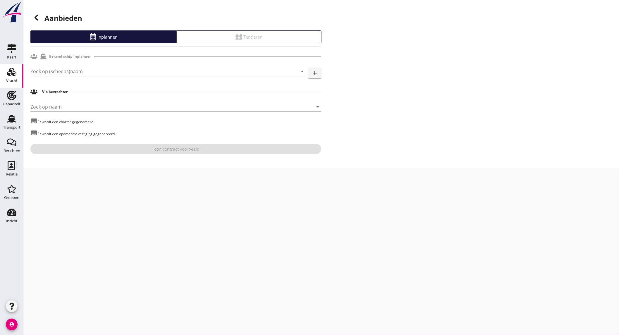
click at [85, 75] on input "Zoek op (scheeps)naam" at bounding box center [159, 71] width 259 height 9
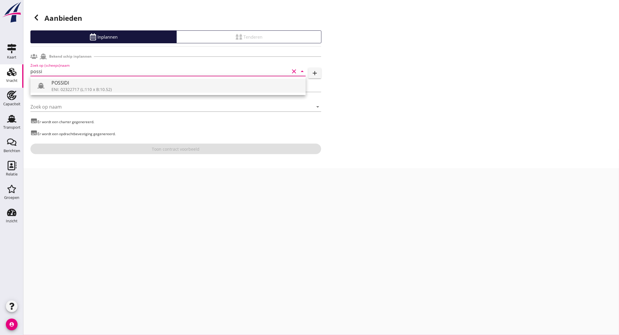
click at [82, 86] on div "ENI: 02322717 (L:110 x B:10.52)" at bounding box center [176, 89] width 250 height 6
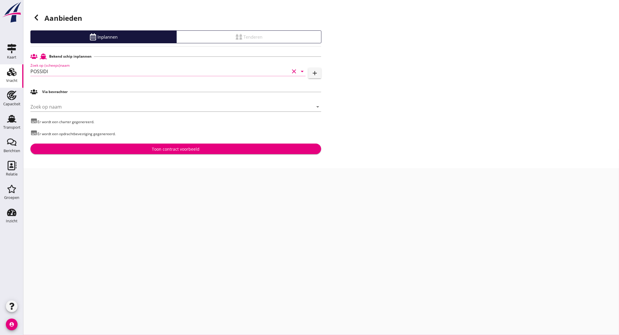
type input "POSSIDI"
click at [133, 147] on div "Toon contract voorbeeld" at bounding box center [175, 149] width 281 height 6
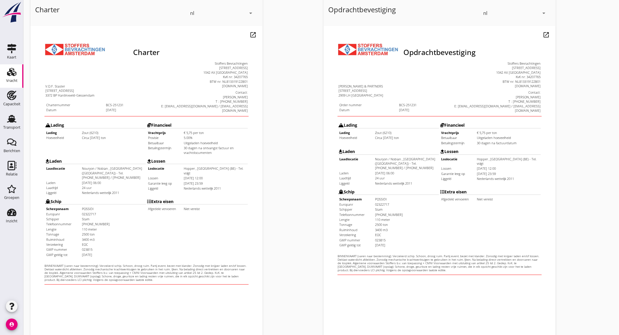
scroll to position [97, 0]
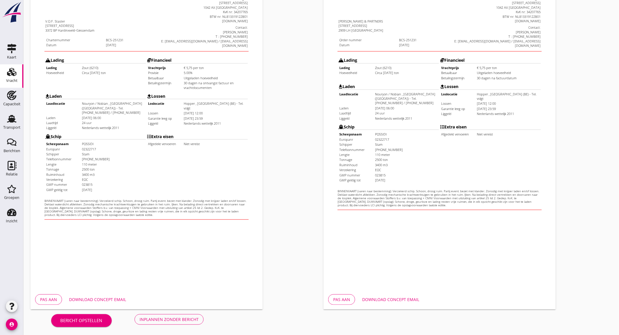
click at [102, 298] on div "Download concept email" at bounding box center [97, 299] width 57 height 6
click at [386, 299] on div "Download concept email" at bounding box center [390, 299] width 57 height 6
click at [191, 320] on div "Inplannen zonder bericht" at bounding box center [169, 319] width 59 height 6
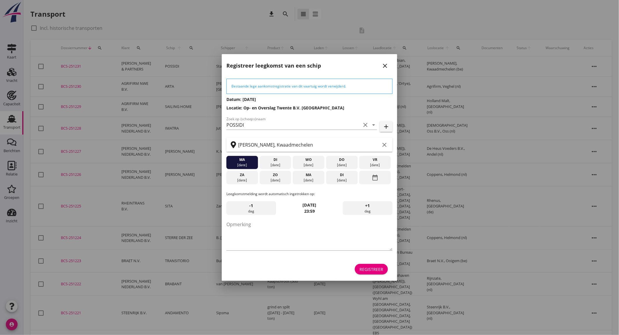
click at [337, 178] on div "26 aug." at bounding box center [342, 180] width 29 height 5
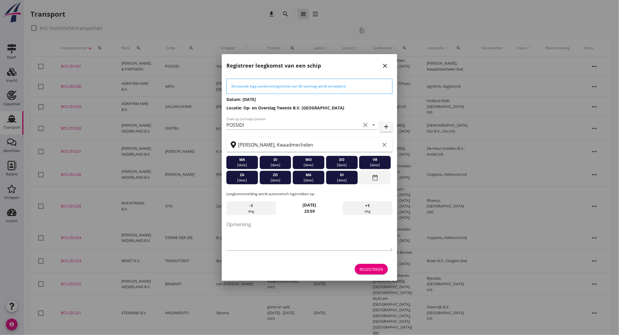
click at [339, 175] on div "di" at bounding box center [342, 174] width 29 height 5
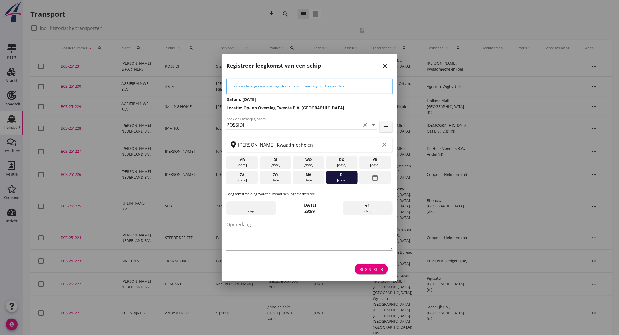
click at [375, 265] on button "Registreer" at bounding box center [371, 269] width 33 height 11
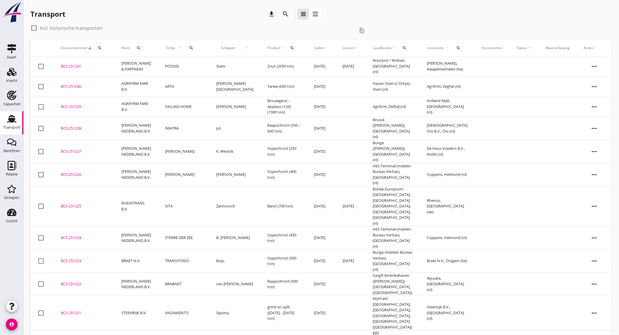
click at [133, 61] on td "LUBBERS & PARTNERS" at bounding box center [136, 66] width 44 height 20
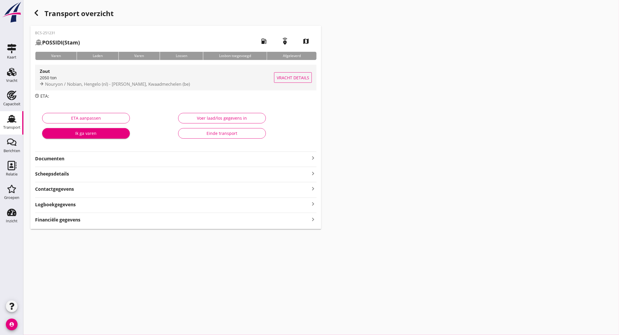
click at [139, 78] on div "2050 ton" at bounding box center [157, 78] width 234 height 6
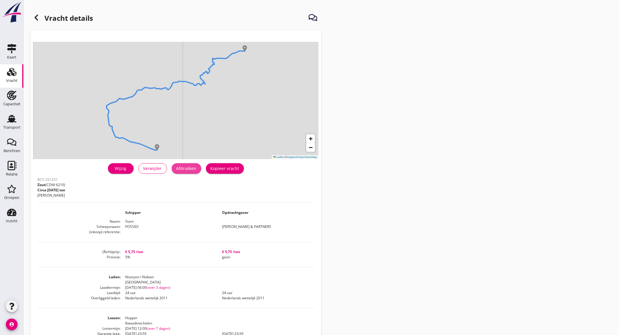
click at [192, 171] on div "Afdrukken" at bounding box center [186, 168] width 20 height 6
click at [38, 18] on icon at bounding box center [36, 17] width 7 height 7
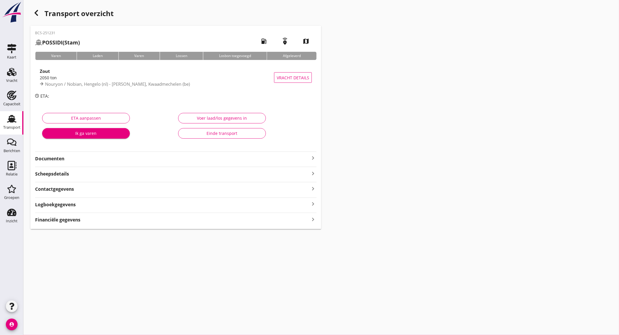
click at [133, 154] on div "Documenten keyboard_arrow_right" at bounding box center [175, 158] width 281 height 8
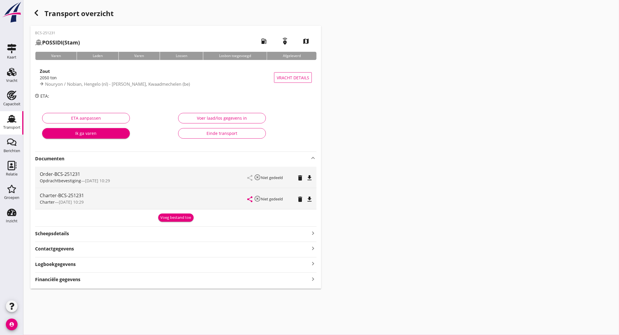
click at [309, 176] on icon "file_download" at bounding box center [309, 177] width 7 height 7
click at [310, 198] on icon "file_download" at bounding box center [309, 199] width 7 height 7
click at [15, 79] on div "Vracht" at bounding box center [11, 81] width 11 height 4
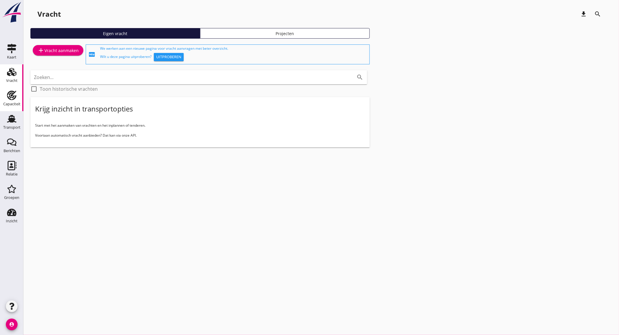
drag, startPoint x: 16, startPoint y: 100, endPoint x: 3, endPoint y: 104, distance: 13.3
click at [16, 100] on div "Capaciteit" at bounding box center [11, 104] width 17 height 8
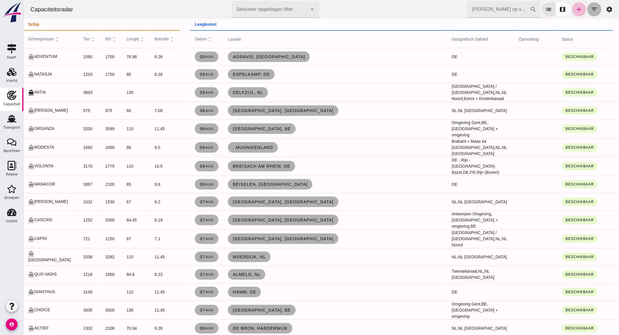
click at [591, 10] on icon "filter_list" at bounding box center [594, 9] width 7 height 7
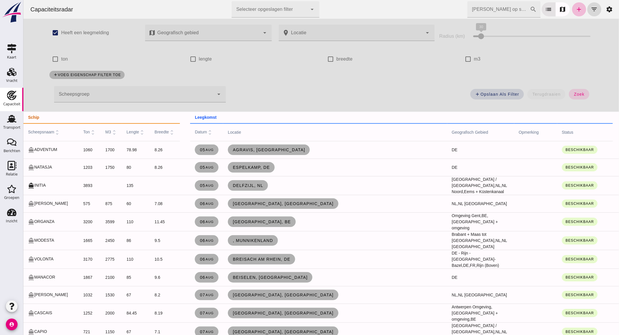
click at [61, 57] on label "ton" at bounding box center [64, 59] width 7 height 16
click input "ton"
checkbox input "true"
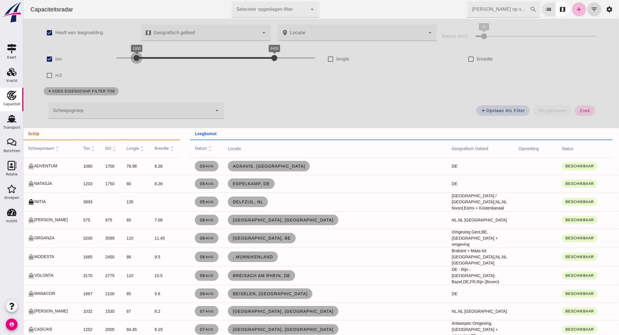
drag, startPoint x: 118, startPoint y: 59, endPoint x: 133, endPoint y: 59, distance: 14.3
click at [133, 59] on div at bounding box center [136, 58] width 12 height 12
drag, startPoint x: 258, startPoint y: 55, endPoint x: 154, endPoint y: 57, distance: 103.6
click div "1000 1700 1000 1800"
click button "zoek"
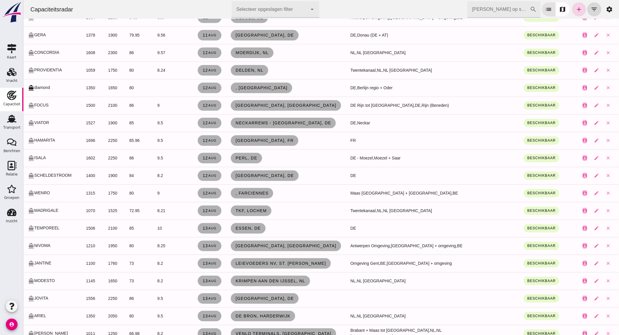
scroll to position [487, 0]
